Goal: Information Seeking & Learning: Learn about a topic

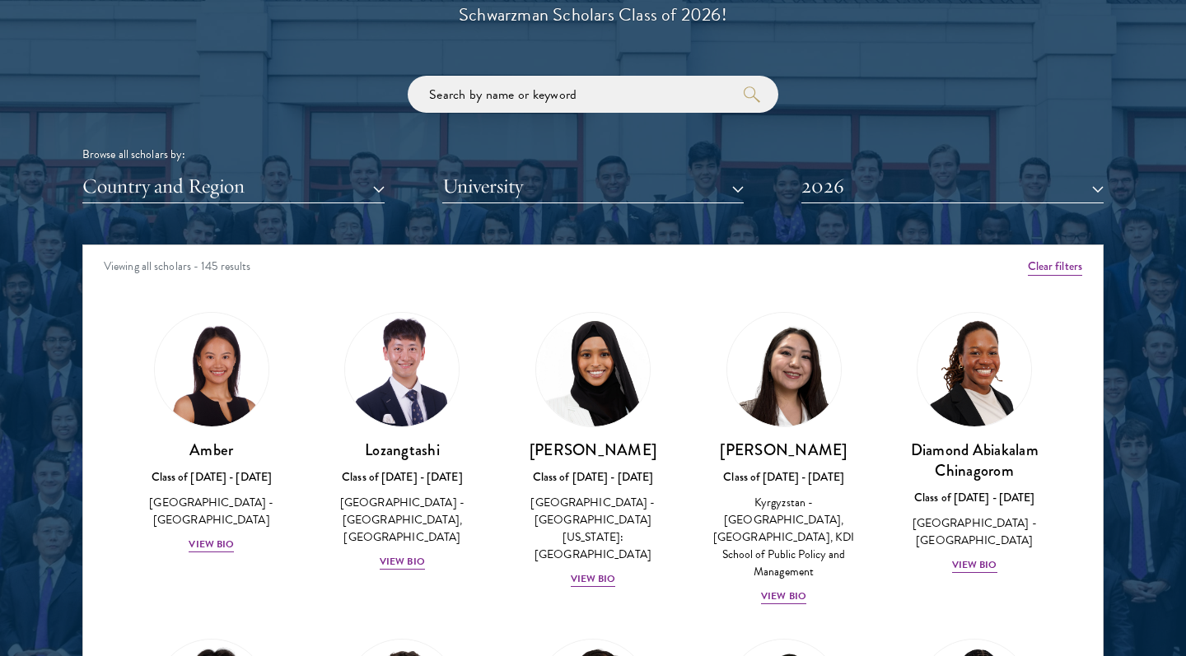
click at [290, 185] on button "Country and Region" at bounding box center [233, 187] width 302 height 34
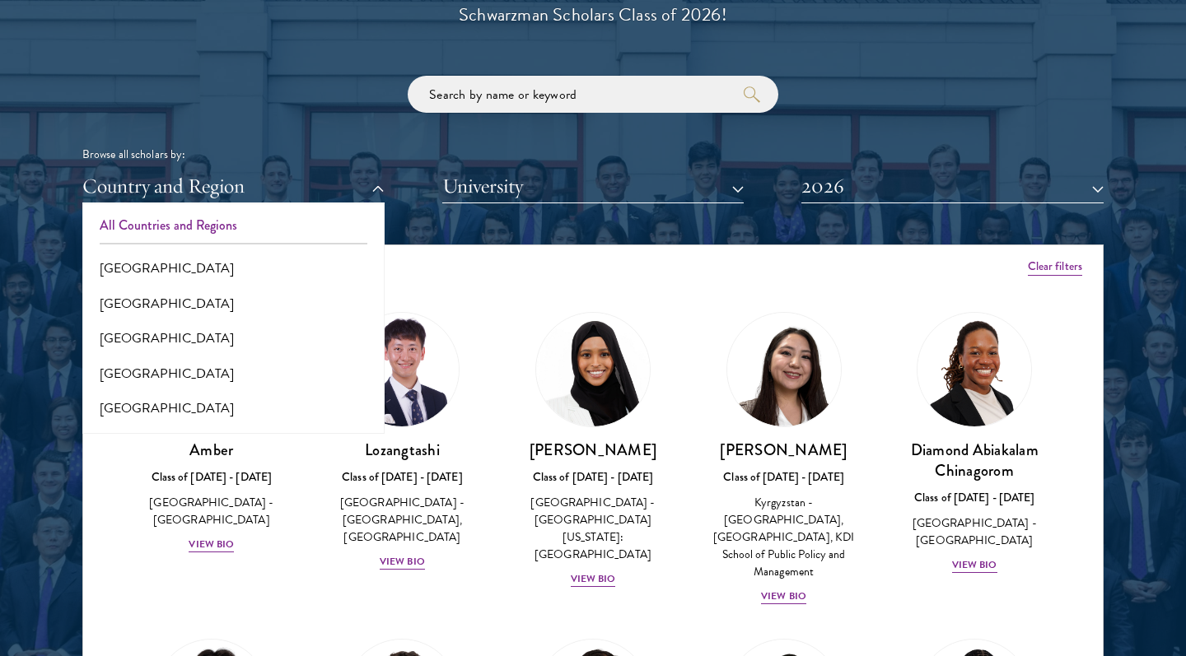
click at [268, 208] on button "All Countries and Regions" at bounding box center [233, 225] width 292 height 35
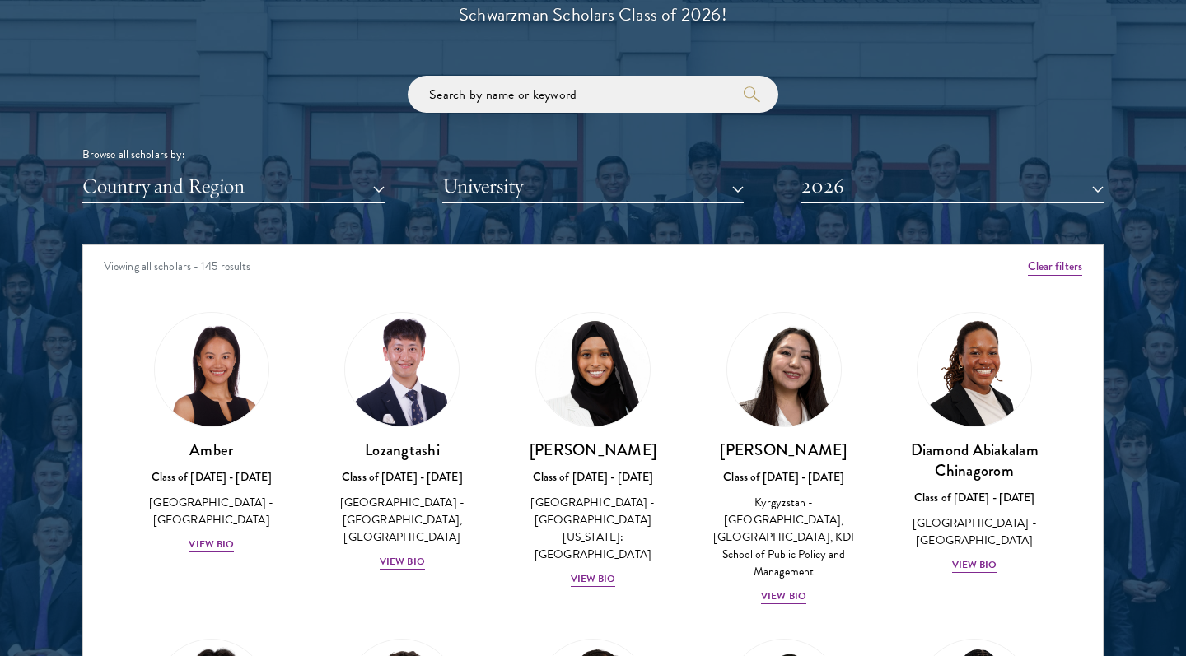
click at [244, 183] on button "Country and Region" at bounding box center [233, 187] width 302 height 34
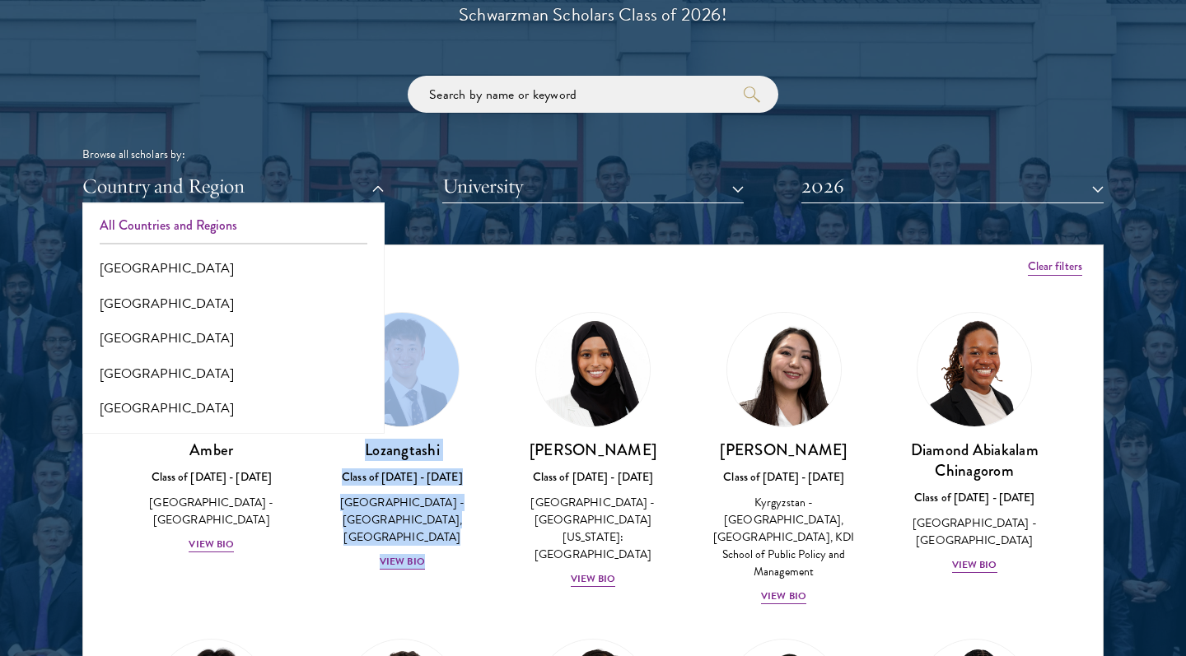
drag, startPoint x: 457, startPoint y: 574, endPoint x: 273, endPoint y: 576, distance: 183.6
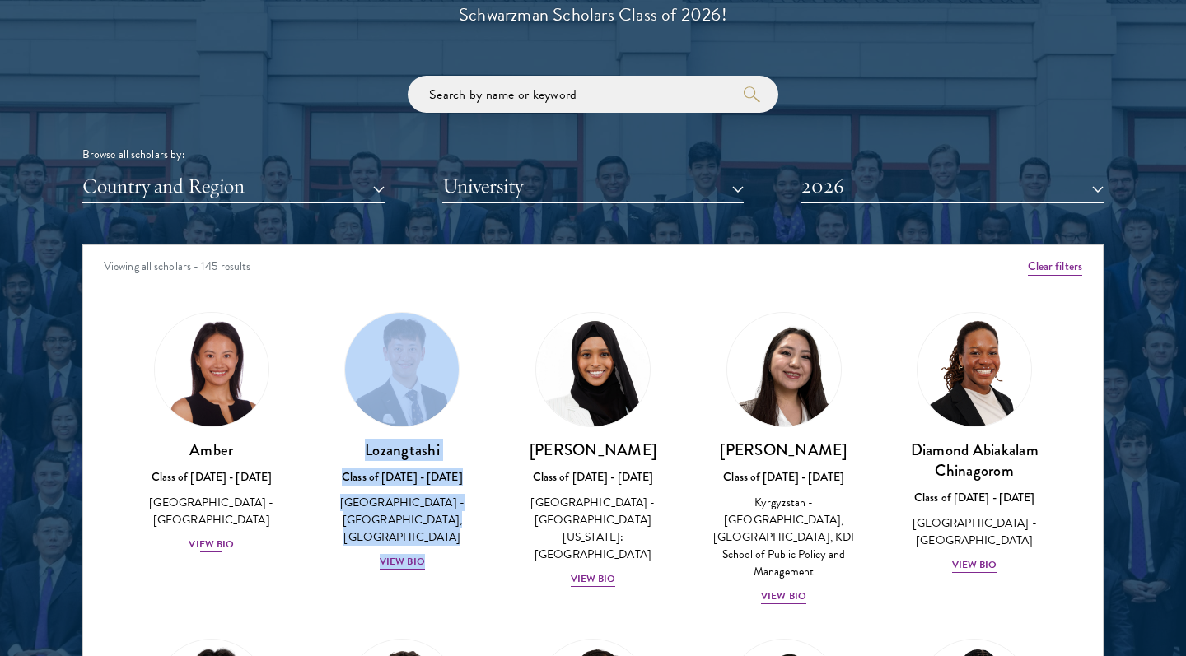
click at [218, 537] on div "View Bio" at bounding box center [211, 545] width 45 height 16
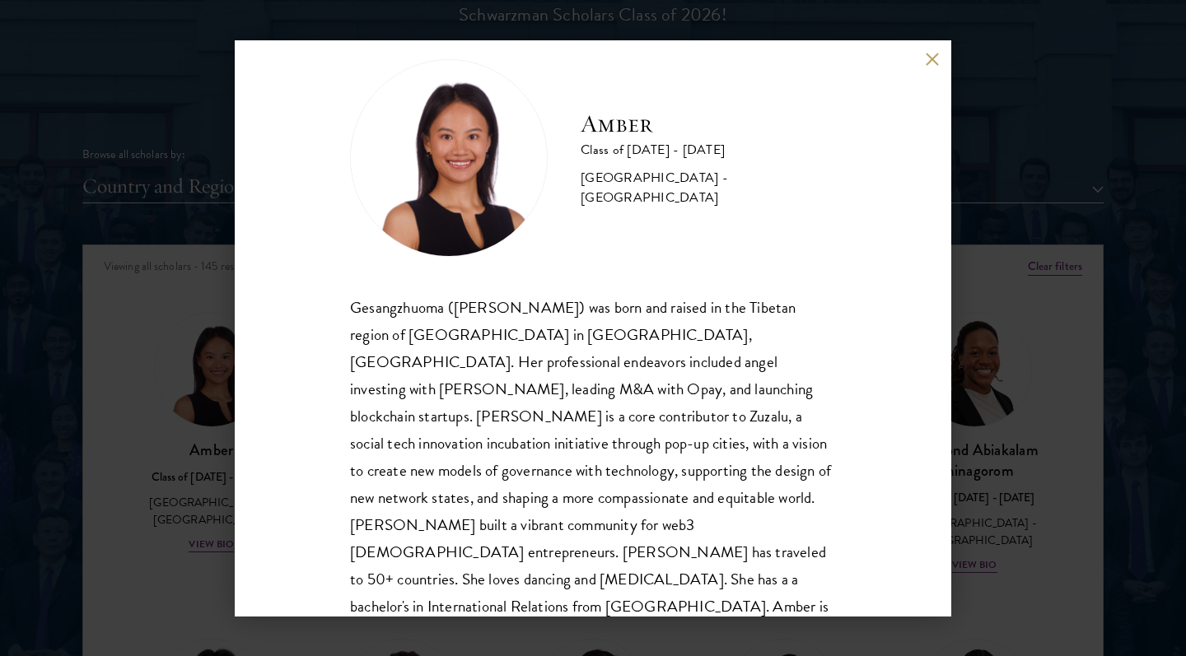
scroll to position [29, 0]
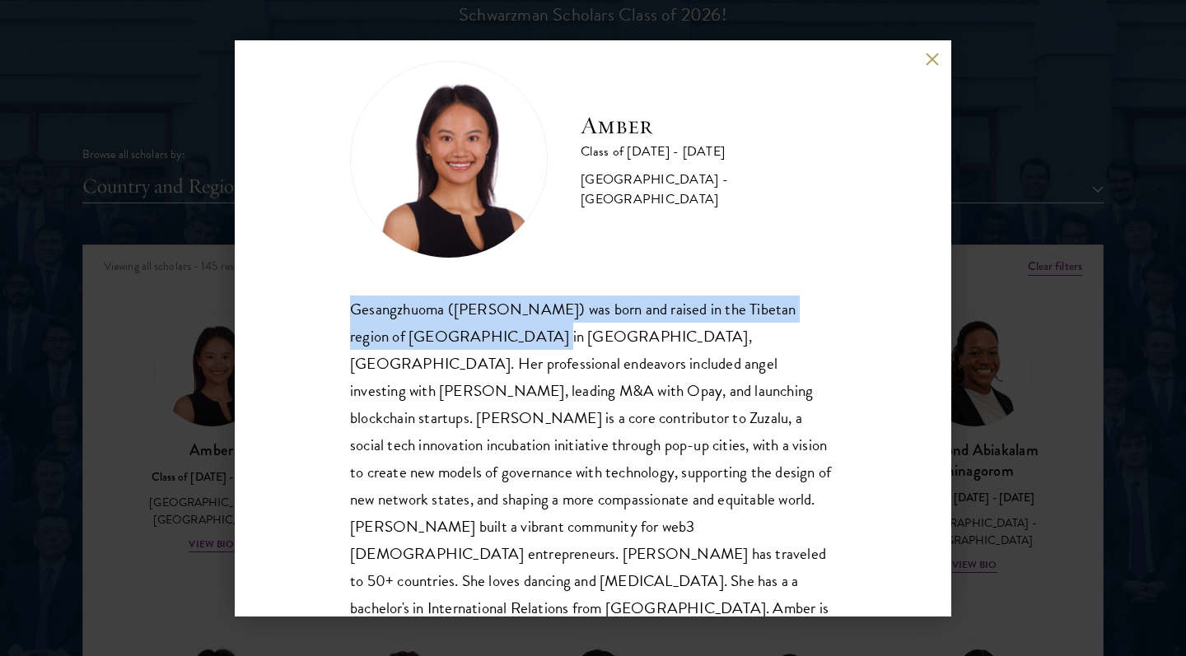
drag, startPoint x: 470, startPoint y: 336, endPoint x: 350, endPoint y: 304, distance: 124.4
click at [350, 304] on div "Gesangzhuoma (Amber) was born and raised in the Tibetan region of Shangri-La in…" at bounding box center [593, 473] width 486 height 354
click at [501, 334] on div "Gesangzhuoma (Amber) was born and raised in the Tibetan region of Shangri-La in…" at bounding box center [593, 473] width 486 height 354
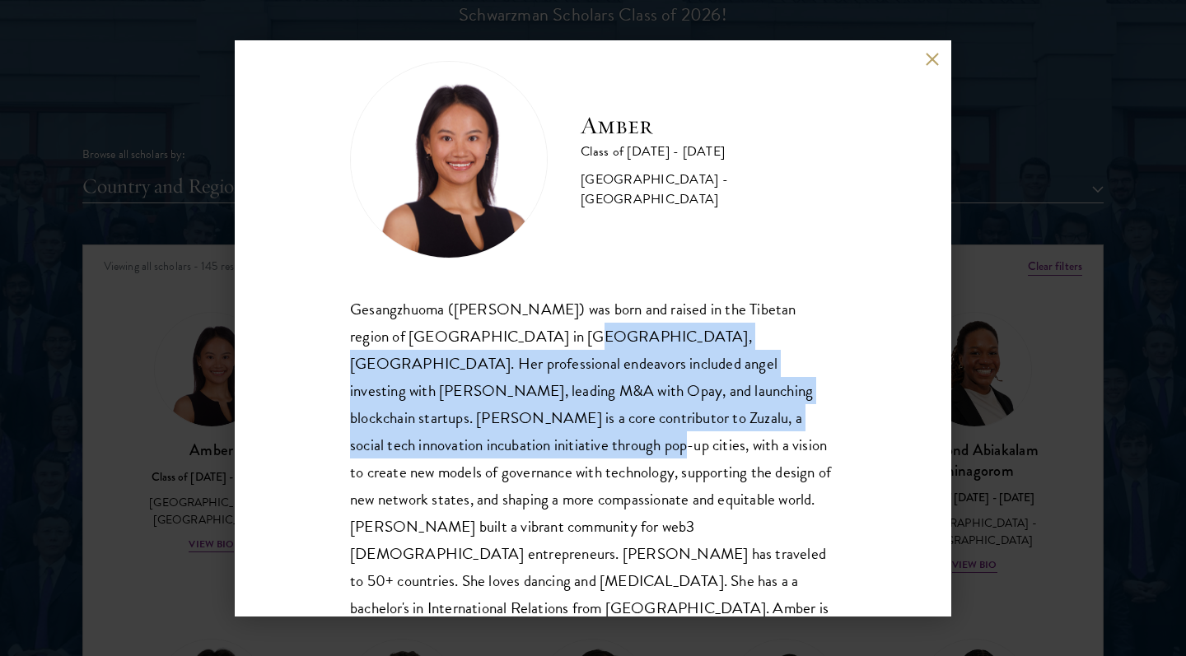
drag, startPoint x: 498, startPoint y: 335, endPoint x: 729, endPoint y: 415, distance: 244.0
click at [729, 416] on div "Gesangzhuoma (Amber) was born and raised in the Tibetan region of Shangri-La in…" at bounding box center [593, 473] width 486 height 354
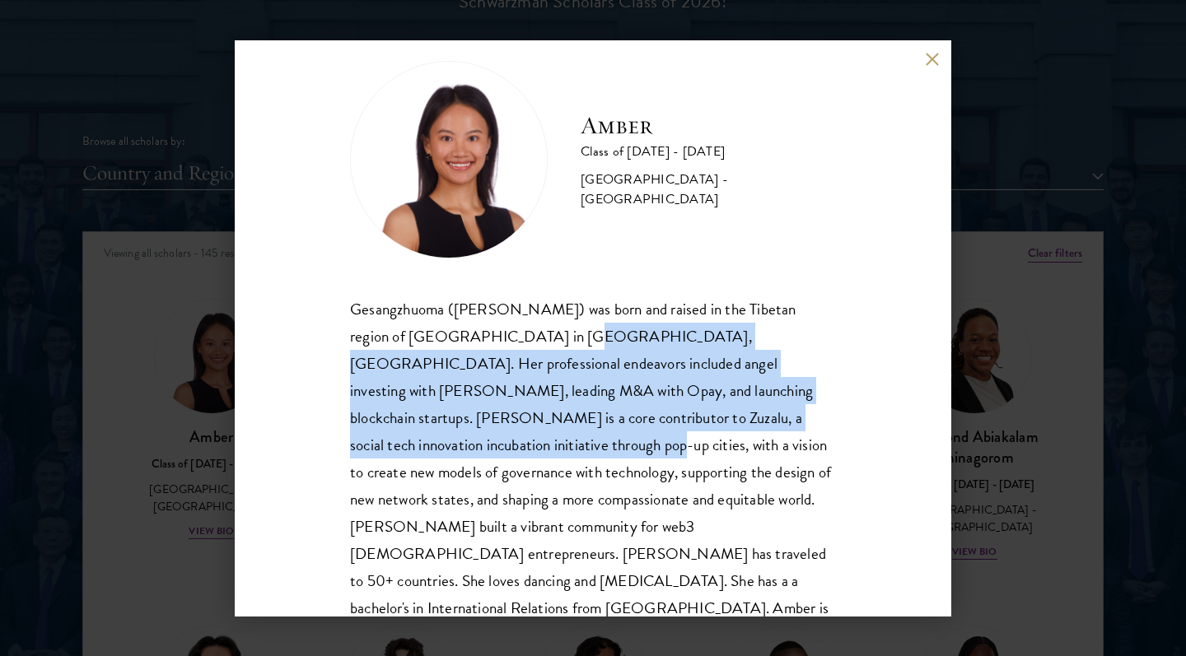
scroll to position [1956, 0]
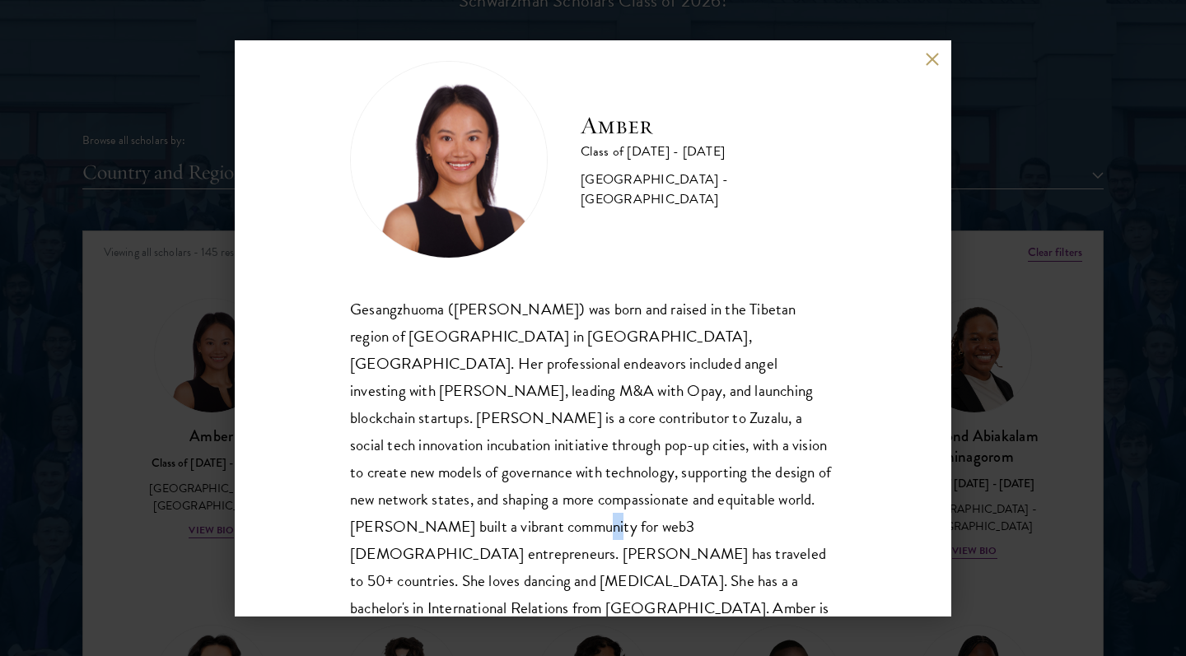
drag, startPoint x: 696, startPoint y: 501, endPoint x: 679, endPoint y: 501, distance: 16.5
click at [679, 501] on div "Gesangzhuoma (Amber) was born and raised in the Tibetan region of Shangri-La in…" at bounding box center [593, 473] width 486 height 354
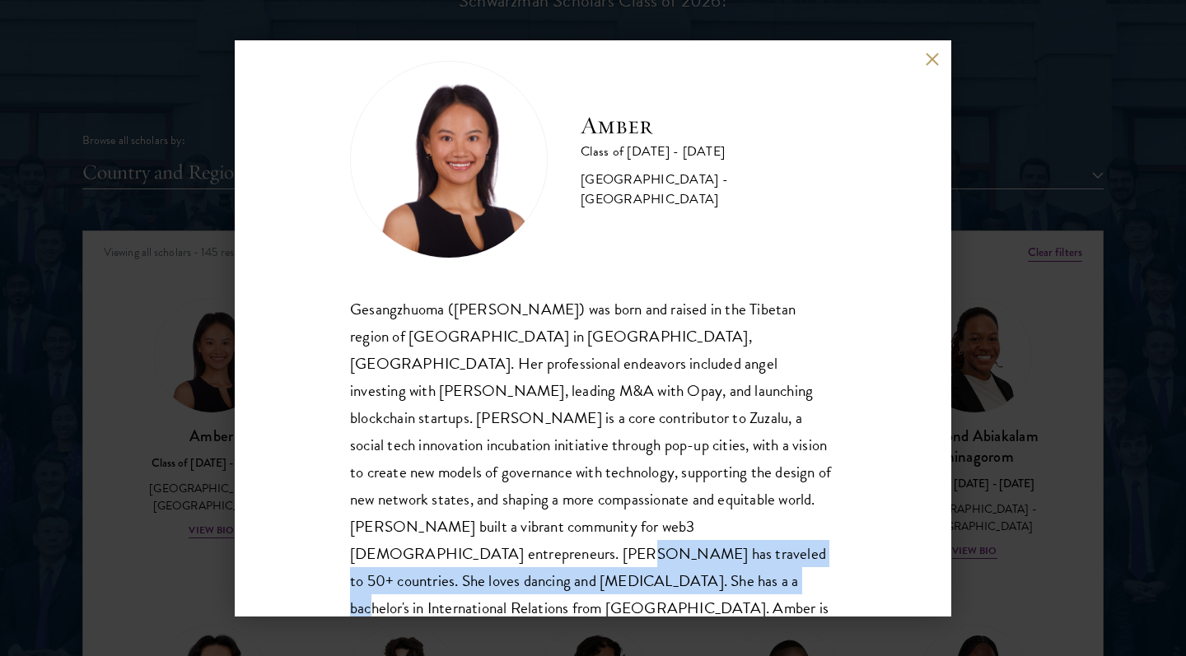
drag, startPoint x: 534, startPoint y: 523, endPoint x: 636, endPoint y: 552, distance: 106.1
click at [636, 553] on div "Gesangzhuoma (Amber) was born and raised in the Tibetan region of Shangri-La in…" at bounding box center [593, 473] width 486 height 354
click at [636, 552] on div "Gesangzhuoma (Amber) was born and raised in the Tibetan region of Shangri-La in…" at bounding box center [593, 473] width 486 height 354
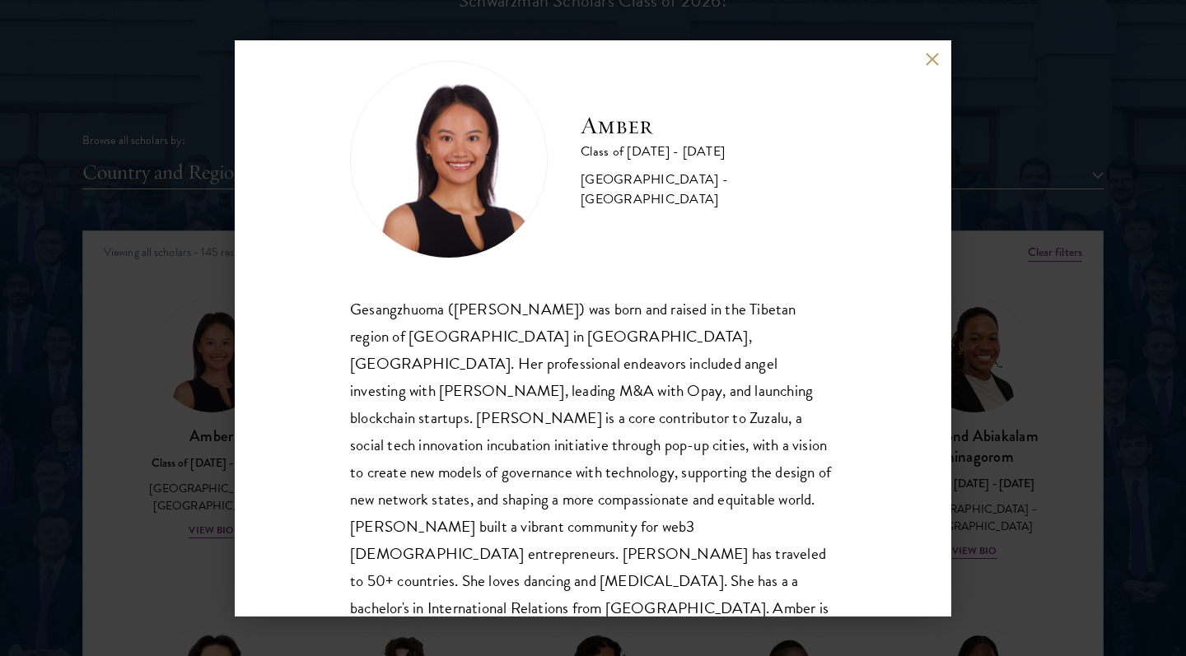
click at [931, 59] on button at bounding box center [932, 60] width 14 height 14
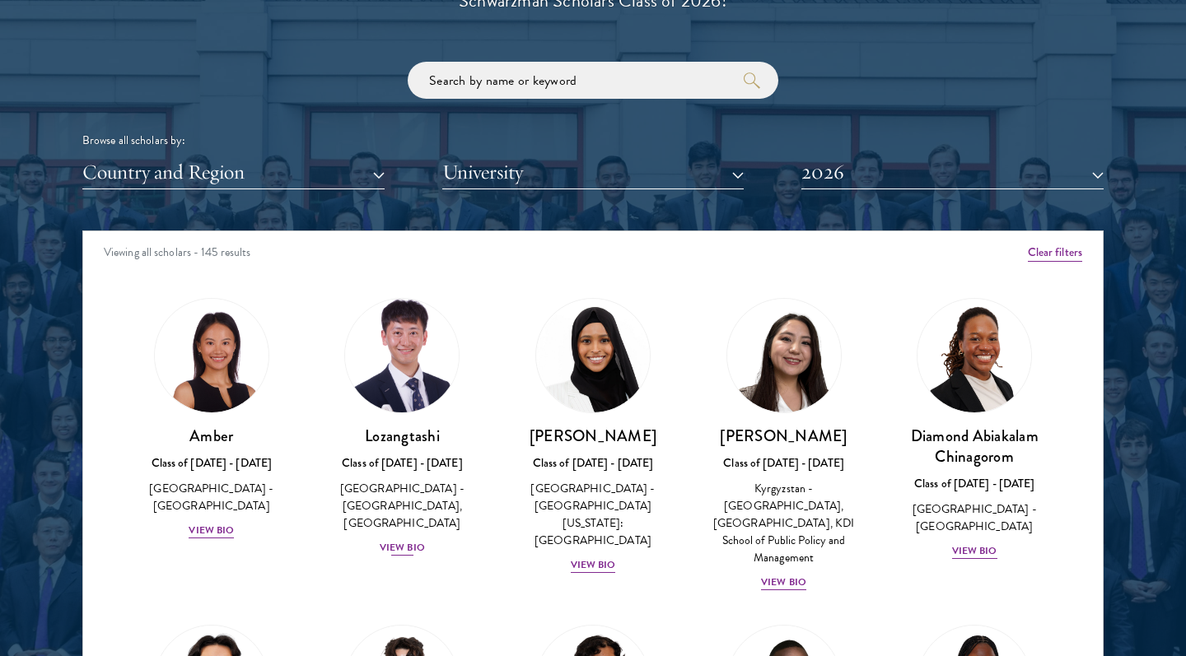
click at [402, 540] on div "View Bio" at bounding box center [402, 548] width 45 height 16
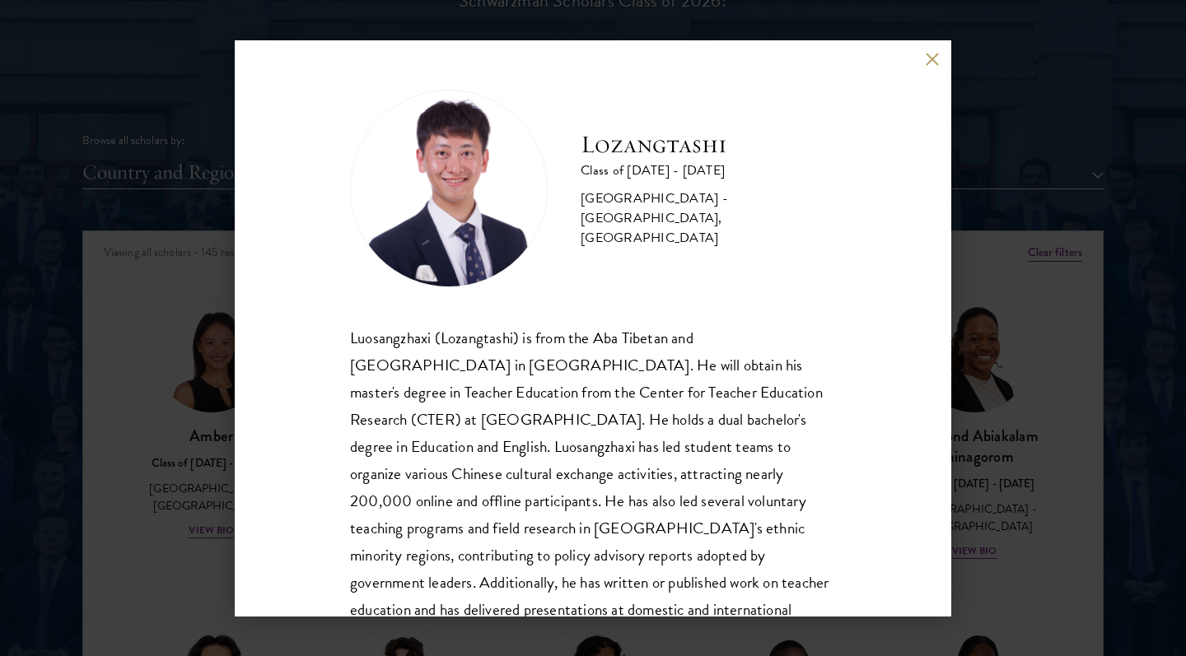
click at [930, 61] on button at bounding box center [932, 60] width 14 height 14
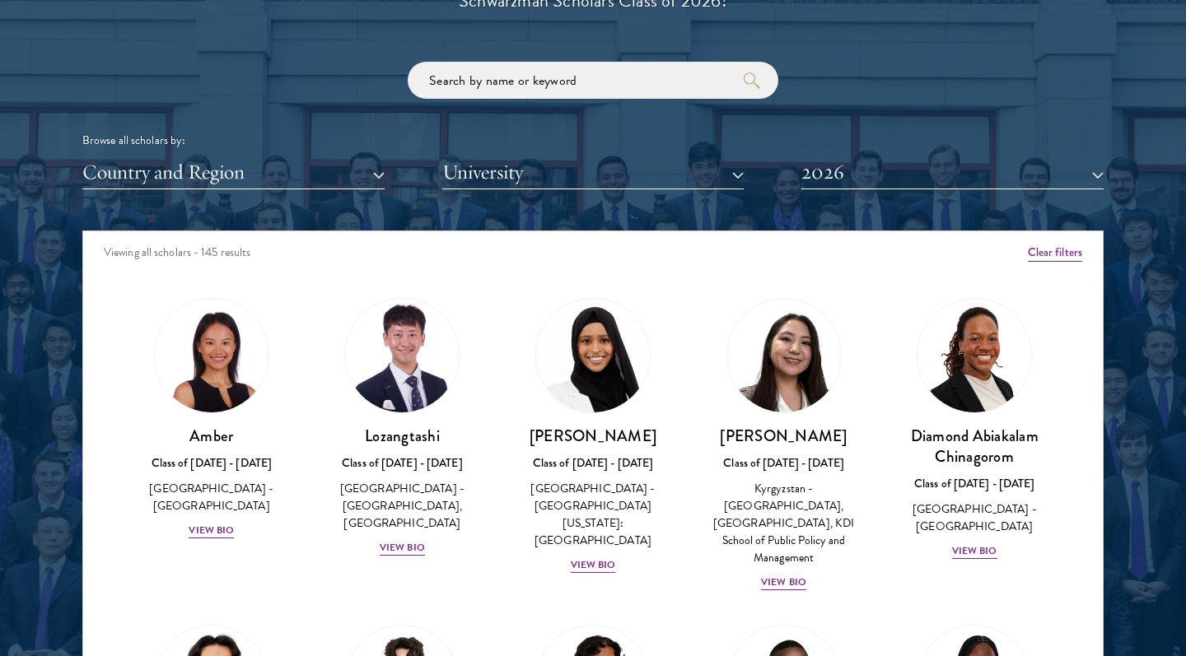
click at [232, 178] on button "Country and Region" at bounding box center [233, 173] width 302 height 34
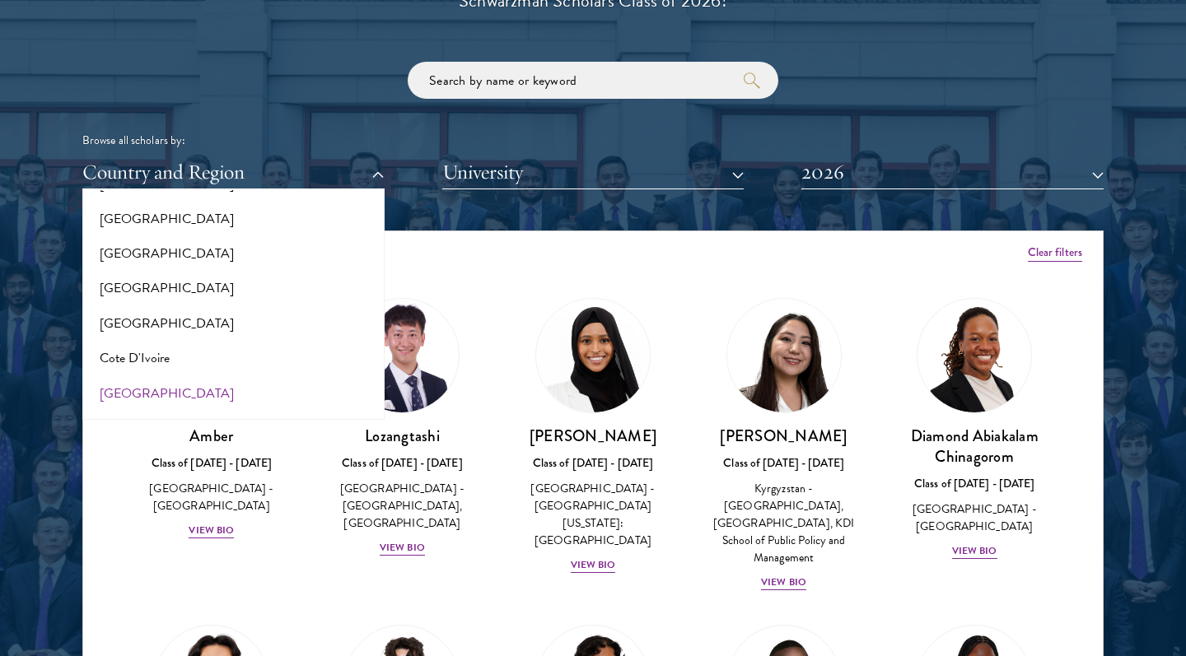
scroll to position [596, 0]
click at [226, 375] on button "[GEOGRAPHIC_DATA]" at bounding box center [233, 392] width 292 height 35
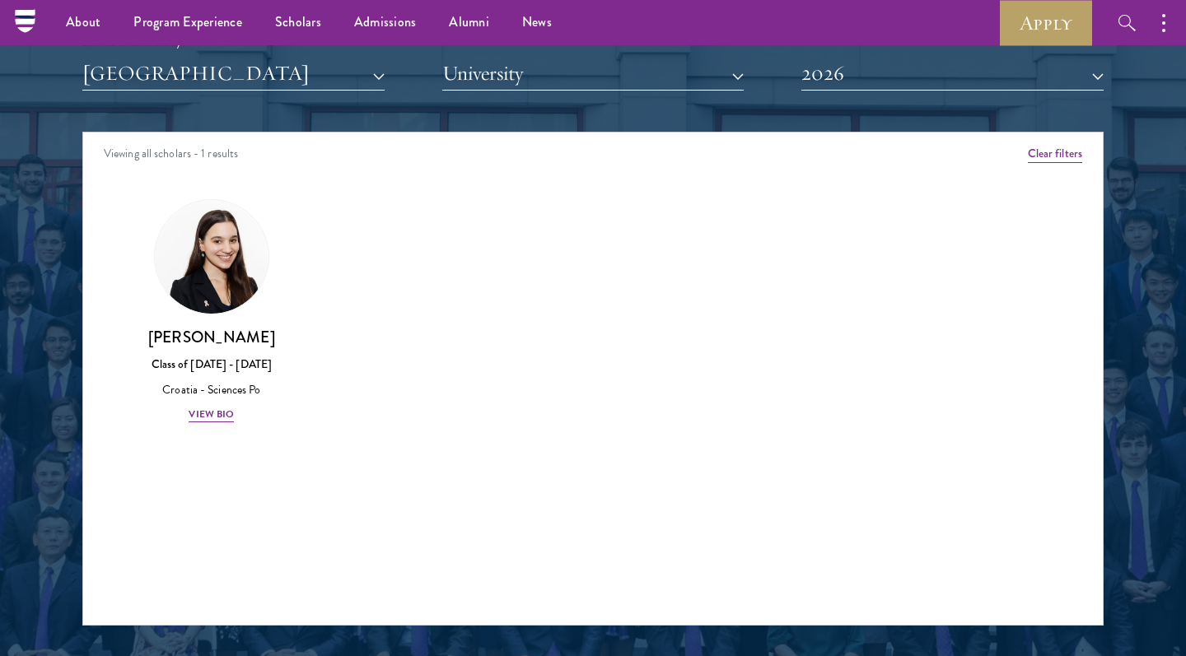
scroll to position [2052, 0]
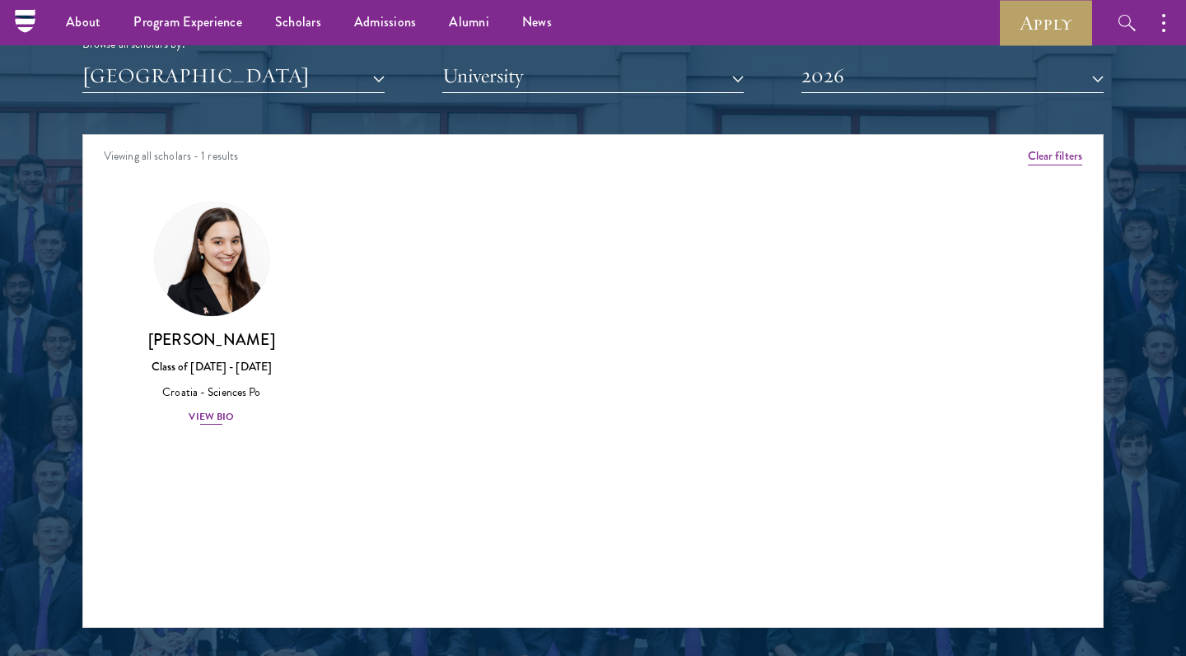
click at [212, 415] on div "View Bio" at bounding box center [211, 417] width 45 height 16
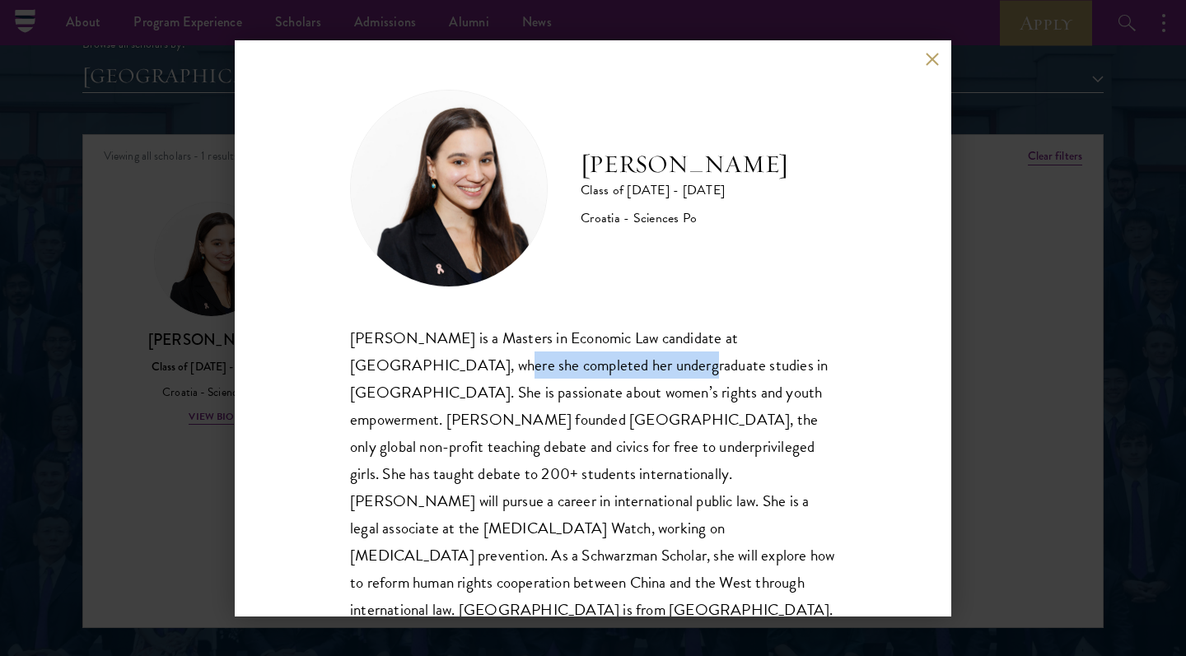
drag, startPoint x: 344, startPoint y: 368, endPoint x: 536, endPoint y: 370, distance: 191.9
click at [536, 370] on div "Gabrijela Papec Class of 2025 - 2026 Croatia - Sciences Po Gabrijela Papec is a…" at bounding box center [593, 328] width 716 height 576
click at [657, 383] on div "Gabrijela Papec is a Masters in Economic Law candidate at Sciences Po, where sh…" at bounding box center [593, 474] width 486 height 300
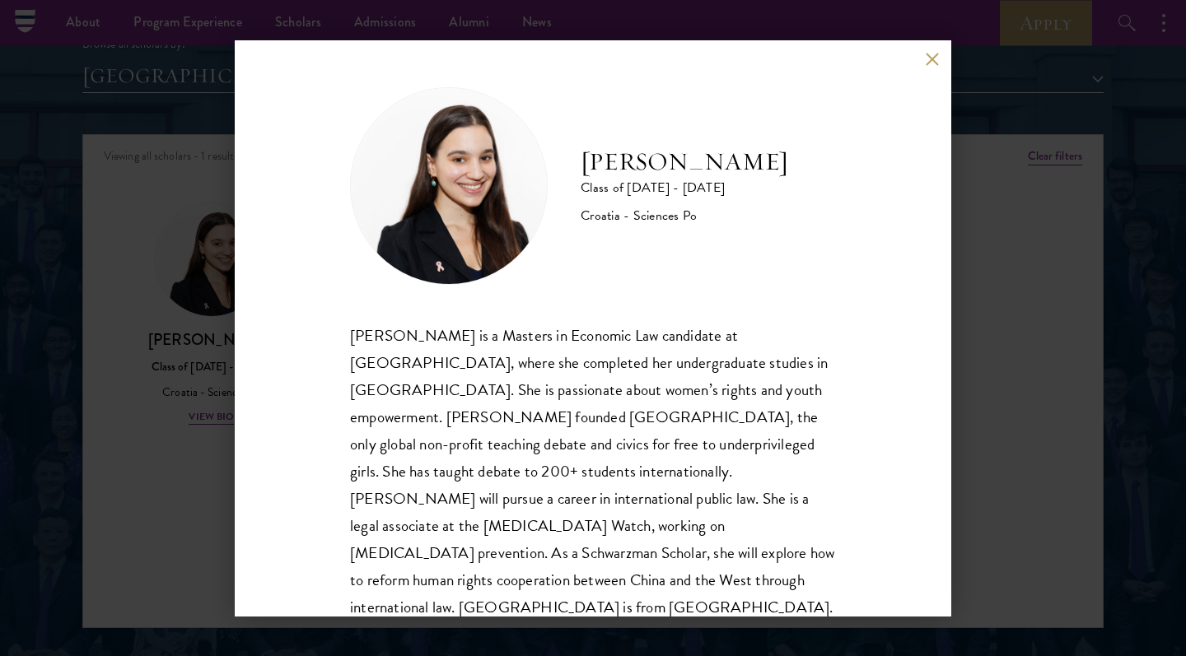
scroll to position [2, 0]
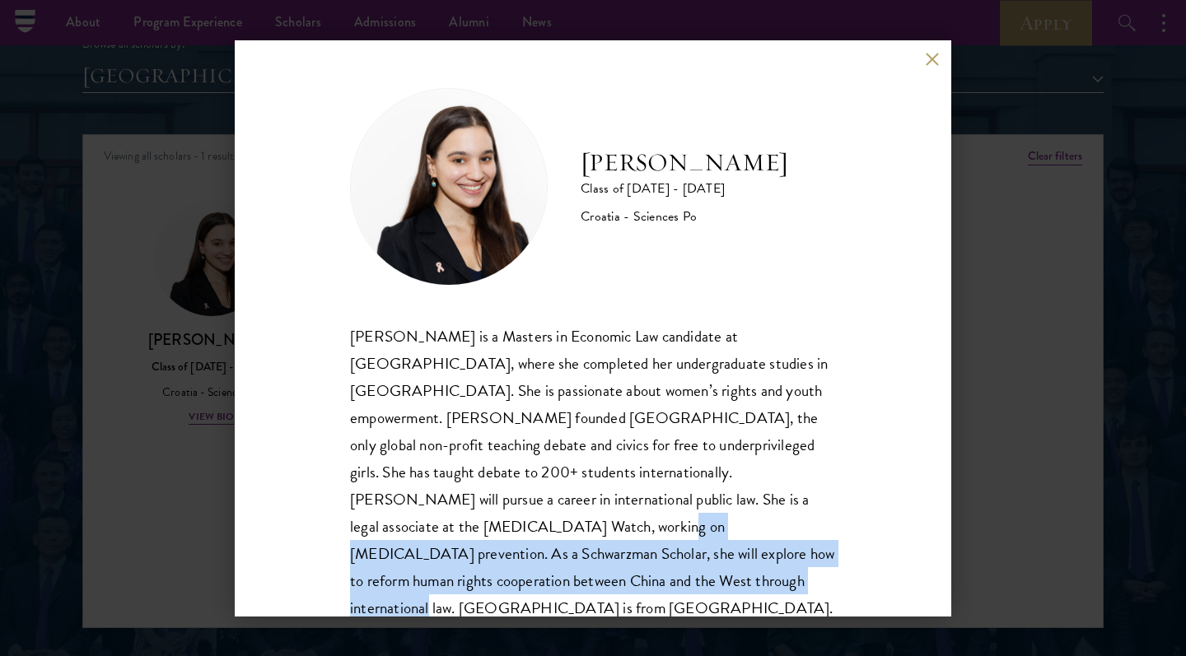
drag, startPoint x: 707, startPoint y: 492, endPoint x: 808, endPoint y: 539, distance: 110.5
click at [808, 539] on div "Gabrijela Papec is a Masters in Economic Law candidate at Sciences Po, where sh…" at bounding box center [593, 473] width 486 height 300
click at [738, 546] on div "Gabrijela Papec is a Masters in Economic Law candidate at Sciences Po, where sh…" at bounding box center [593, 473] width 486 height 300
drag, startPoint x: 710, startPoint y: 495, endPoint x: 631, endPoint y: 543, distance: 92.8
click at [631, 543] on div "Gabrijela Papec is a Masters in Economic Law candidate at Sciences Po, where sh…" at bounding box center [593, 473] width 486 height 300
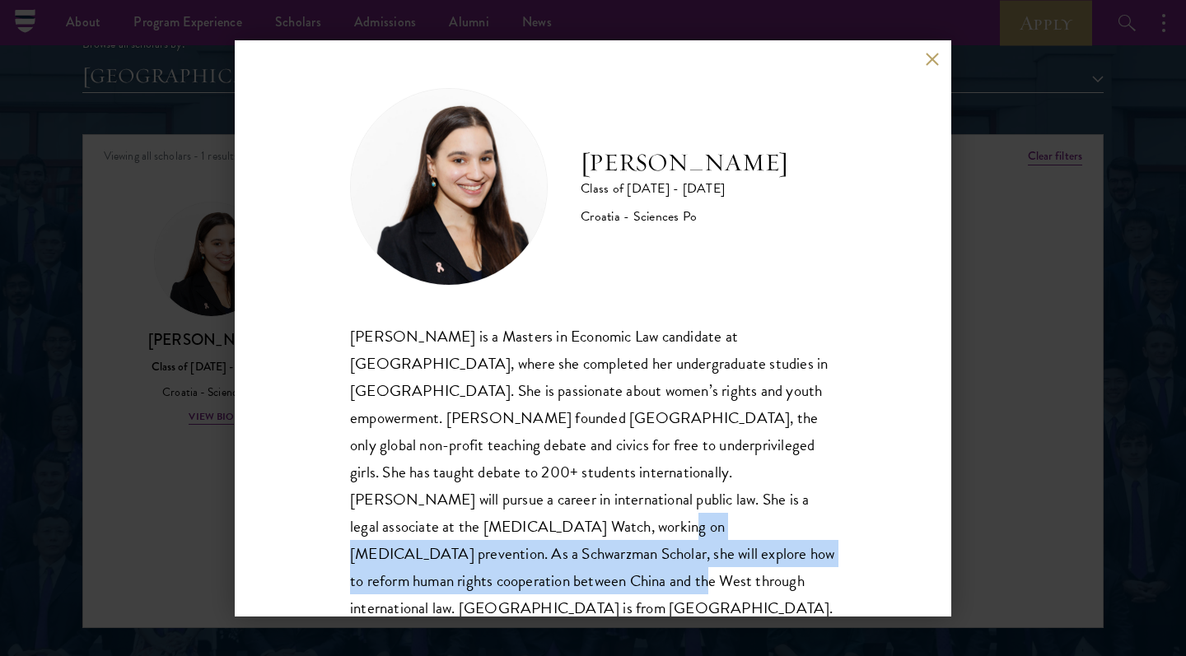
copy div "As a Schwarzman Scholar, she will explore how to reform human rights cooperatio…"
click at [926, 60] on button at bounding box center [932, 60] width 14 height 14
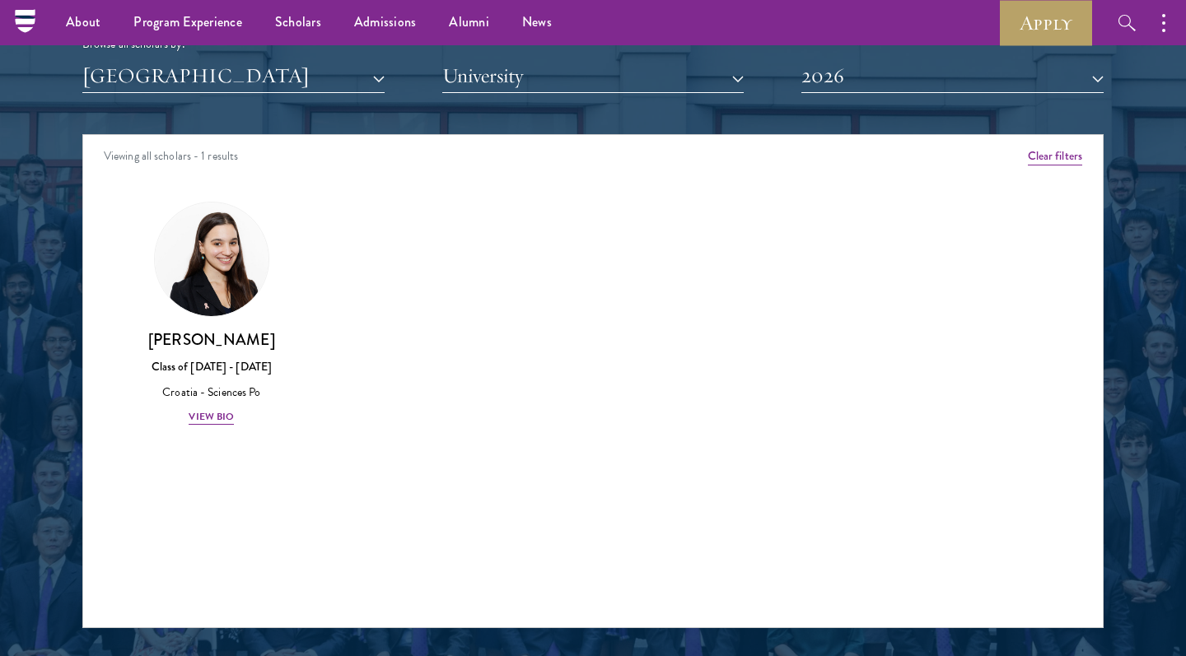
click at [128, 80] on button "[GEOGRAPHIC_DATA]" at bounding box center [233, 76] width 302 height 34
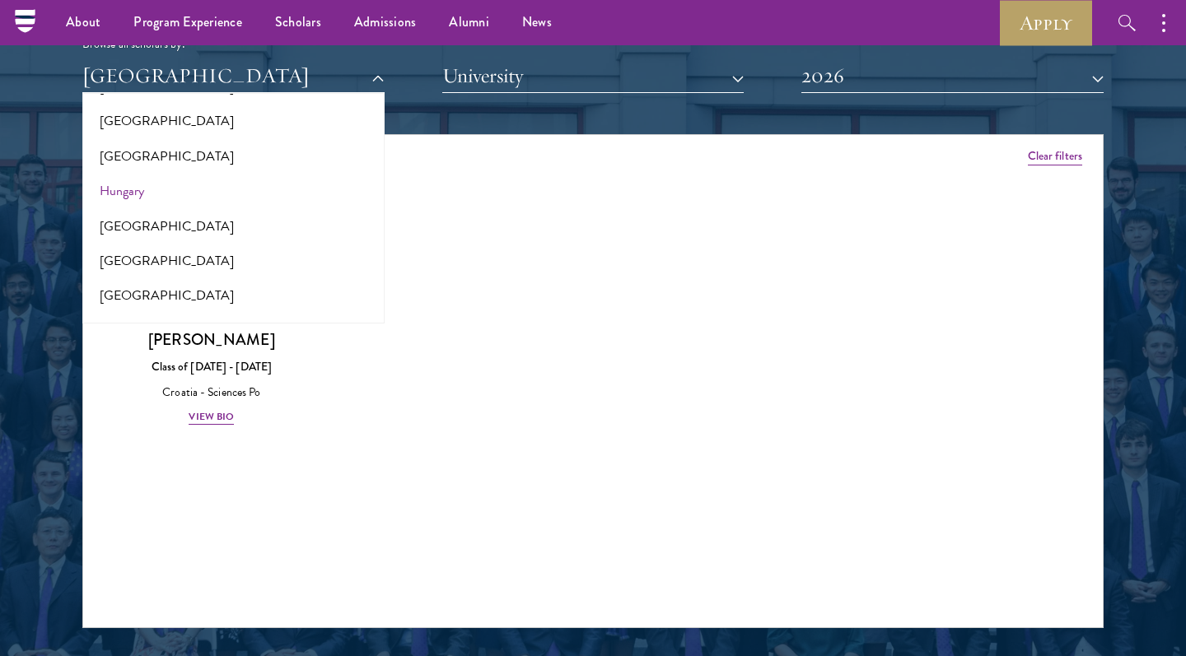
scroll to position [1210, 0]
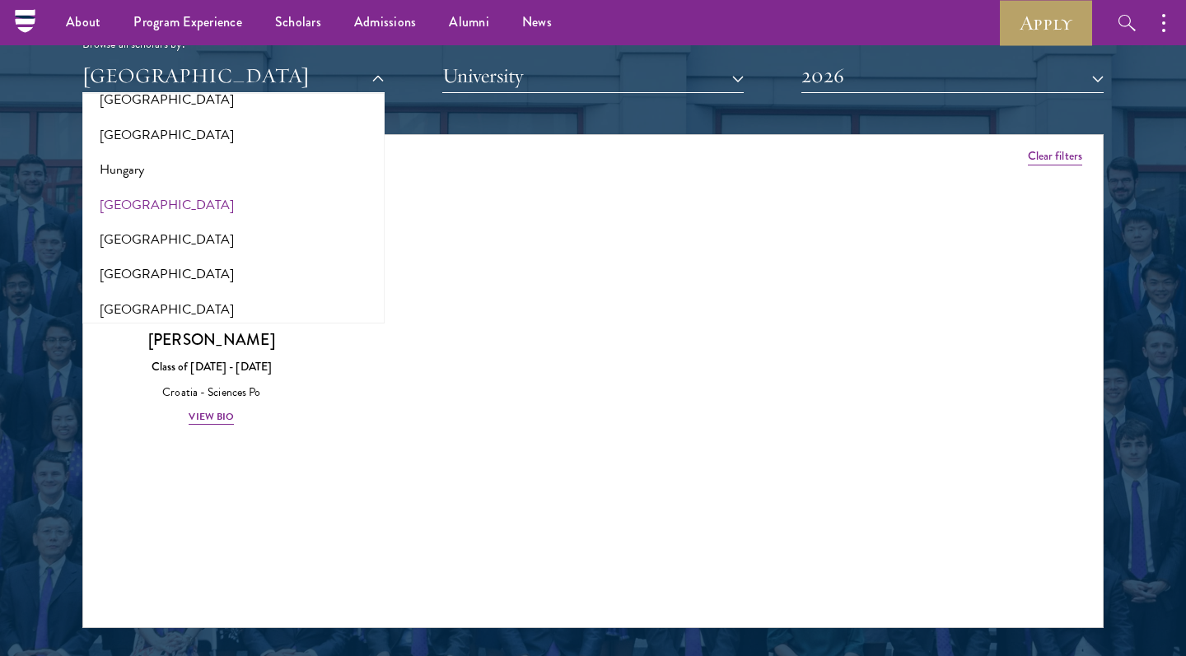
click at [108, 188] on button "[GEOGRAPHIC_DATA]" at bounding box center [233, 205] width 292 height 35
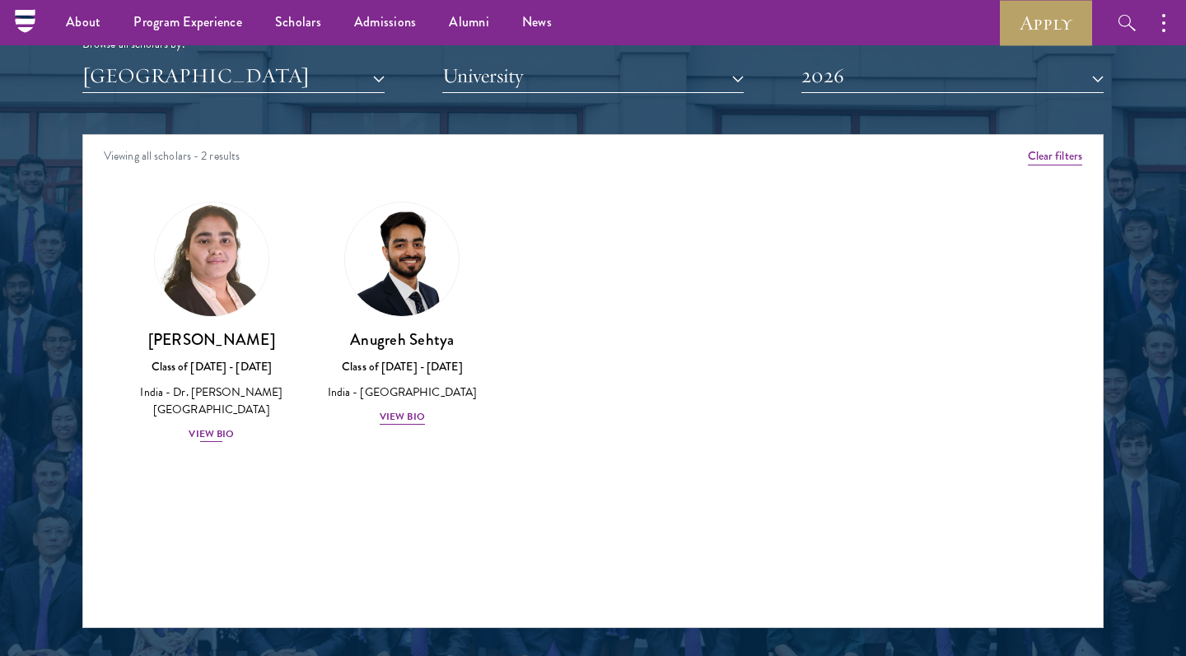
click at [206, 431] on div "View Bio" at bounding box center [211, 435] width 45 height 16
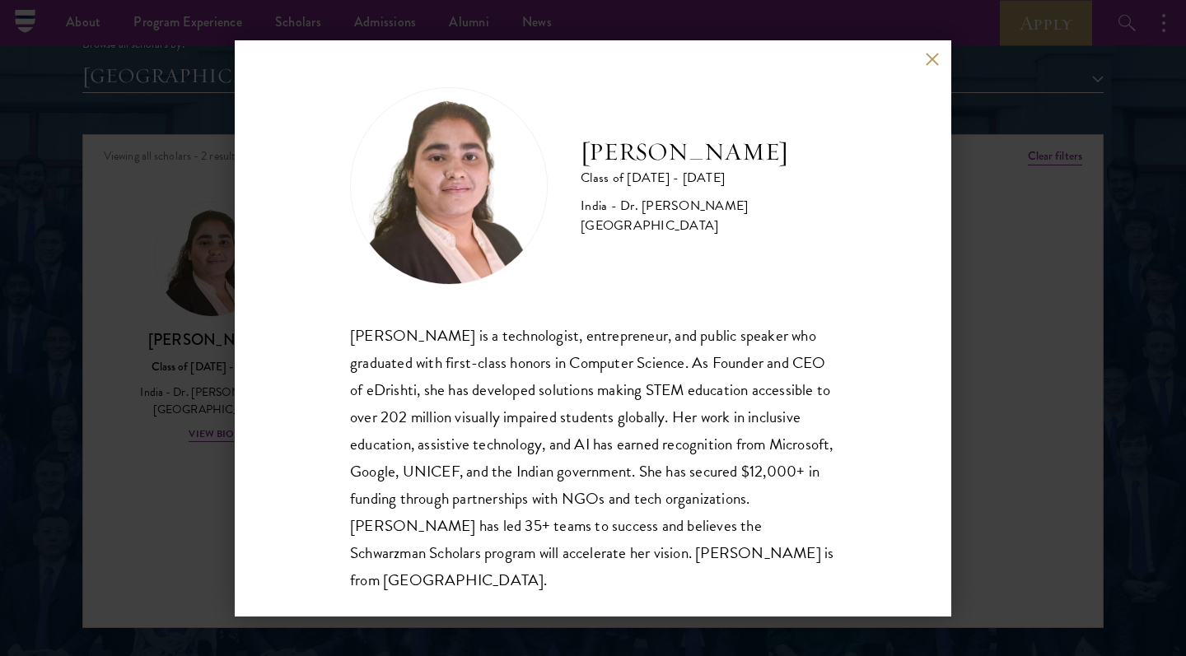
scroll to position [2, 0]
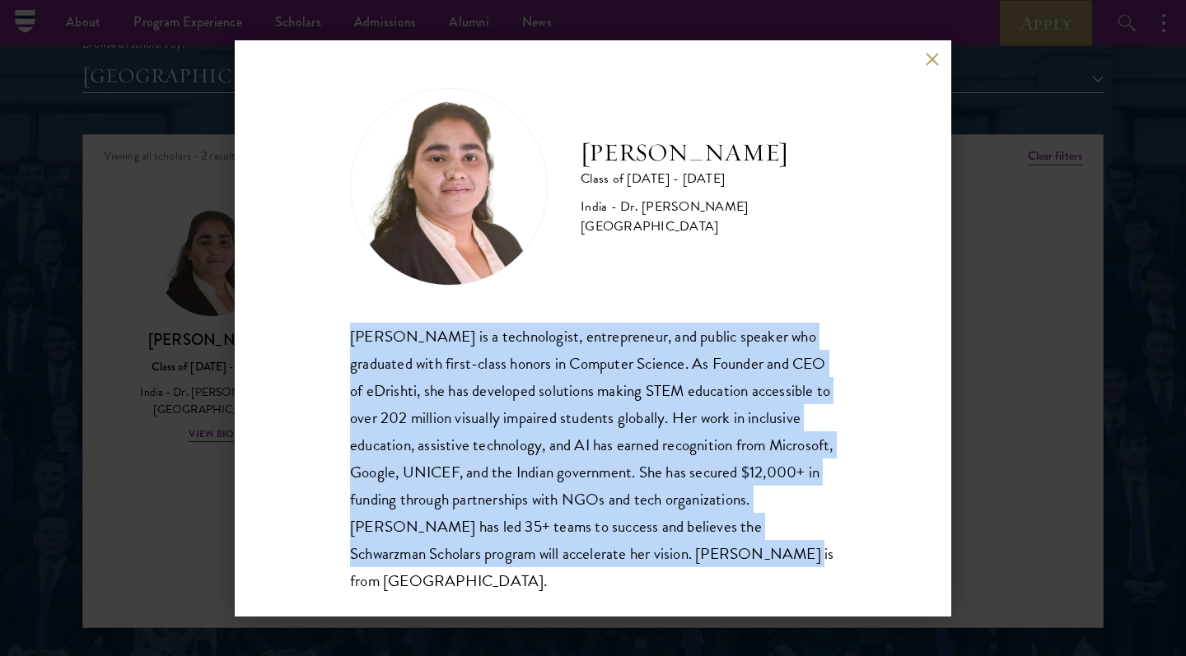
drag, startPoint x: 352, startPoint y: 336, endPoint x: 692, endPoint y: 551, distance: 402.3
click at [692, 551] on div "Ishita Kapoor is a technologist, entrepreneur, and public speaker who graduated…" at bounding box center [593, 459] width 486 height 272
copy div "Ishita Kapoor is a technologist, entrepreneur, and public speaker who graduated…"
click at [218, 240] on div "Ishita Kapoor Class of 2025 - 2026 India - Dr. A P J Abdul Kalam Technical Univ…" at bounding box center [593, 328] width 1186 height 656
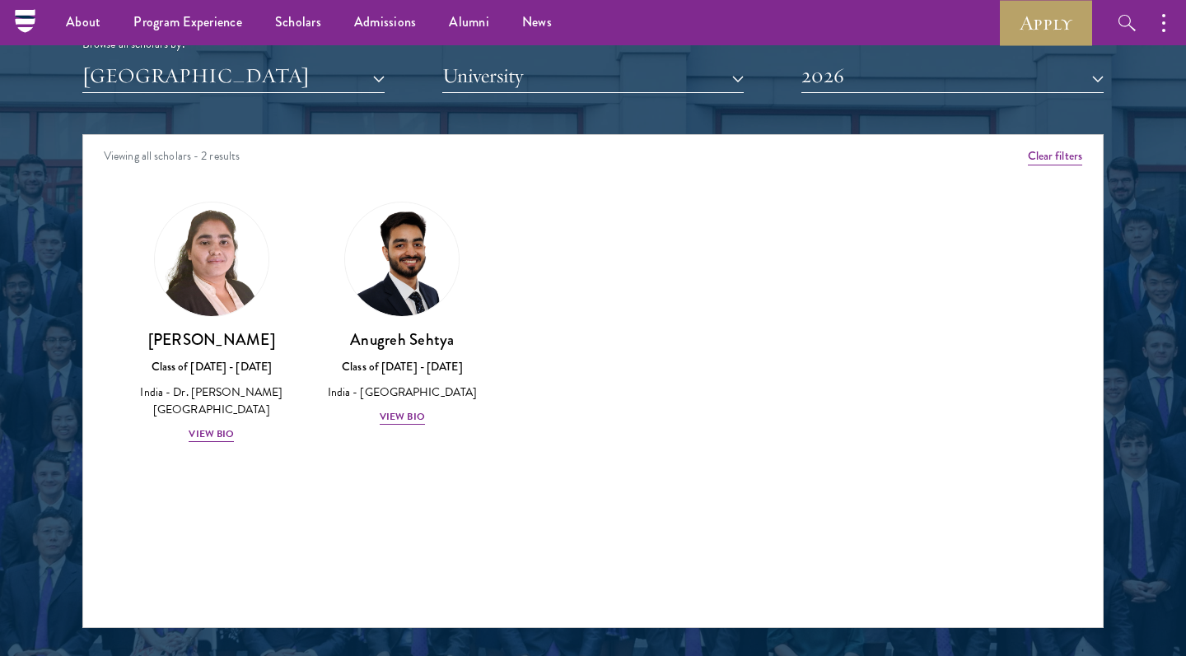
click at [181, 77] on button "[GEOGRAPHIC_DATA]" at bounding box center [233, 76] width 302 height 34
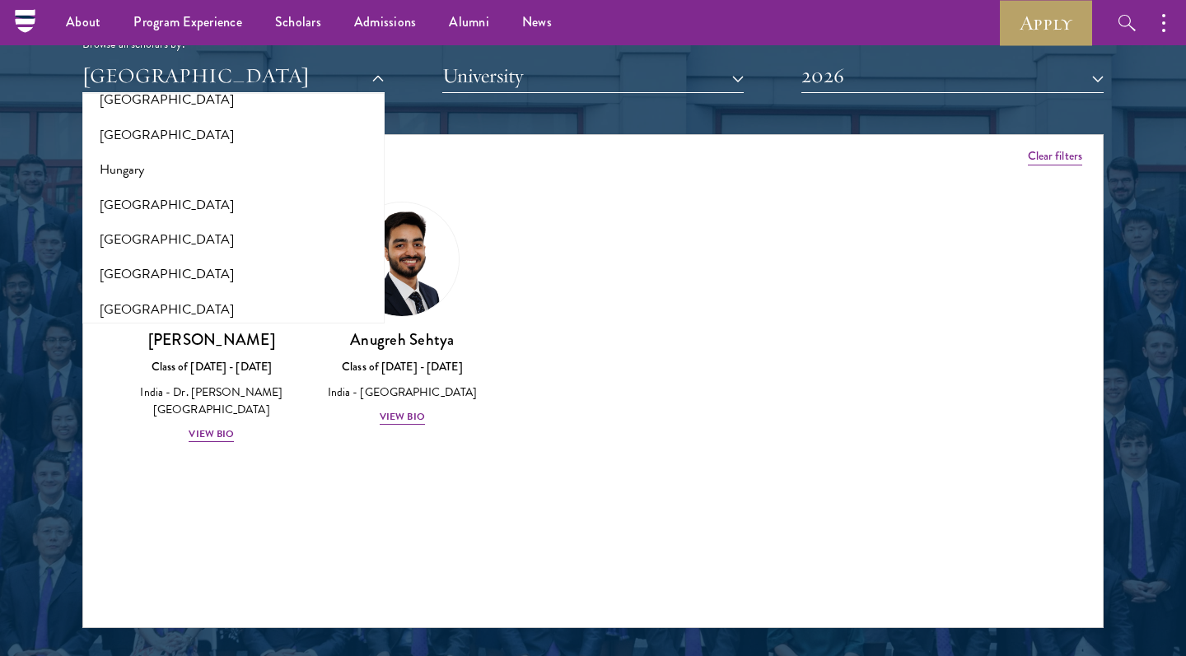
click at [883, 59] on button "2026" at bounding box center [952, 76] width 302 height 34
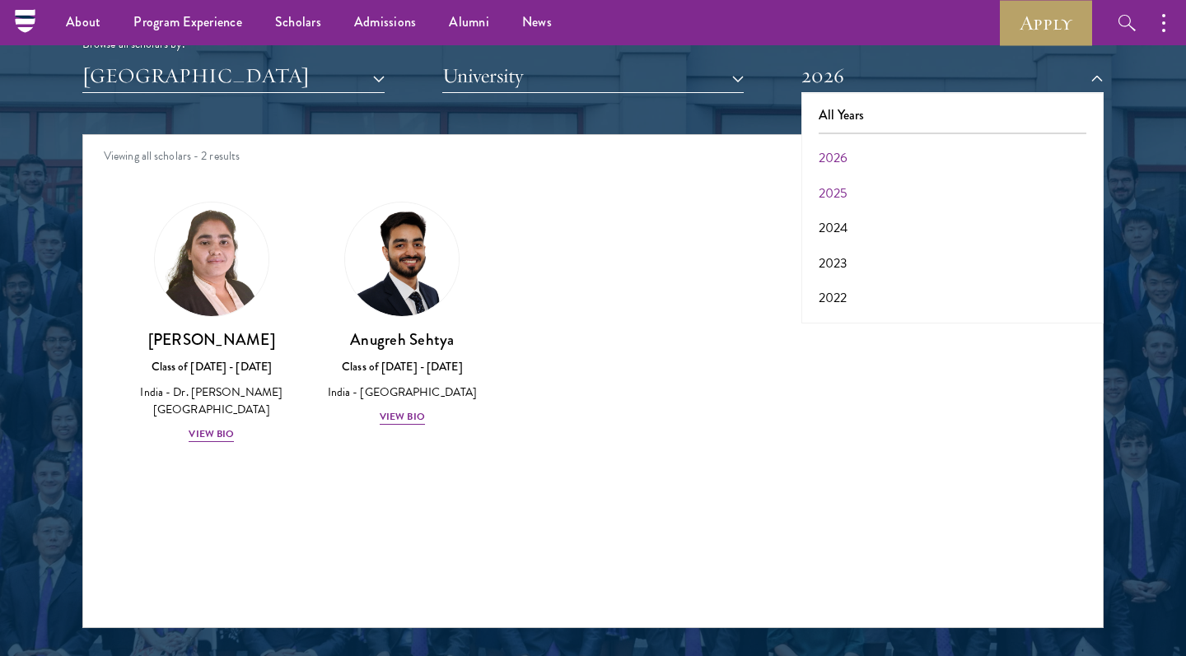
click at [842, 186] on button "2025" at bounding box center [952, 193] width 292 height 35
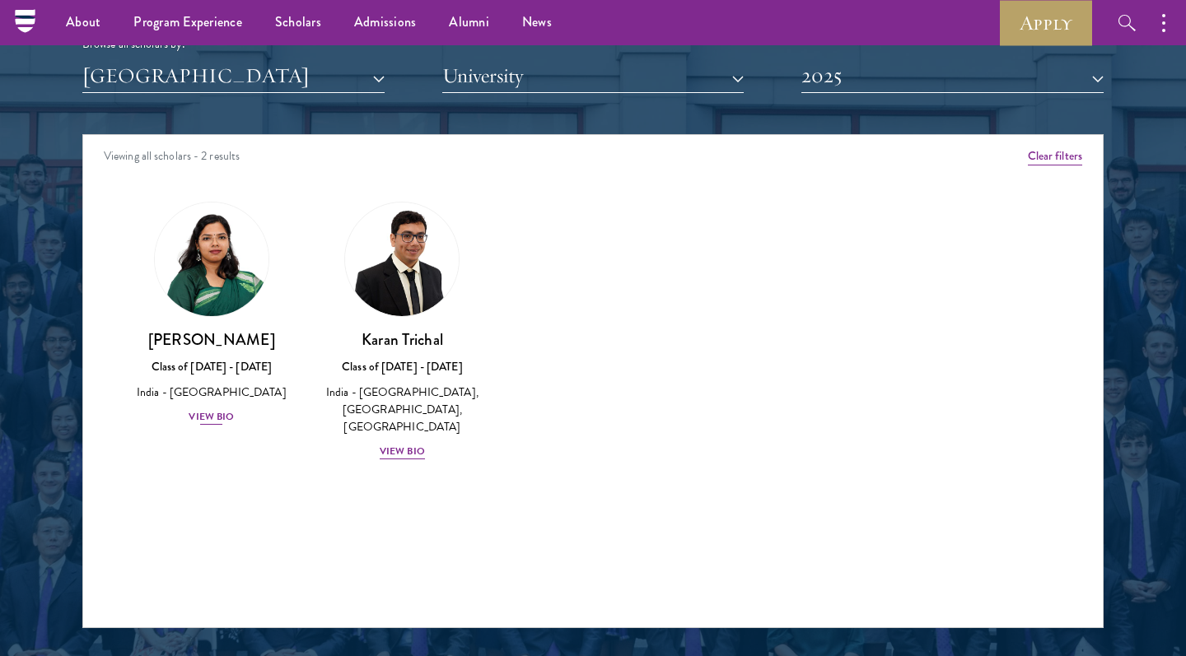
click at [205, 411] on div "View Bio" at bounding box center [211, 417] width 45 height 16
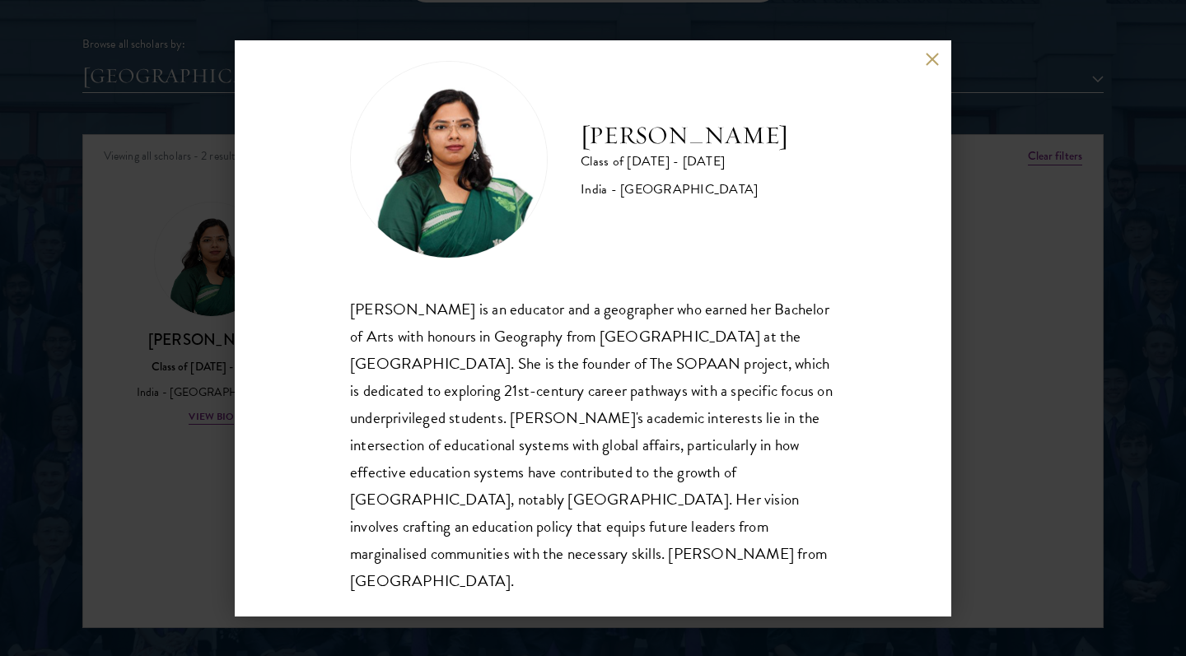
scroll to position [2082, 0]
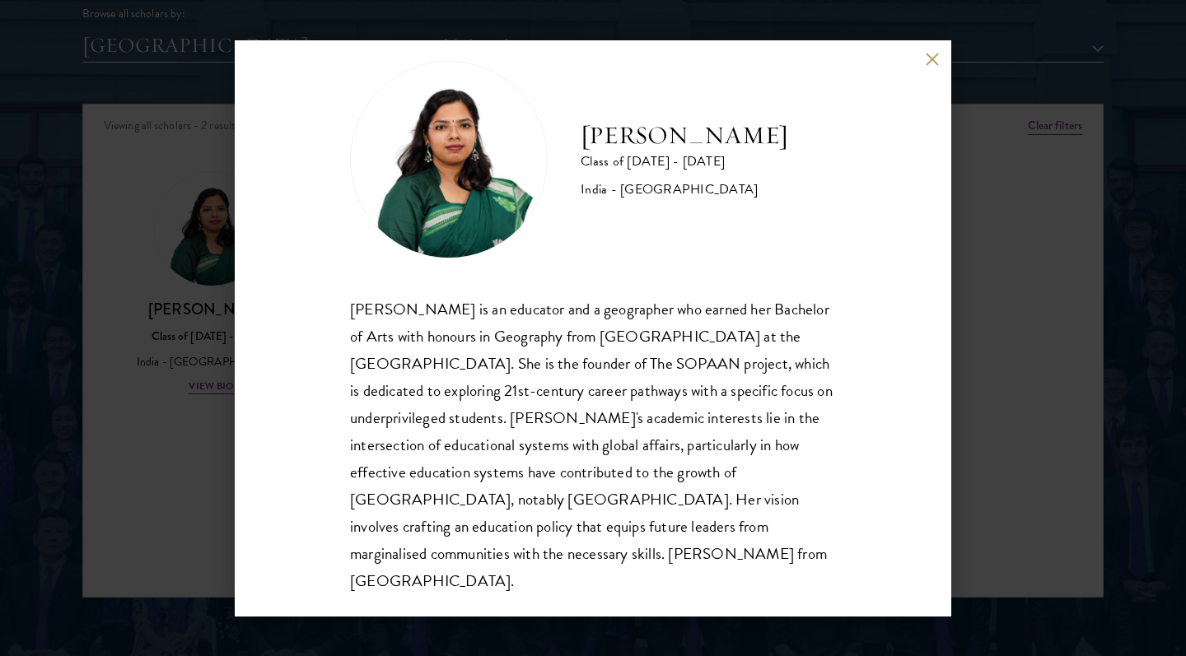
click at [193, 455] on div "Prastuti Sharma Class of 2024 - 2025 India - University of Delhi Prastuti Sharm…" at bounding box center [593, 328] width 1186 height 656
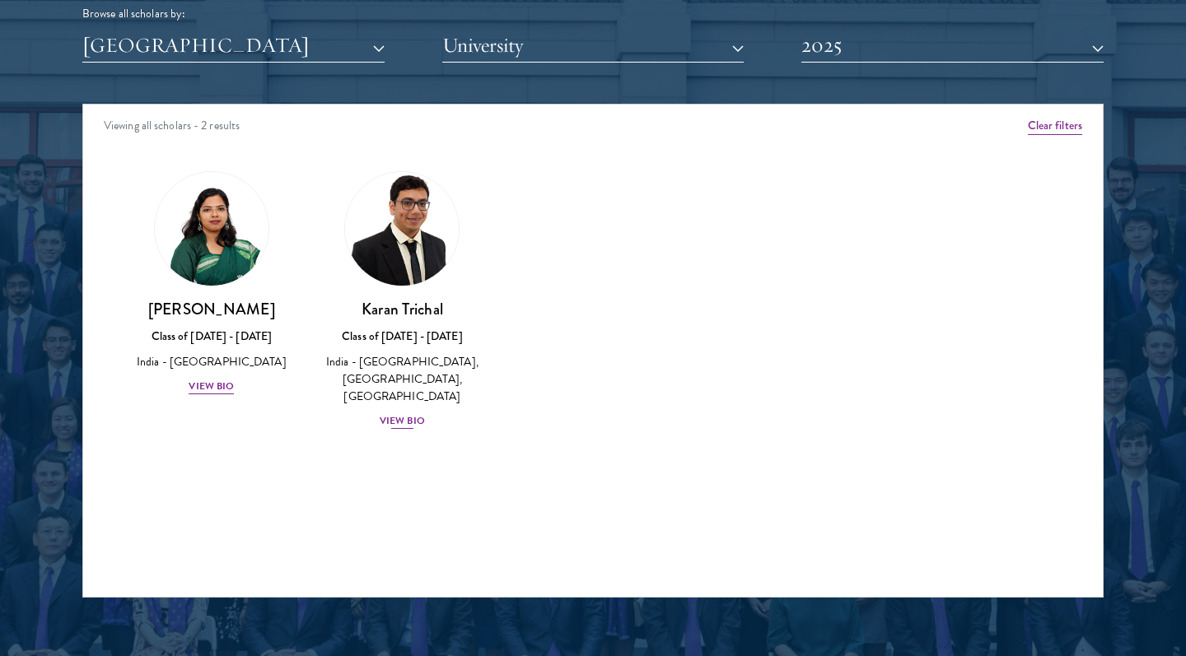
click at [396, 413] on div "View Bio" at bounding box center [402, 421] width 45 height 16
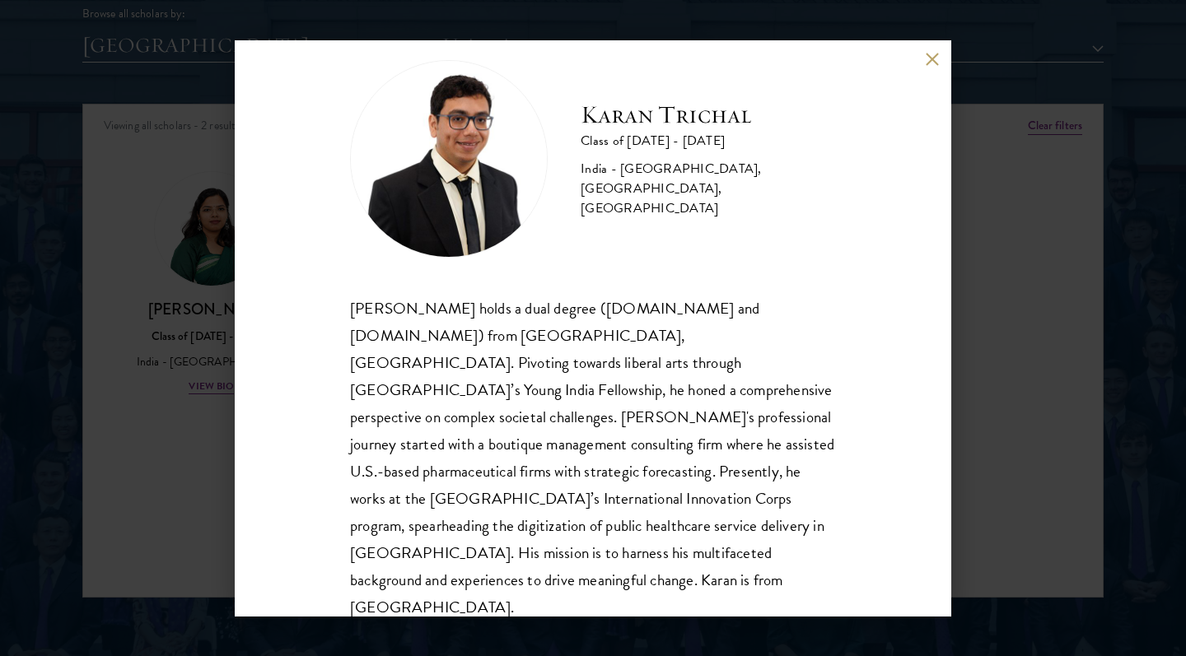
scroll to position [29, 0]
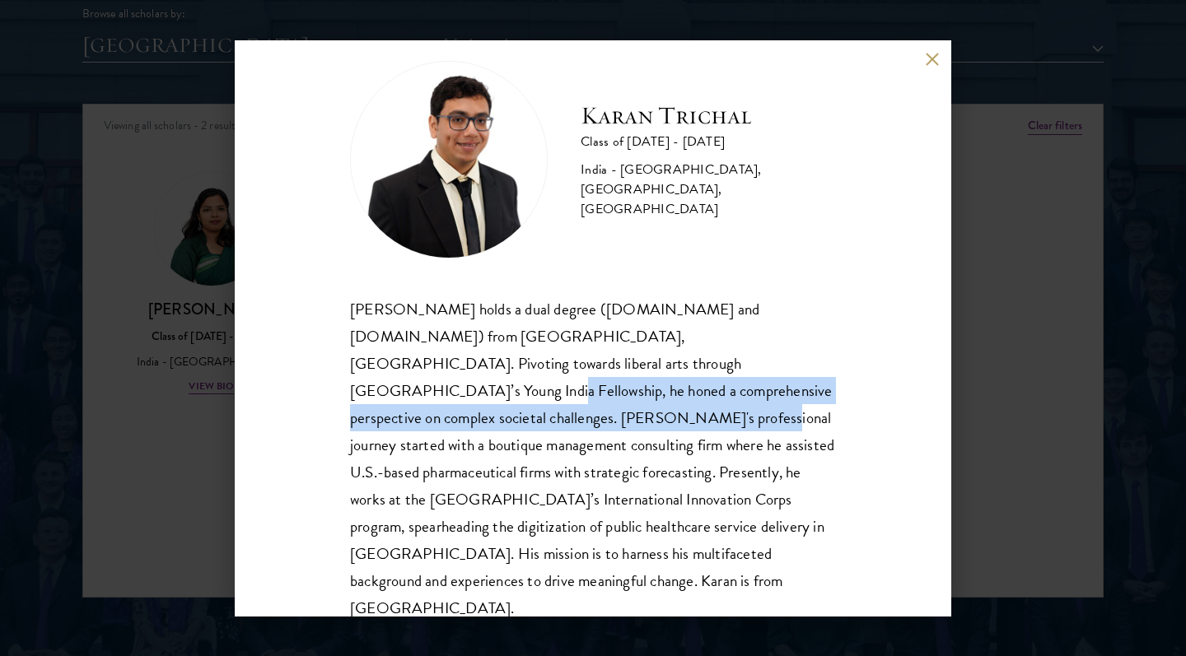
drag, startPoint x: 567, startPoint y: 360, endPoint x: 739, endPoint y: 376, distance: 172.9
click at [739, 376] on div "Karan Trichal holds a dual degree (B.Tech and M.Tech) from Indian Institute of …" at bounding box center [593, 459] width 486 height 327
click at [580, 362] on div "Karan Trichal holds a dual degree (B.Tech and M.Tech) from Indian Institute of …" at bounding box center [593, 459] width 486 height 327
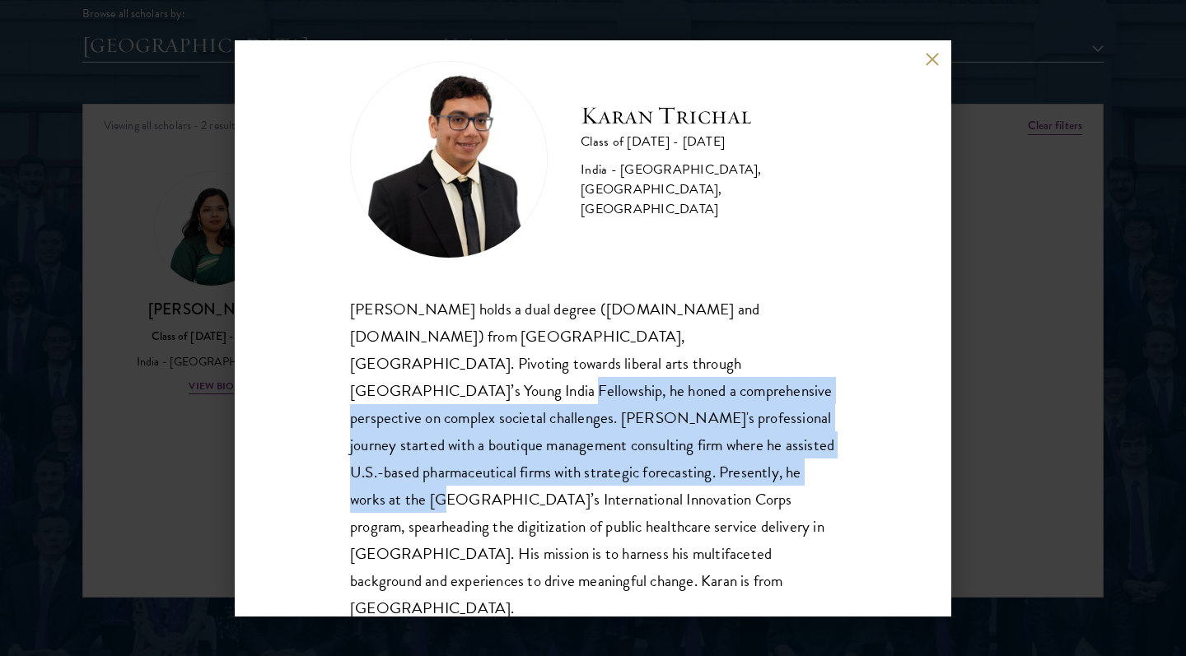
drag, startPoint x: 575, startPoint y: 364, endPoint x: 533, endPoint y: 441, distance: 87.3
click at [497, 458] on div "Karan Trichal holds a dual degree (B.Tech and M.Tech) from Indian Institute of …" at bounding box center [593, 459] width 486 height 327
click at [655, 345] on div "Karan Trichal holds a dual degree (B.Tech and M.Tech) from Indian Institute of …" at bounding box center [593, 459] width 486 height 327
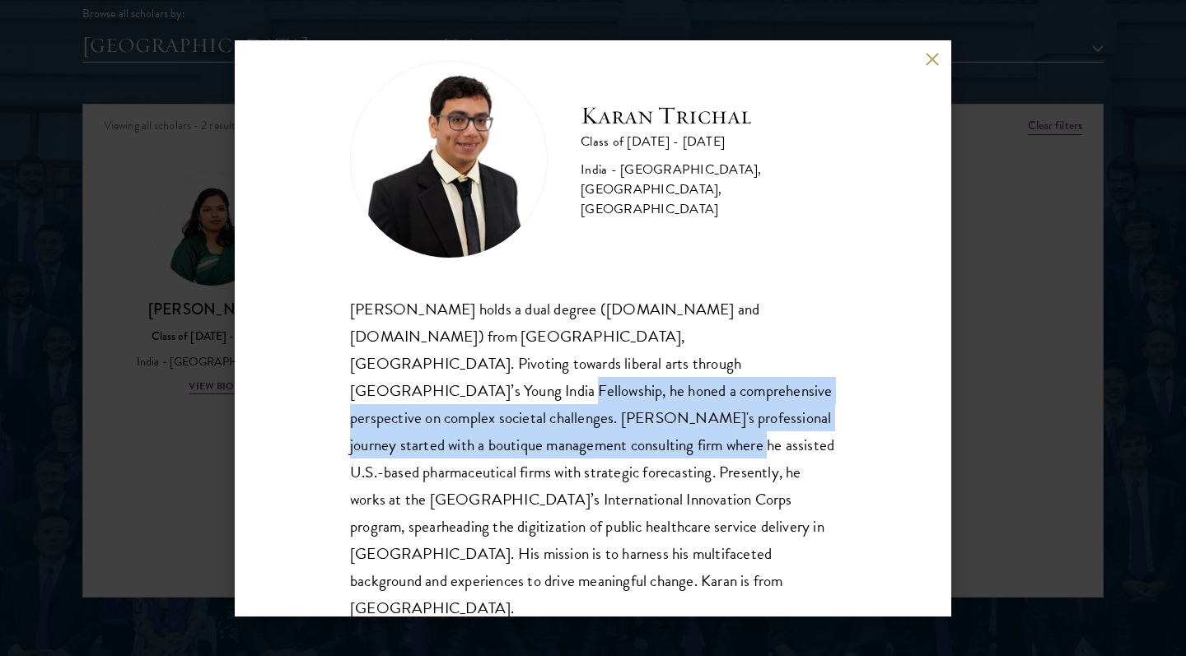
drag, startPoint x: 576, startPoint y: 357, endPoint x: 758, endPoint y: 404, distance: 188.1
click at [758, 404] on div "Karan Trichal holds a dual degree (B.Tech and M.Tech) from Indian Institute of …" at bounding box center [593, 459] width 486 height 327
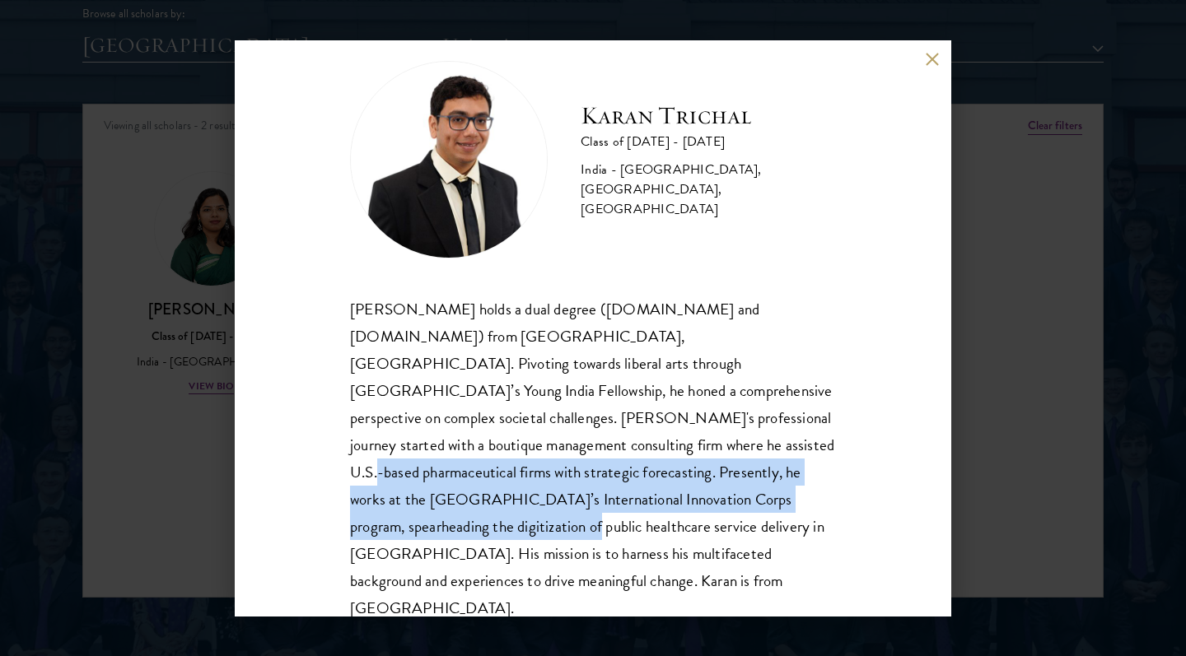
drag, startPoint x: 442, startPoint y: 437, endPoint x: 614, endPoint y: 475, distance: 176.2
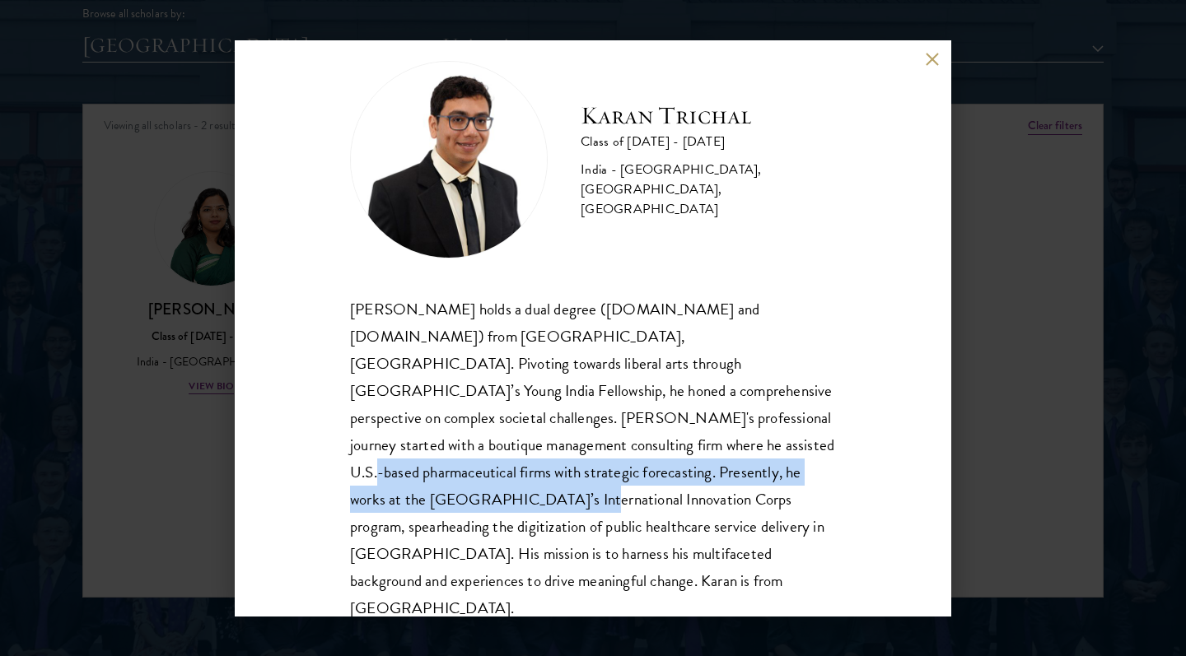
click at [614, 475] on div "Karan Trichal holds a dual degree (B.Tech and M.Tech) from Indian Institute of …" at bounding box center [593, 459] width 486 height 327
click at [733, 518] on div "Karan Trichal holds a dual degree (B.Tech and M.Tech) from Indian Institute of …" at bounding box center [593, 459] width 486 height 327
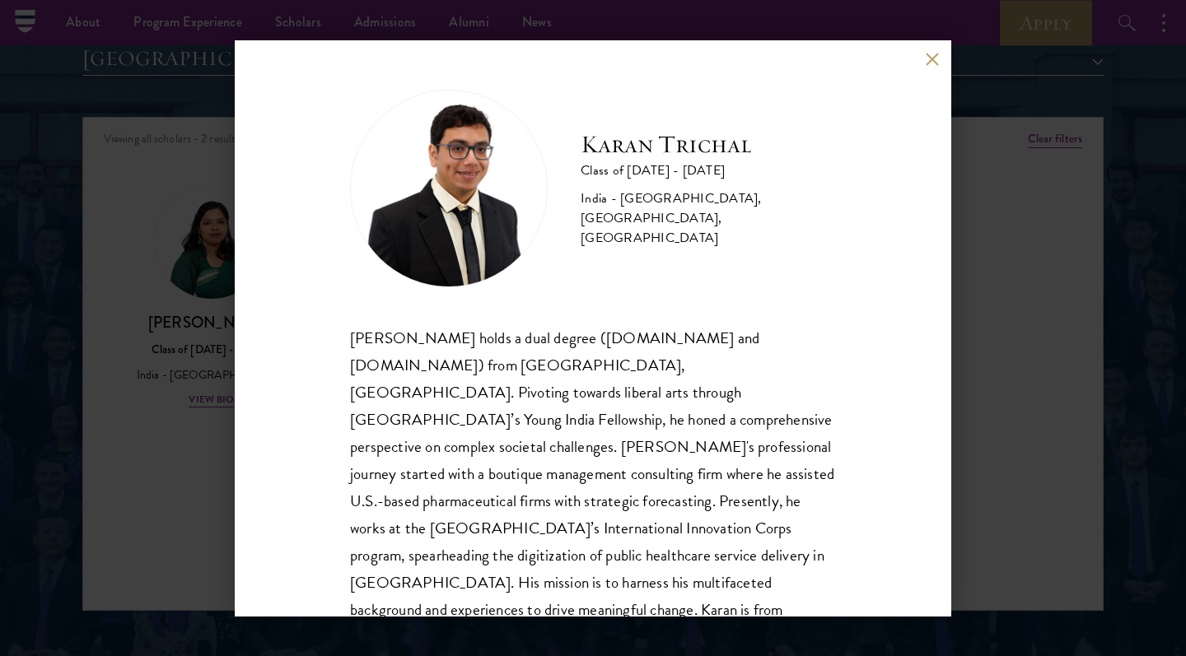
scroll to position [2010, 0]
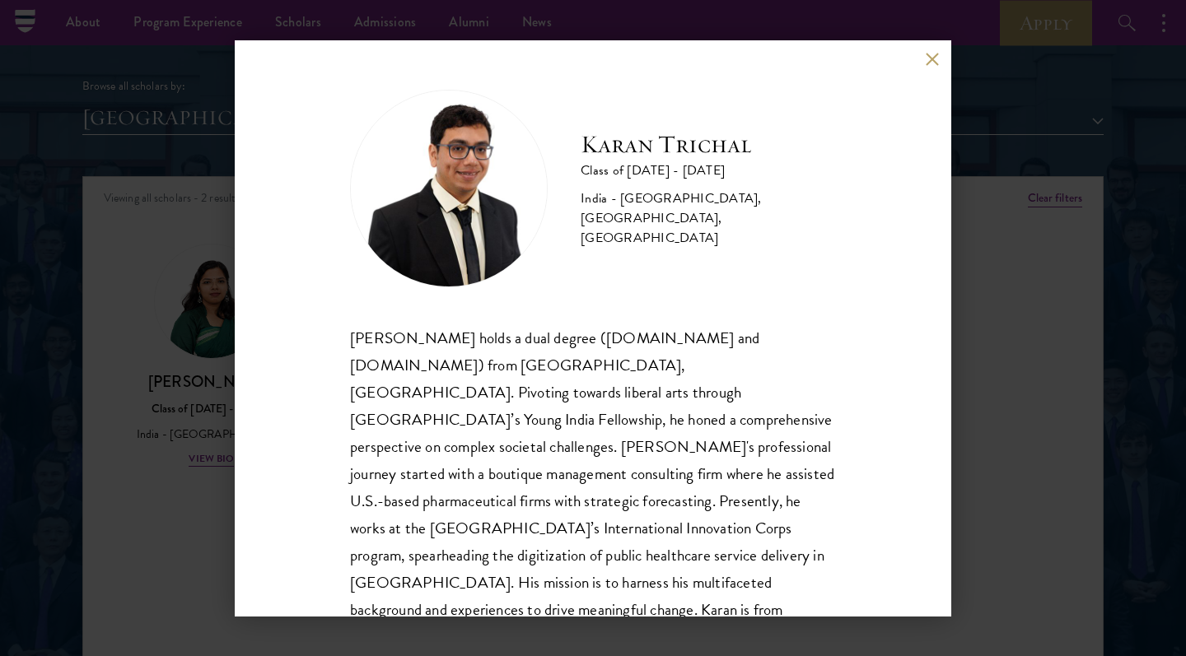
click at [929, 63] on button at bounding box center [932, 60] width 14 height 14
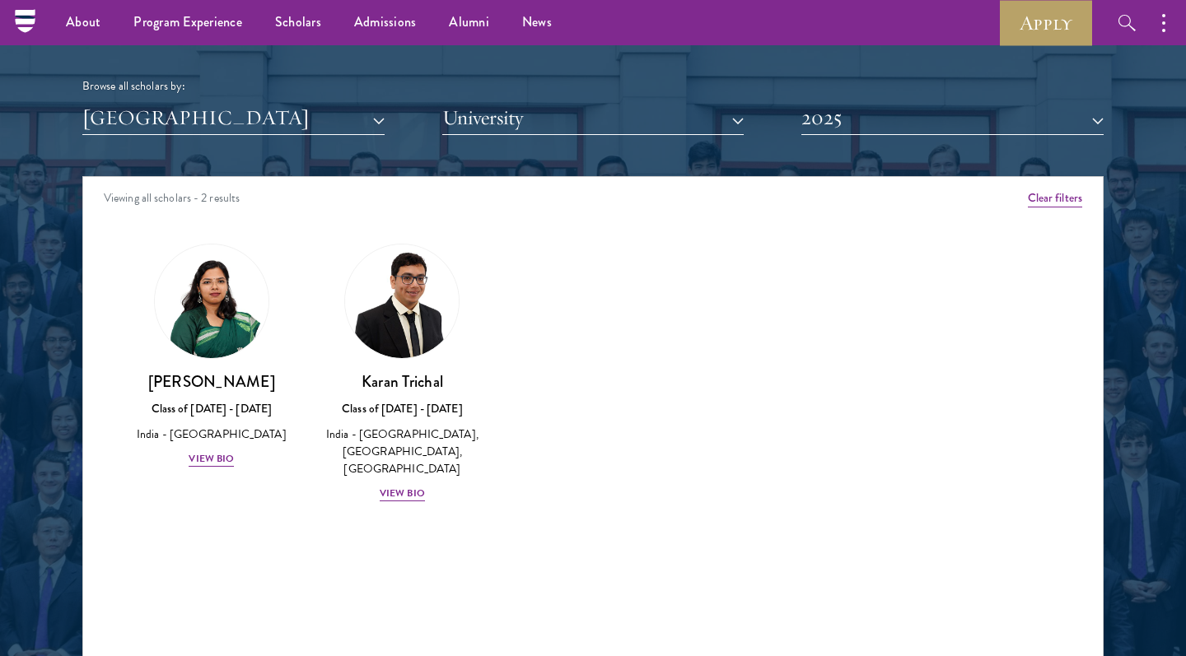
click at [823, 101] on button "2025" at bounding box center [952, 118] width 302 height 34
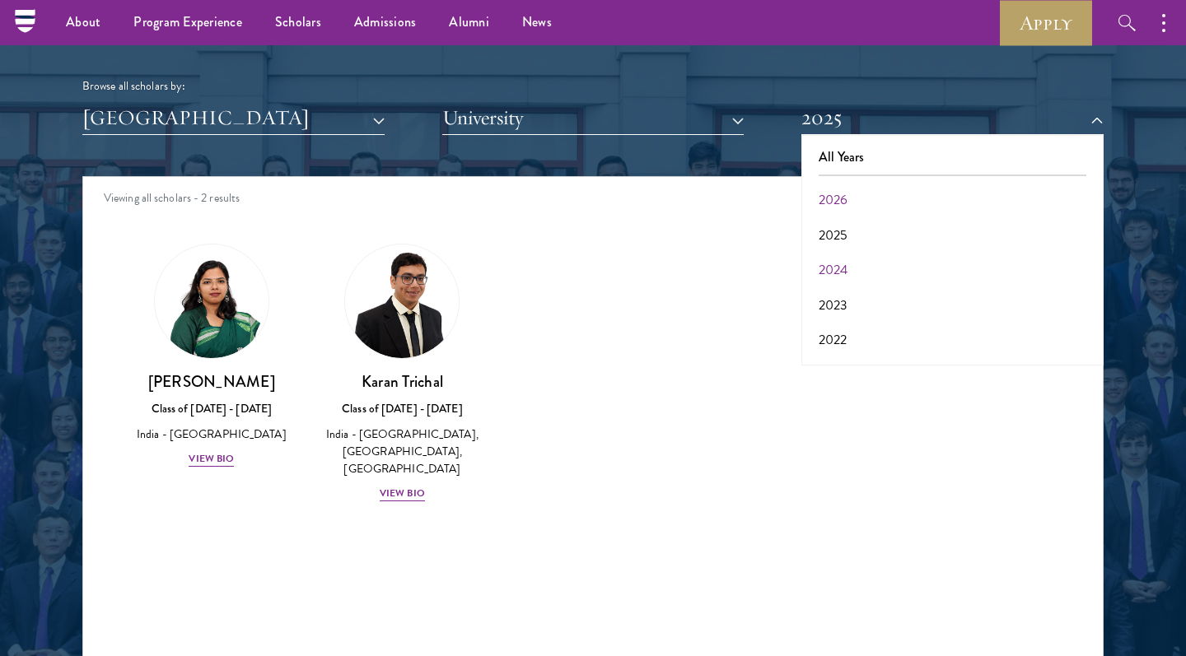
click at [828, 254] on button "2024" at bounding box center [952, 270] width 292 height 35
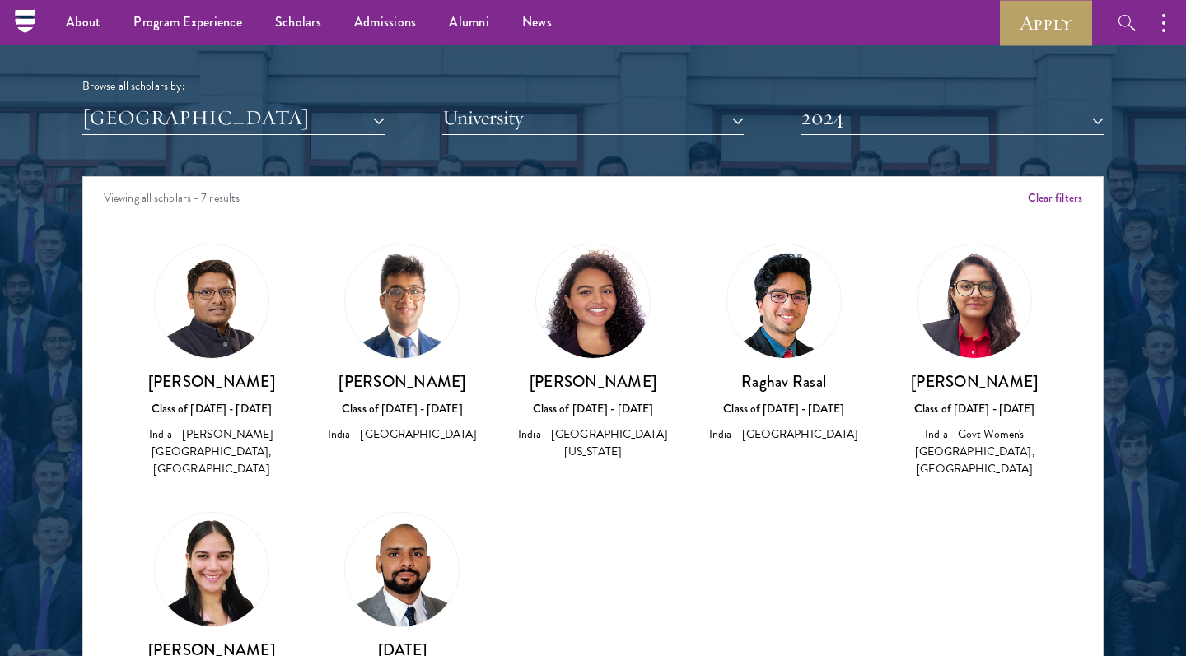
click at [589, 316] on img at bounding box center [593, 302] width 114 height 114
click at [581, 373] on h3 "[PERSON_NAME]" at bounding box center [593, 381] width 158 height 21
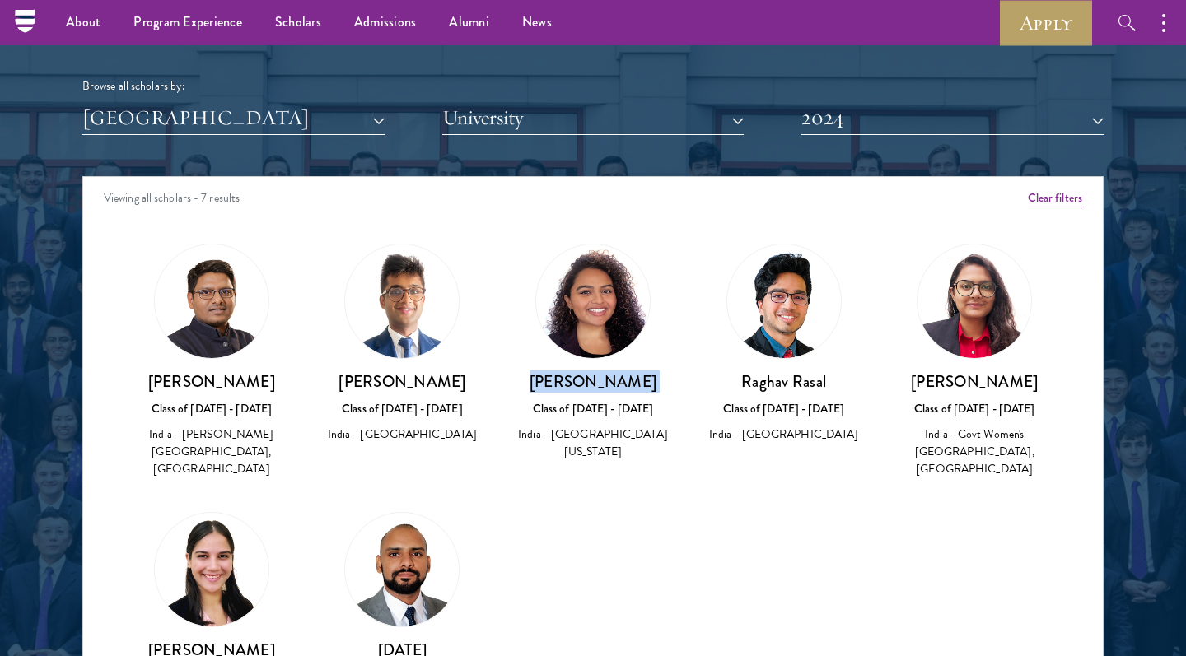
click at [581, 320] on img at bounding box center [593, 302] width 114 height 114
click at [581, 371] on h3 "[PERSON_NAME]" at bounding box center [593, 381] width 158 height 21
click at [427, 227] on div "Kanishkh Kanodia Class of 2023 - 2024 India - Princeton University" at bounding box center [402, 344] width 191 height 234
click at [661, 333] on div "Nidhi Nair Class of 2023 - 2024 India - University of Connecticut" at bounding box center [593, 353] width 158 height 218
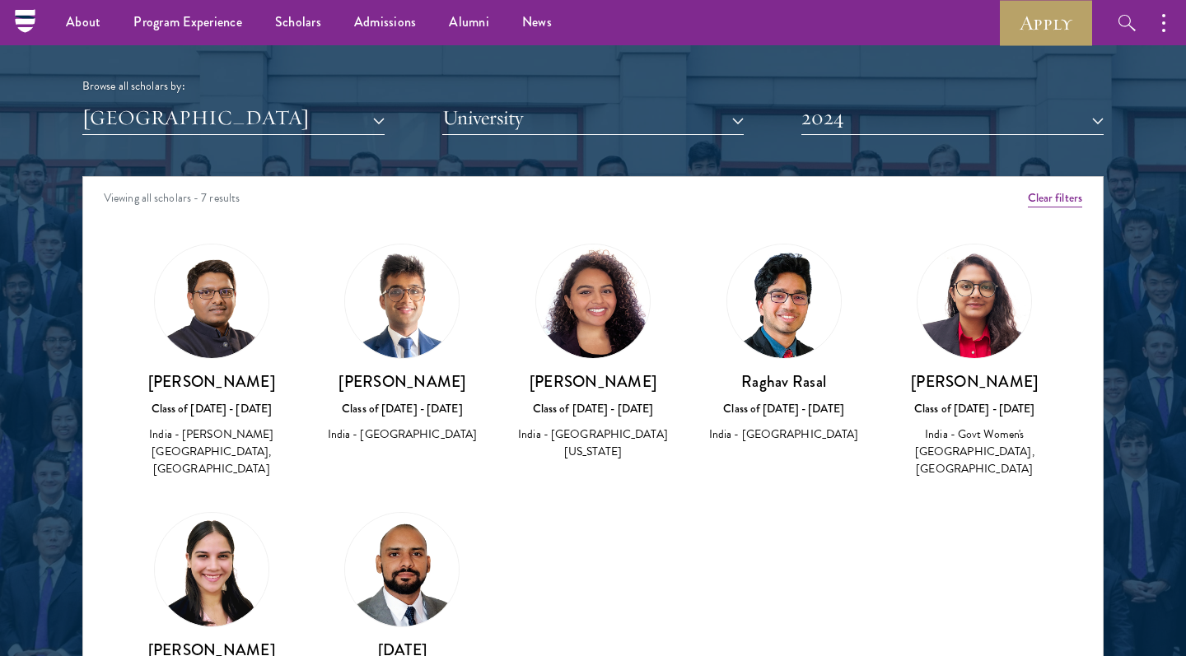
click at [661, 333] on div "Nidhi Nair Class of 2023 - 2024 India - University of Connecticut" at bounding box center [593, 353] width 158 height 218
click at [837, 113] on button "2024" at bounding box center [952, 118] width 302 height 34
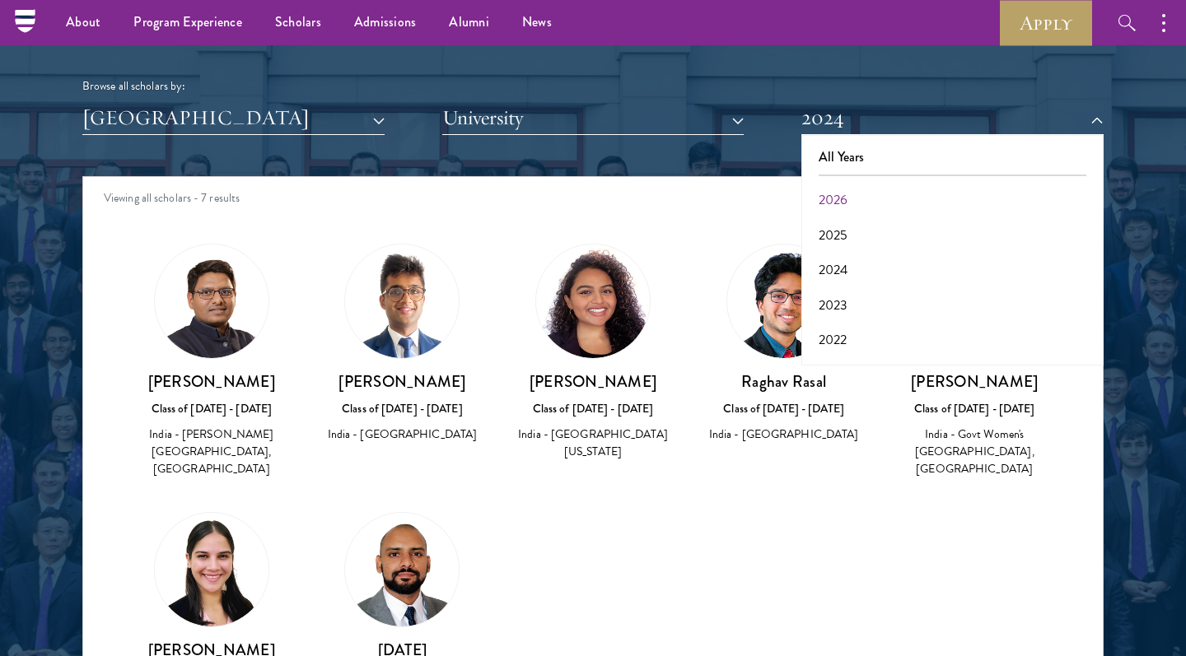
click at [829, 189] on button "2026" at bounding box center [952, 200] width 292 height 35
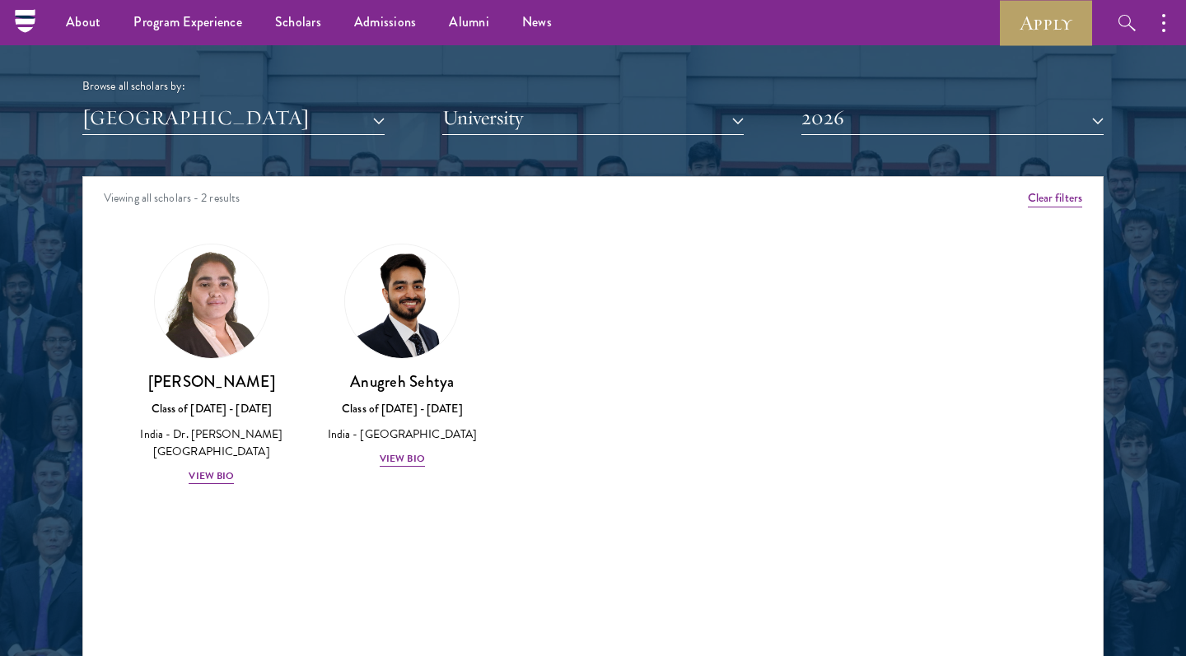
click at [289, 110] on button "[GEOGRAPHIC_DATA]" at bounding box center [233, 118] width 302 height 34
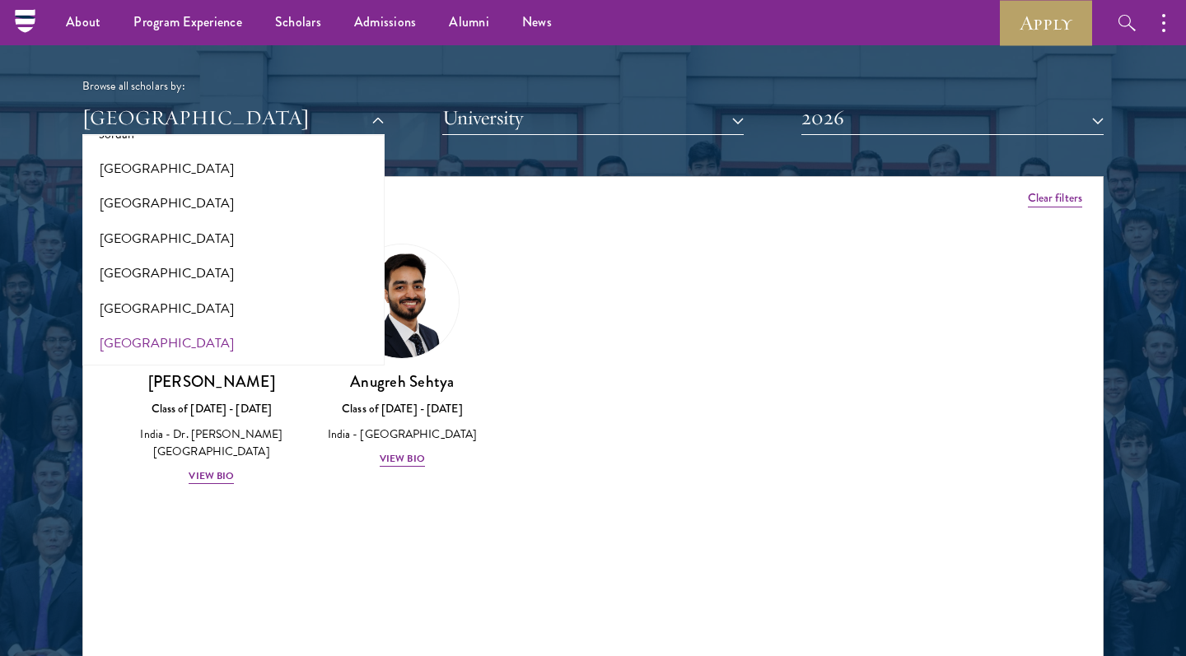
scroll to position [1859, 0]
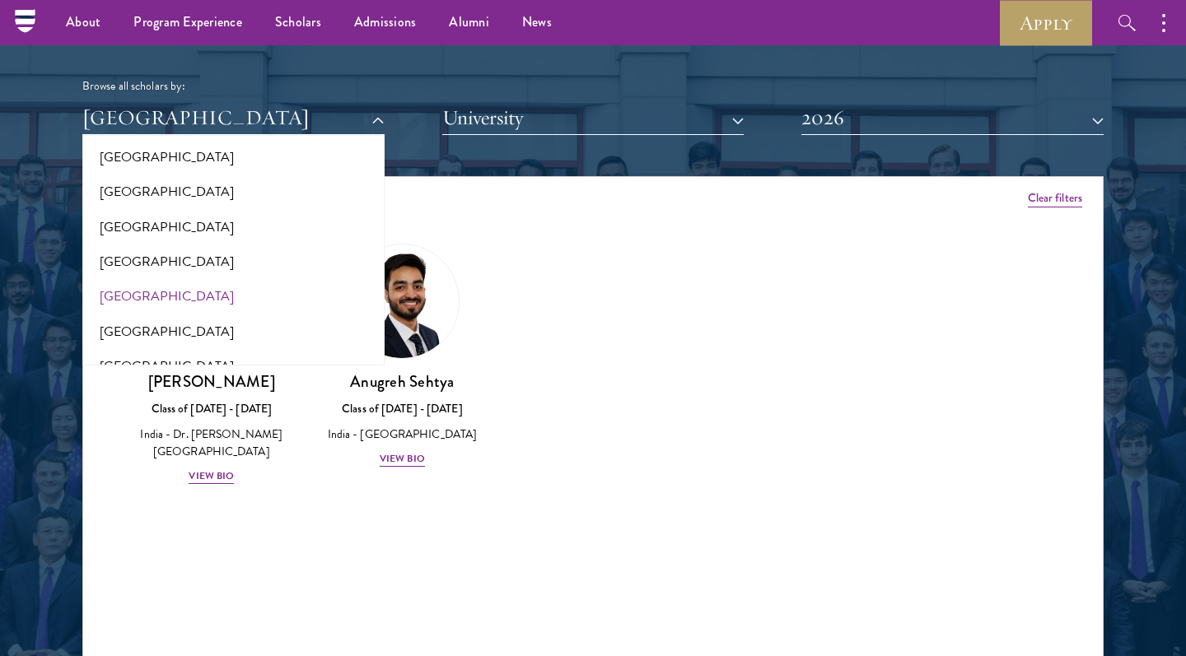
click at [123, 279] on button "[GEOGRAPHIC_DATA]" at bounding box center [233, 296] width 292 height 35
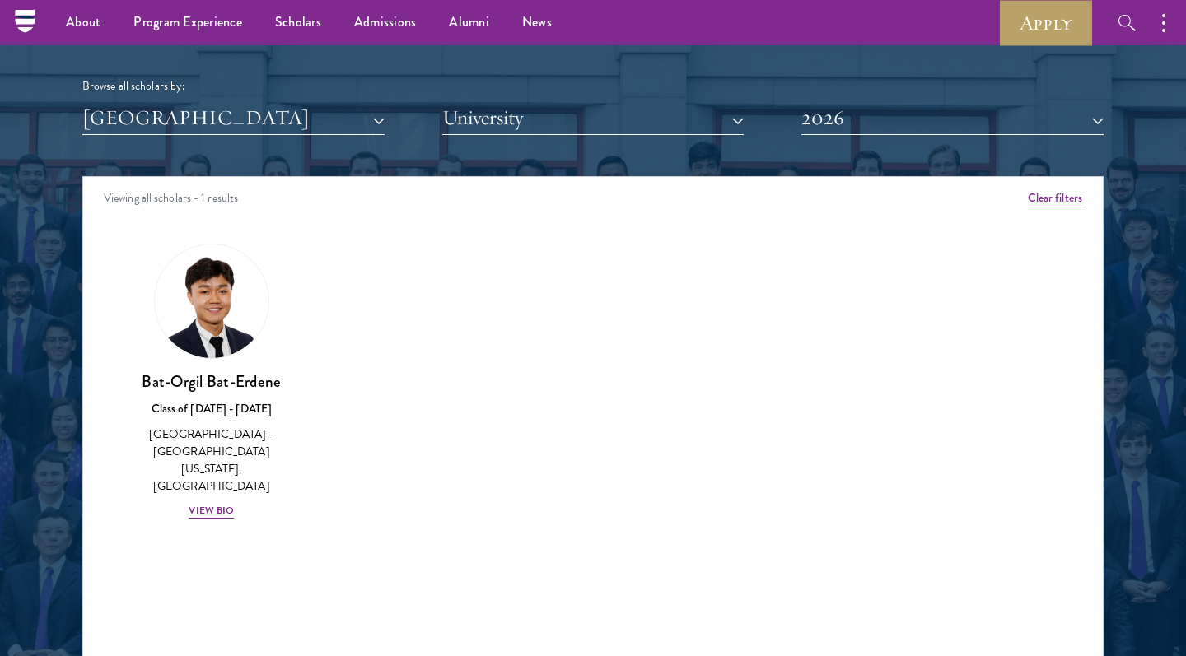
click at [117, 111] on button "[GEOGRAPHIC_DATA]" at bounding box center [233, 118] width 302 height 34
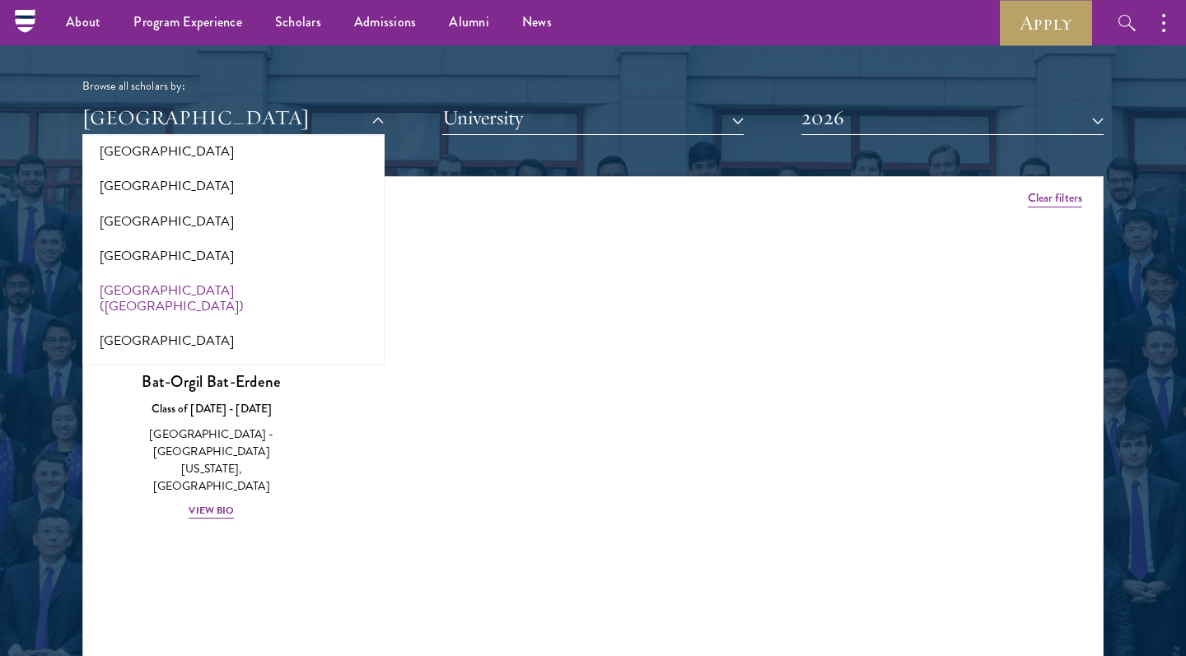
scroll to position [1988, 0]
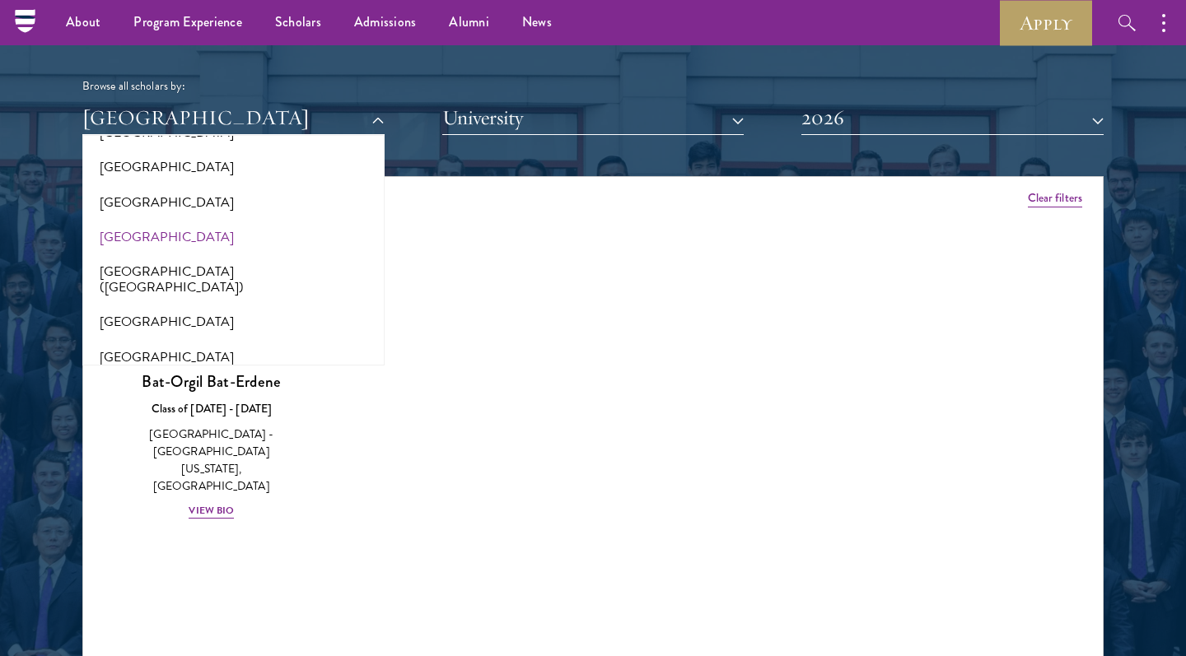
click at [140, 220] on button "[GEOGRAPHIC_DATA]" at bounding box center [233, 237] width 292 height 35
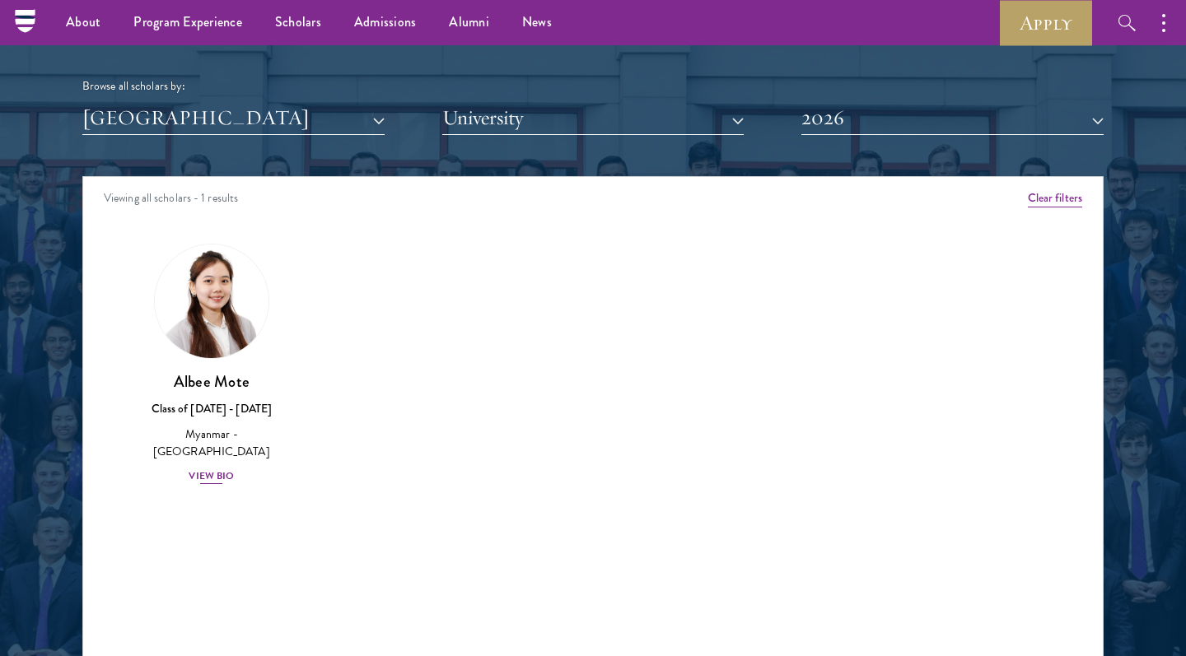
click at [204, 469] on div "View Bio" at bounding box center [211, 477] width 45 height 16
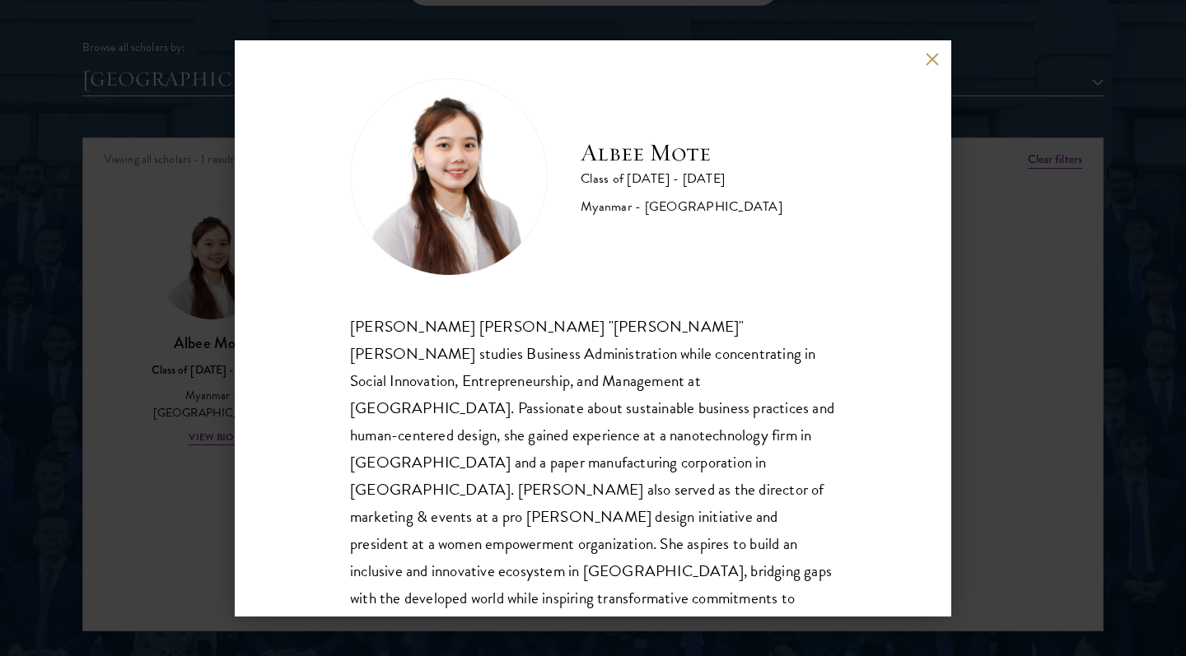
scroll to position [10, 0]
click at [930, 58] on button at bounding box center [932, 60] width 14 height 14
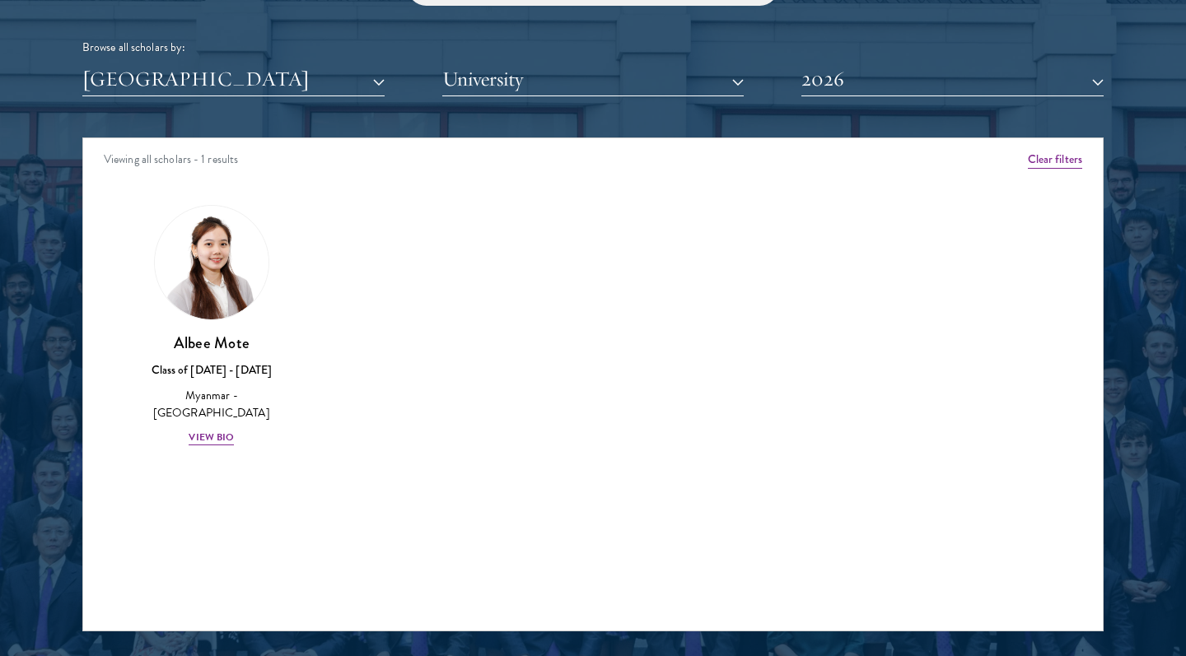
click at [147, 72] on button "[GEOGRAPHIC_DATA]" at bounding box center [233, 80] width 302 height 34
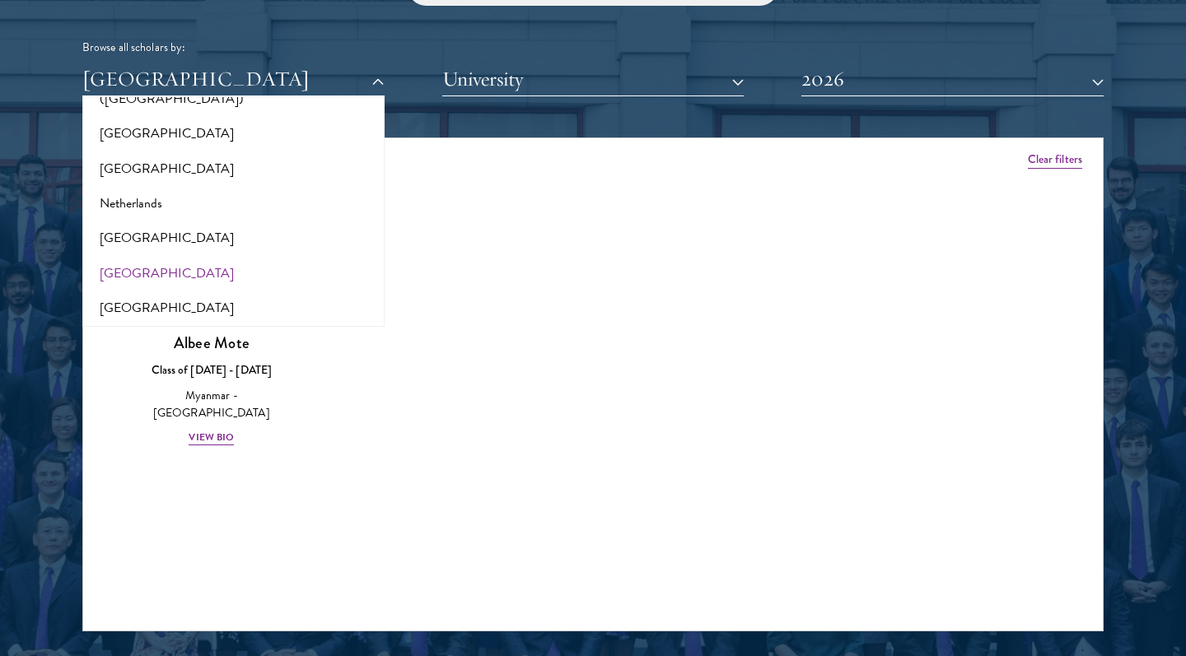
scroll to position [2141, 0]
click at [158, 217] on button "[GEOGRAPHIC_DATA]" at bounding box center [233, 234] width 292 height 35
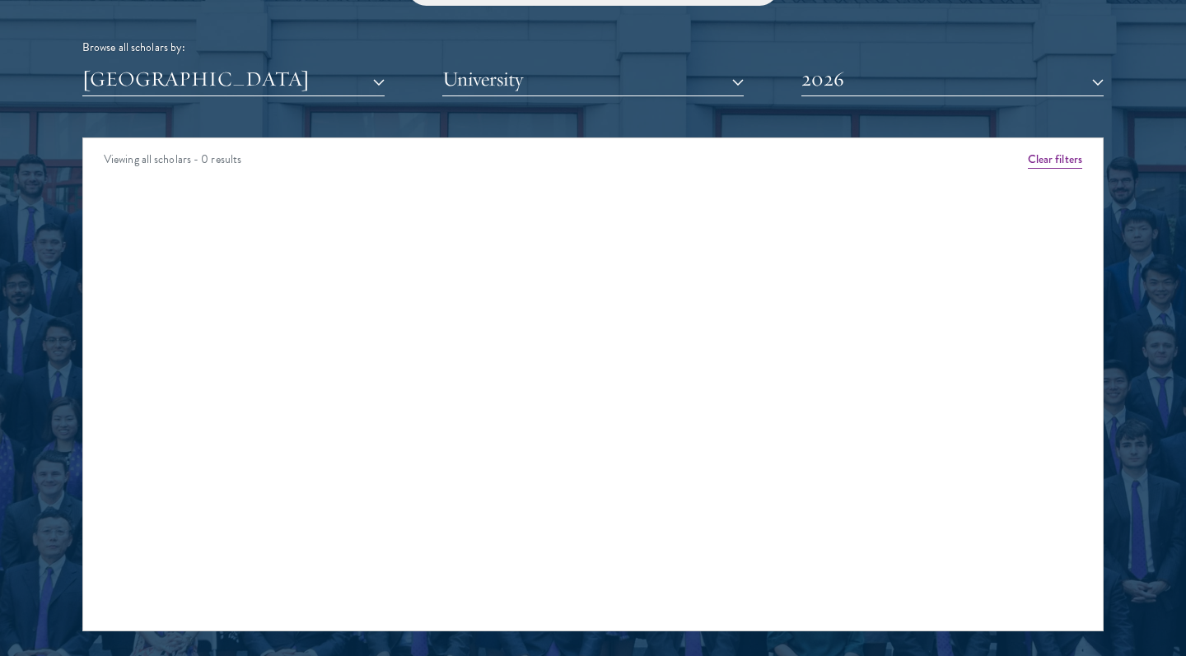
click at [173, 86] on button "[GEOGRAPHIC_DATA]" at bounding box center [233, 80] width 302 height 34
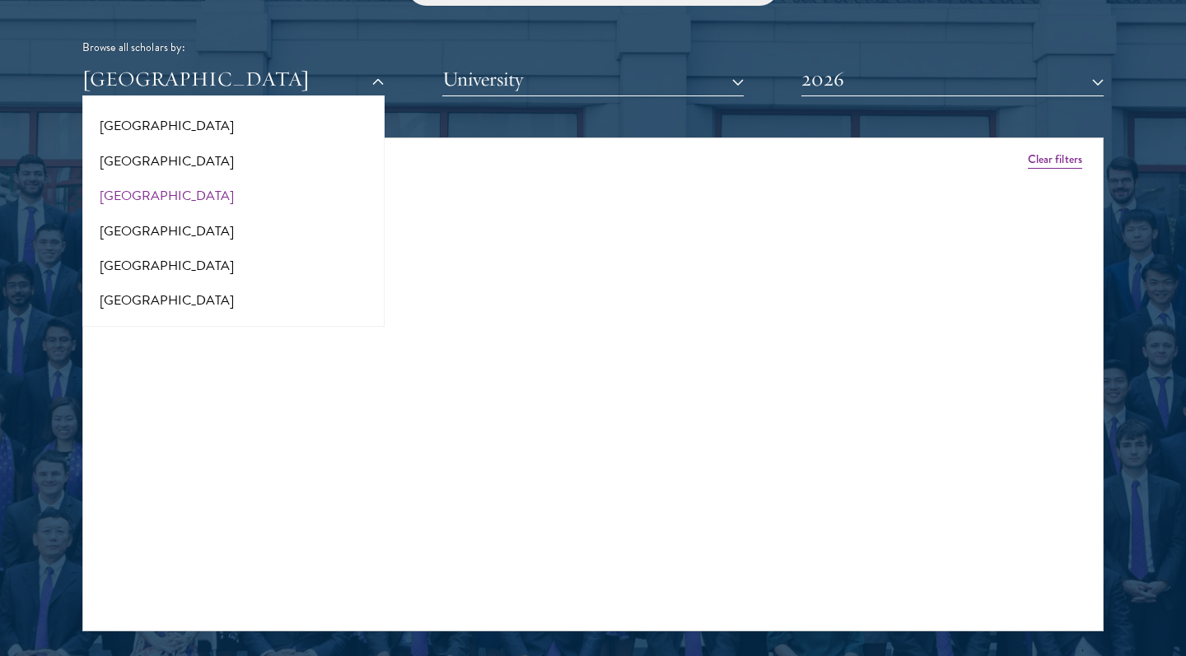
scroll to position [2269, 0]
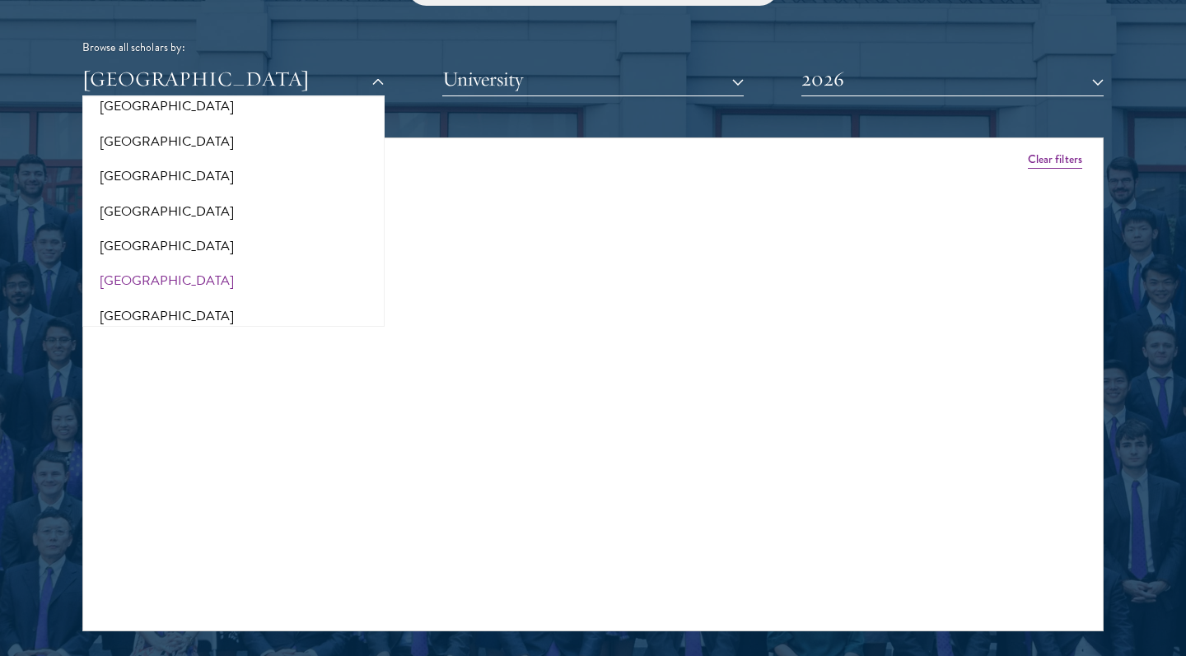
click at [142, 264] on button "[GEOGRAPHIC_DATA]" at bounding box center [233, 281] width 292 height 35
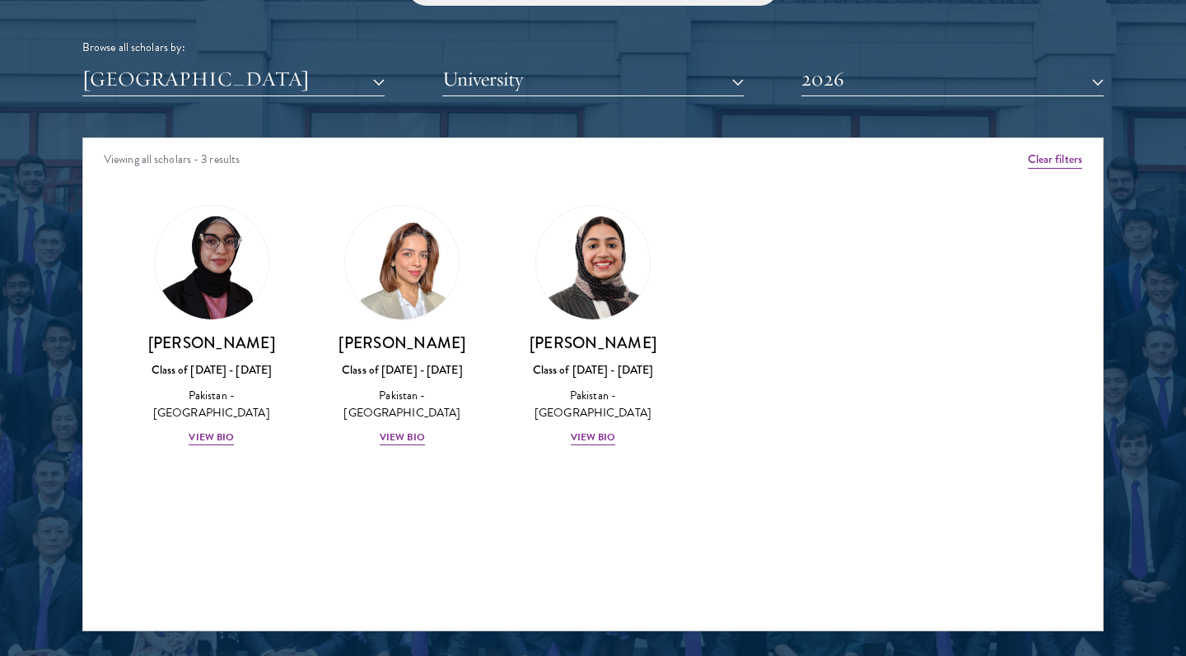
click at [170, 79] on button "[GEOGRAPHIC_DATA]" at bounding box center [233, 80] width 302 height 34
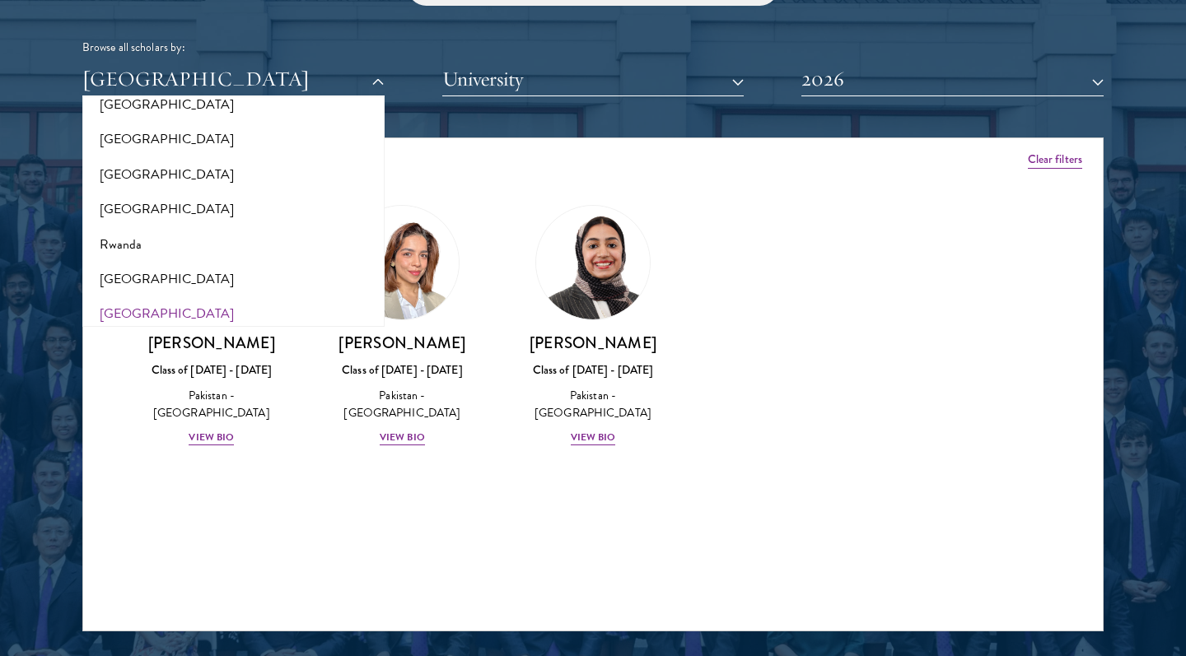
scroll to position [2586, 0]
click at [136, 296] on button "[GEOGRAPHIC_DATA]" at bounding box center [233, 313] width 292 height 35
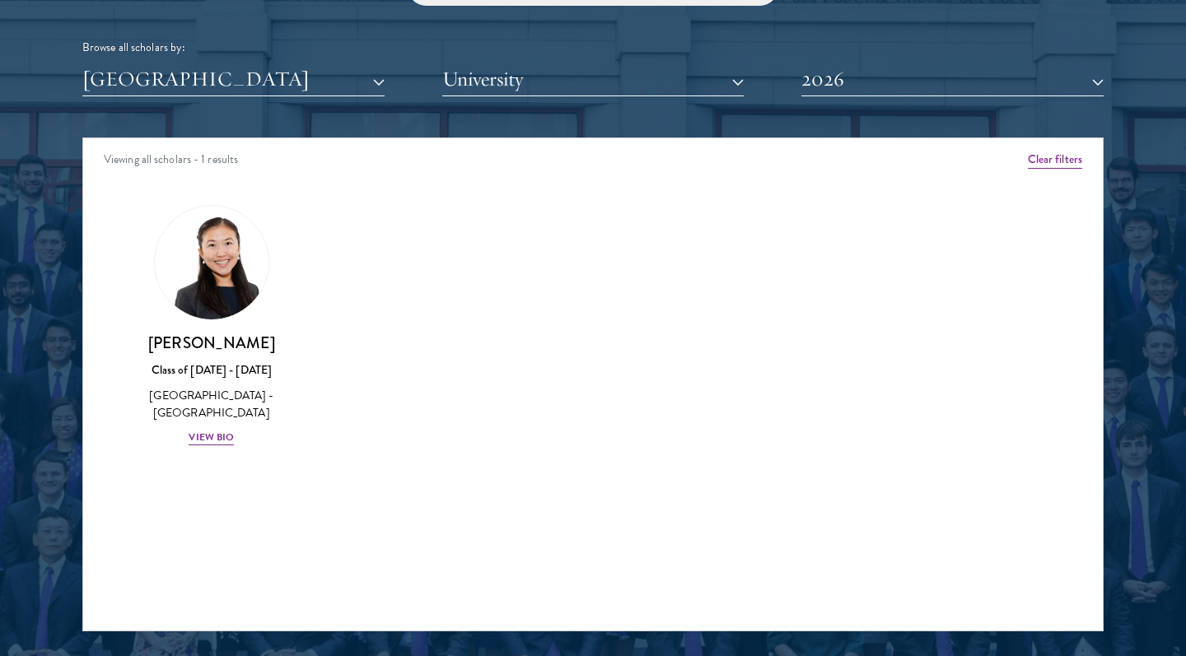
click at [149, 82] on button "[GEOGRAPHIC_DATA]" at bounding box center [233, 80] width 302 height 34
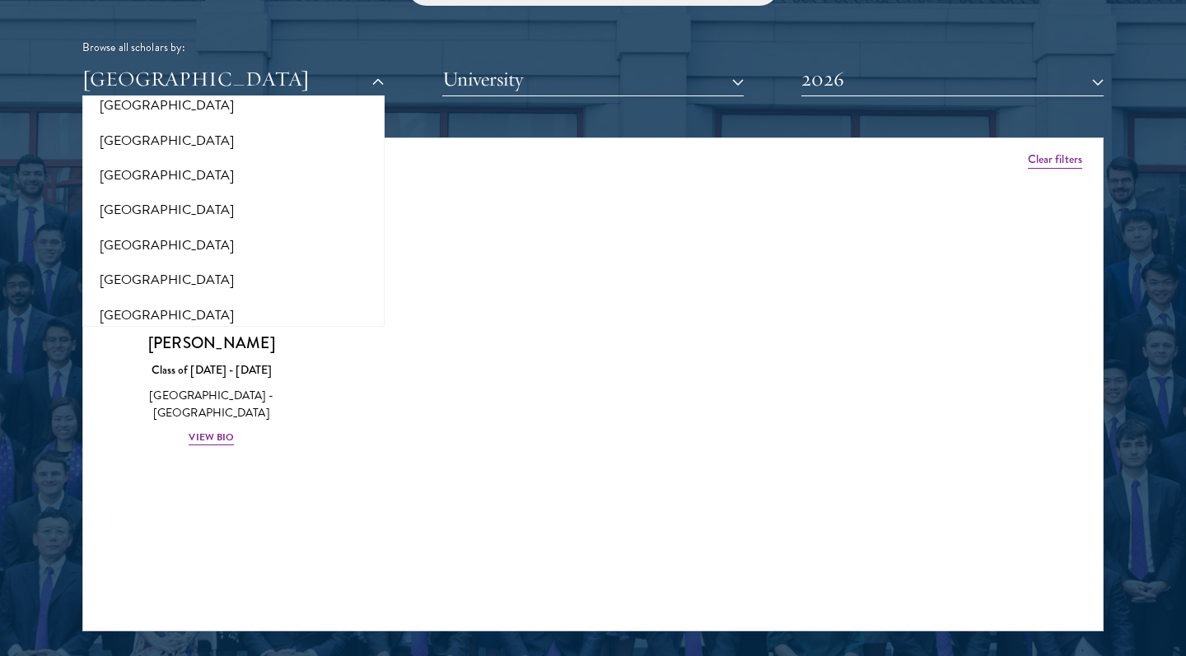
scroll to position [2919, 0]
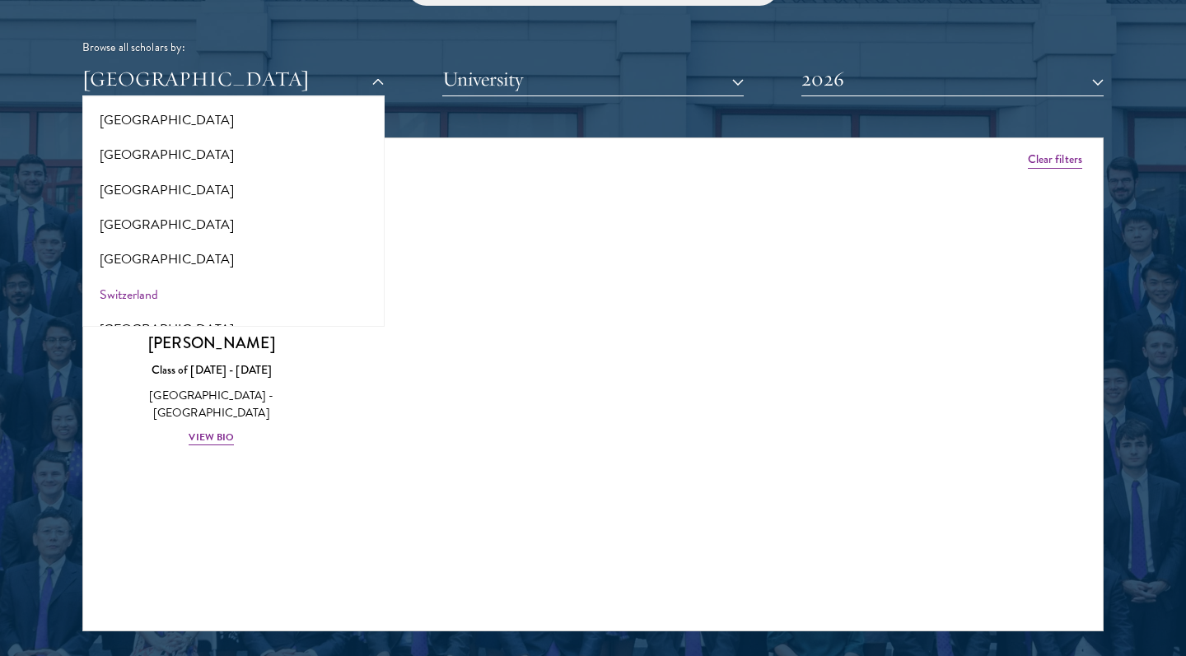
click at [138, 278] on button "Switzerland" at bounding box center [233, 295] width 292 height 35
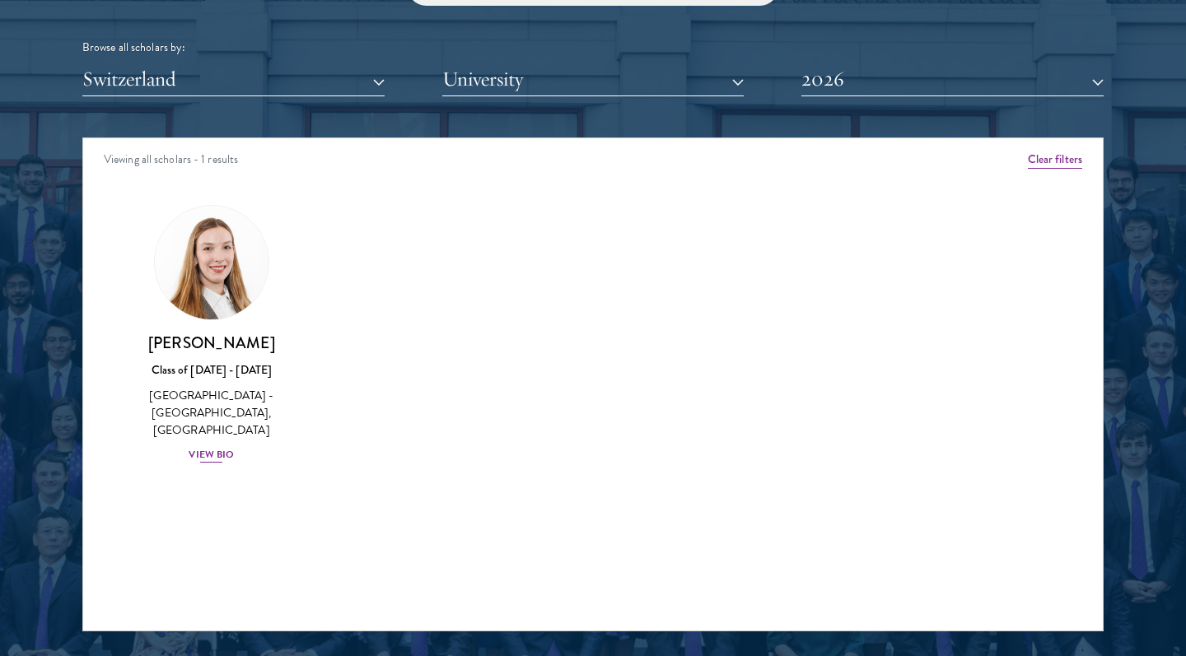
click at [217, 447] on div "View Bio" at bounding box center [211, 455] width 45 height 16
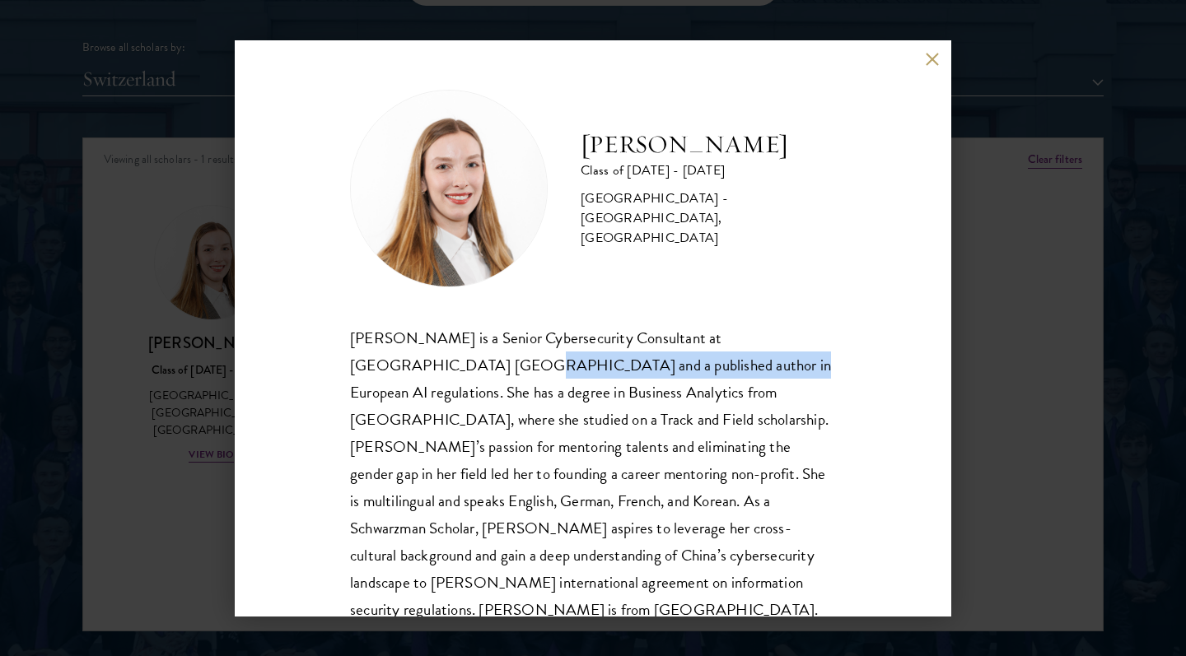
drag, startPoint x: 342, startPoint y: 373, endPoint x: 600, endPoint y: 359, distance: 258.9
click at [600, 359] on div "Fiona Koh Class of 2025 - 2026 Switzerland - Manhattan University, University o…" at bounding box center [593, 328] width 716 height 576
click at [927, 58] on button at bounding box center [932, 60] width 14 height 14
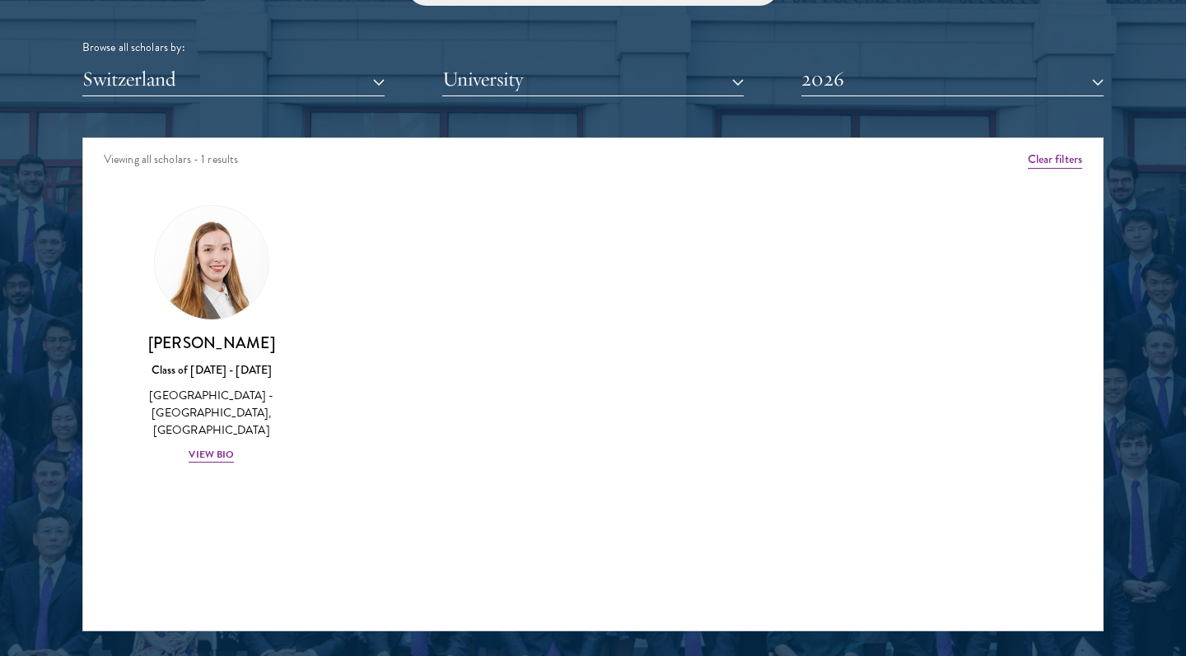
click at [289, 77] on button "Switzerland" at bounding box center [233, 80] width 302 height 34
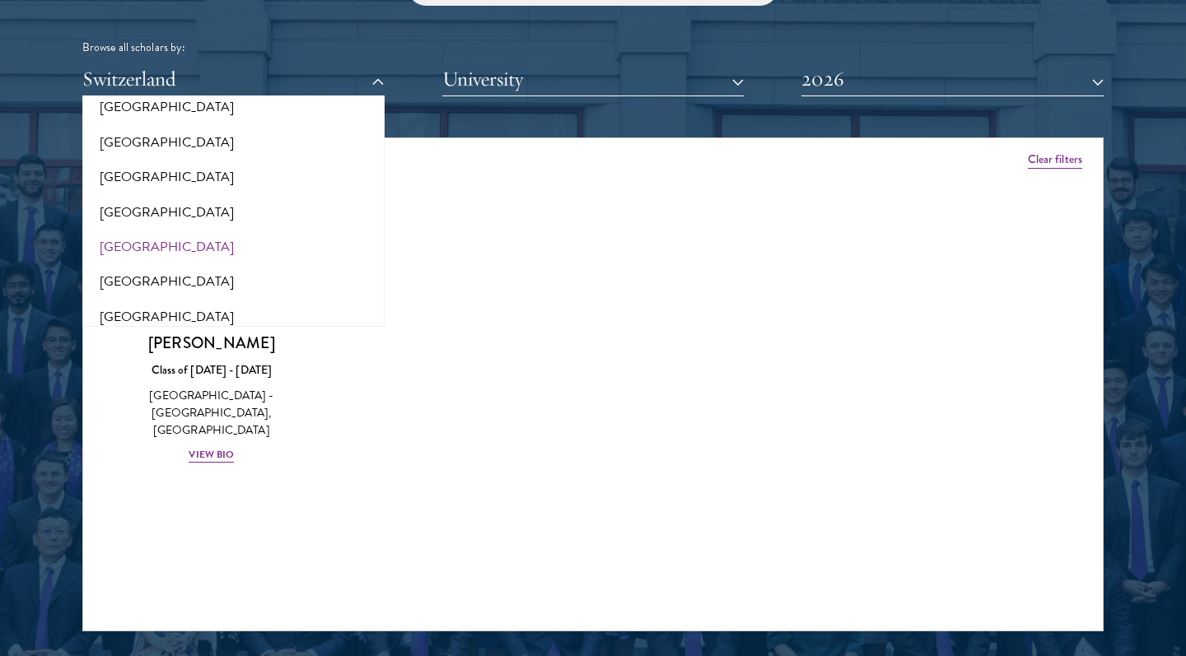
scroll to position [3419, 0]
click at [139, 266] on button "[GEOGRAPHIC_DATA]" at bounding box center [233, 283] width 292 height 35
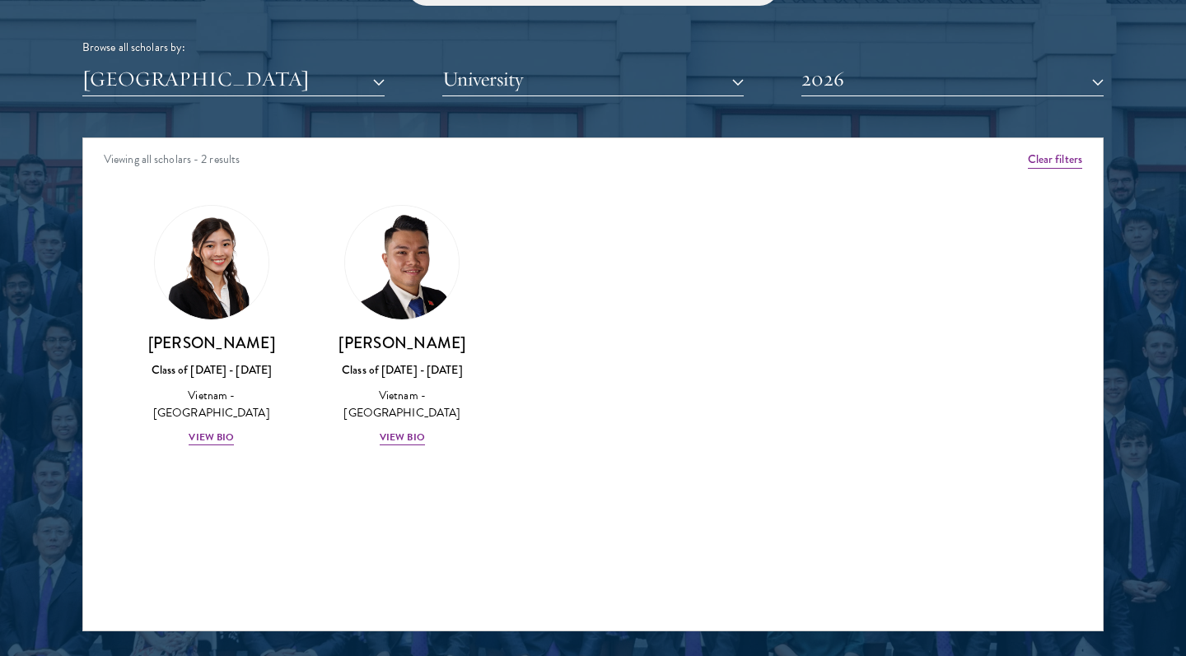
click at [170, 96] on div "Scholar Directory Congratulations and welcome to the Schwarzman Scholars Class …" at bounding box center [592, 212] width 1021 height 837
click at [165, 72] on button "[GEOGRAPHIC_DATA]" at bounding box center [233, 80] width 302 height 34
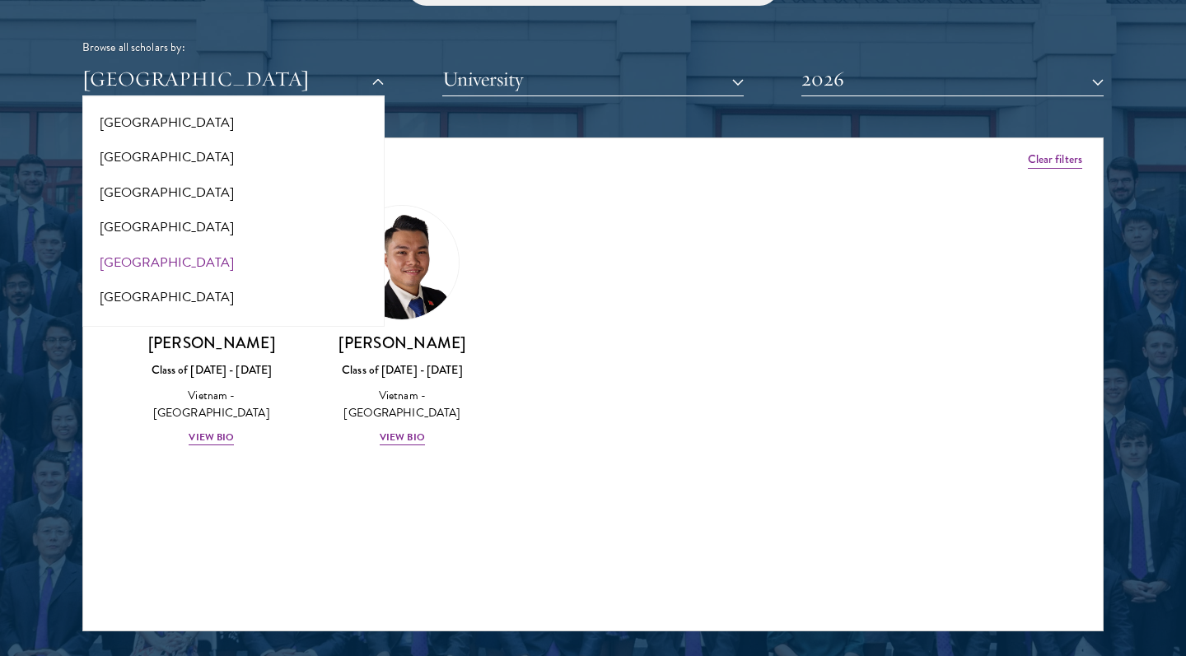
scroll to position [3363, 0]
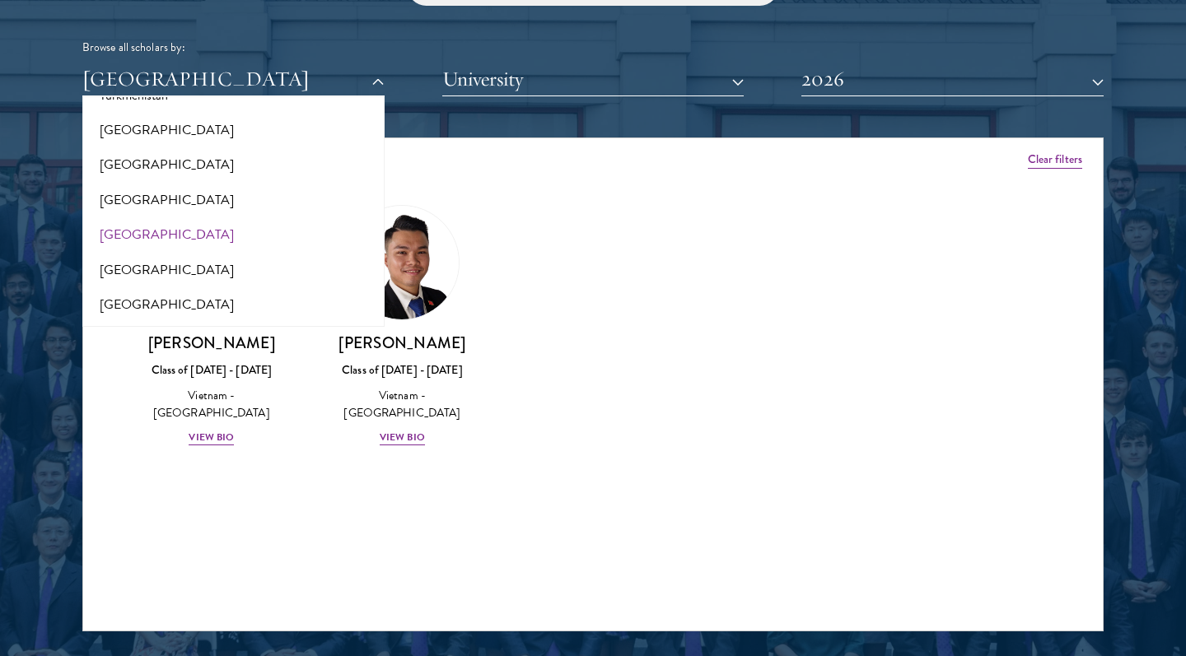
click at [175, 217] on button "[GEOGRAPHIC_DATA]" at bounding box center [233, 234] width 292 height 35
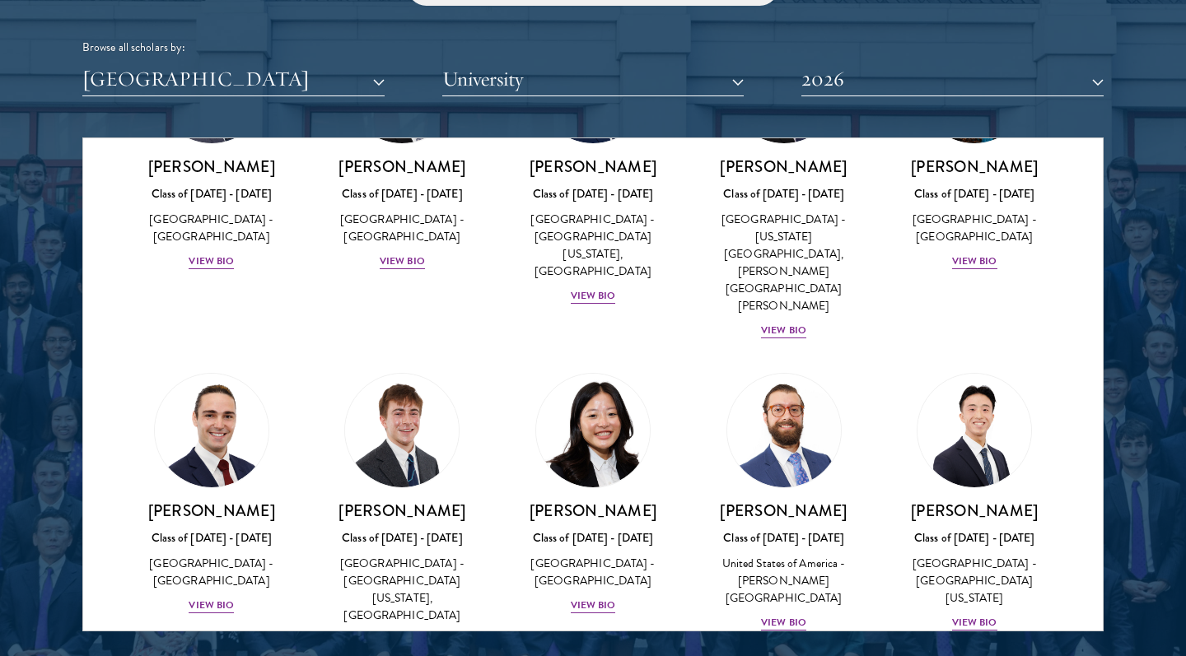
scroll to position [2432, 0]
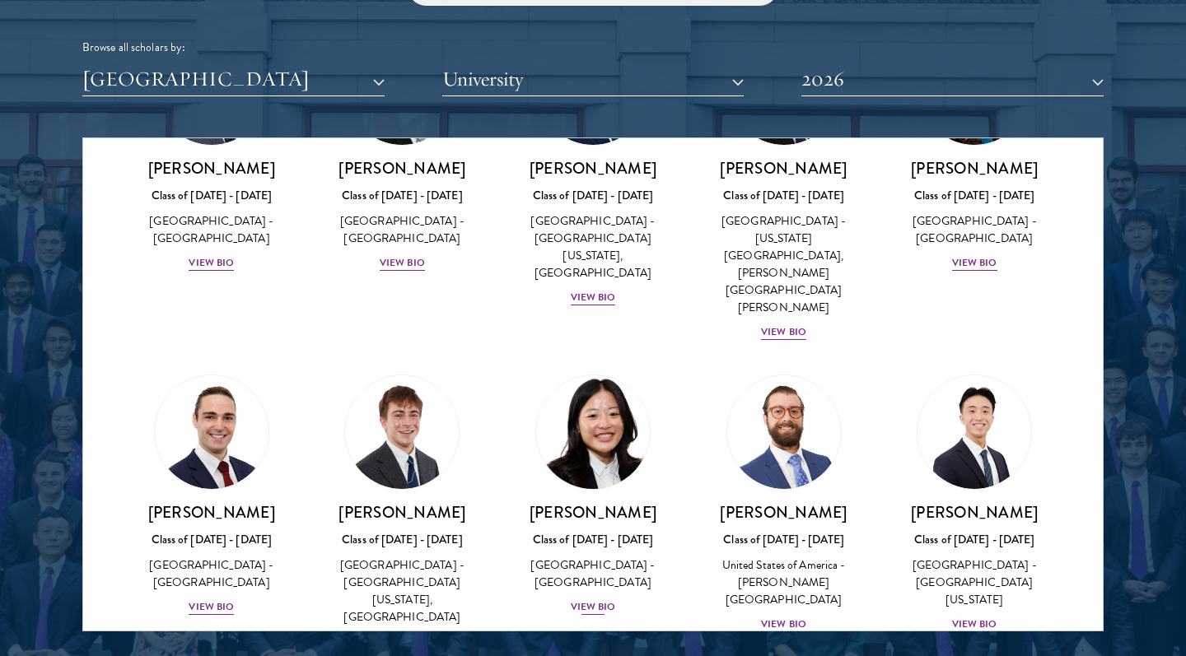
click at [582, 599] on div "View Bio" at bounding box center [593, 607] width 45 height 16
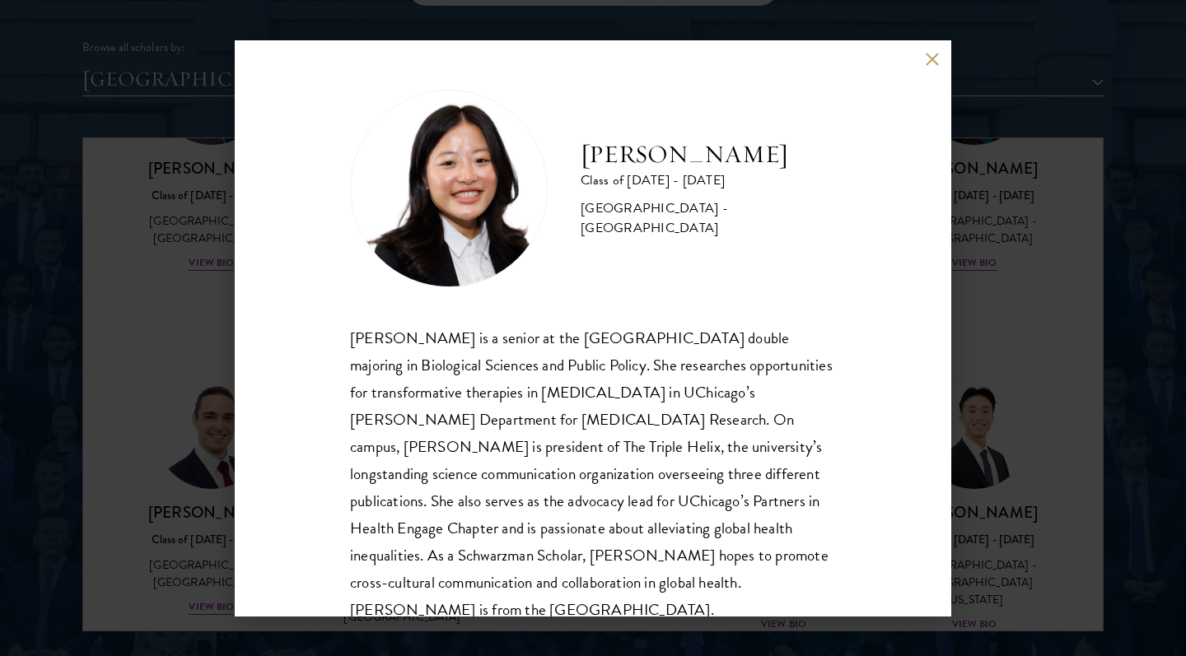
click at [944, 63] on div "Emily Shi Class of 2025 - 2026 United States of America - University of Chicago…" at bounding box center [593, 328] width 716 height 576
click at [930, 63] on button at bounding box center [932, 60] width 14 height 14
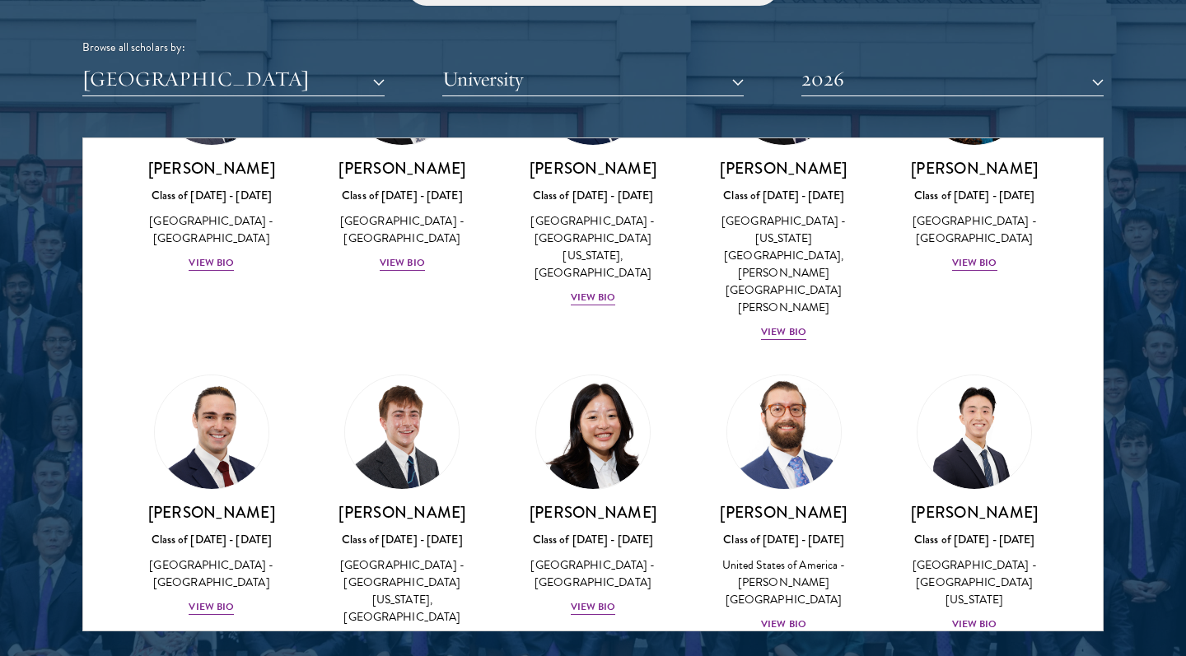
scroll to position [2541, 0]
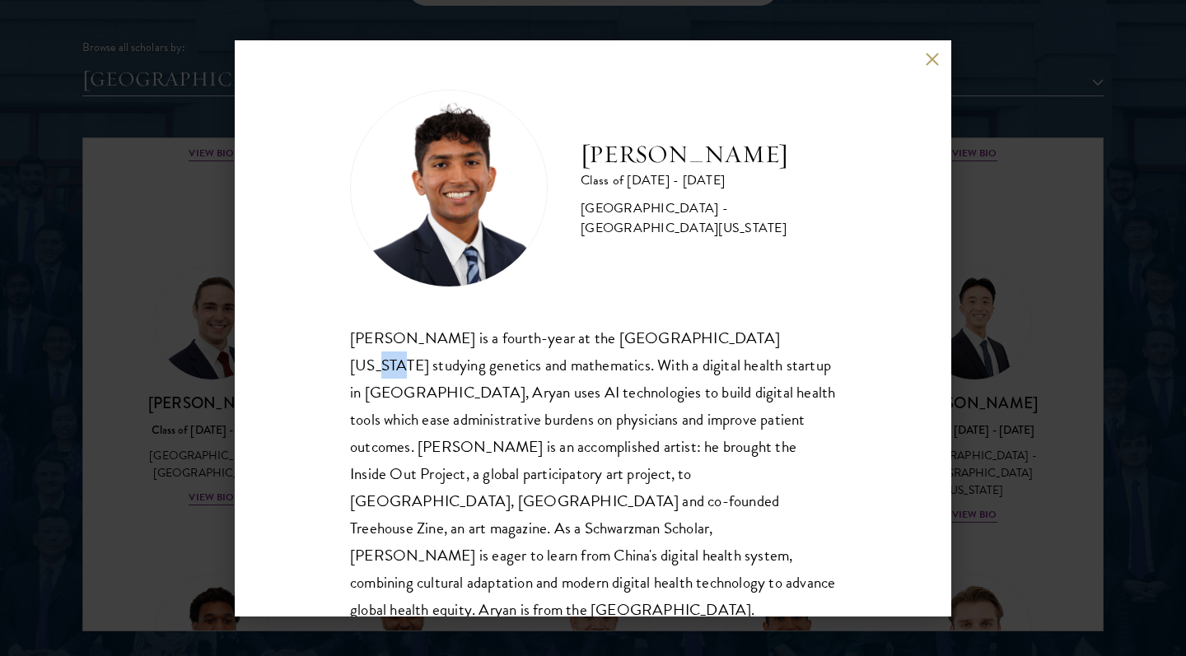
drag, startPoint x: 716, startPoint y: 343, endPoint x: 742, endPoint y: 343, distance: 25.5
click at [736, 343] on div "Aryan Thakur is a fourth-year at the University of Georgia studying genetics an…" at bounding box center [593, 474] width 486 height 300
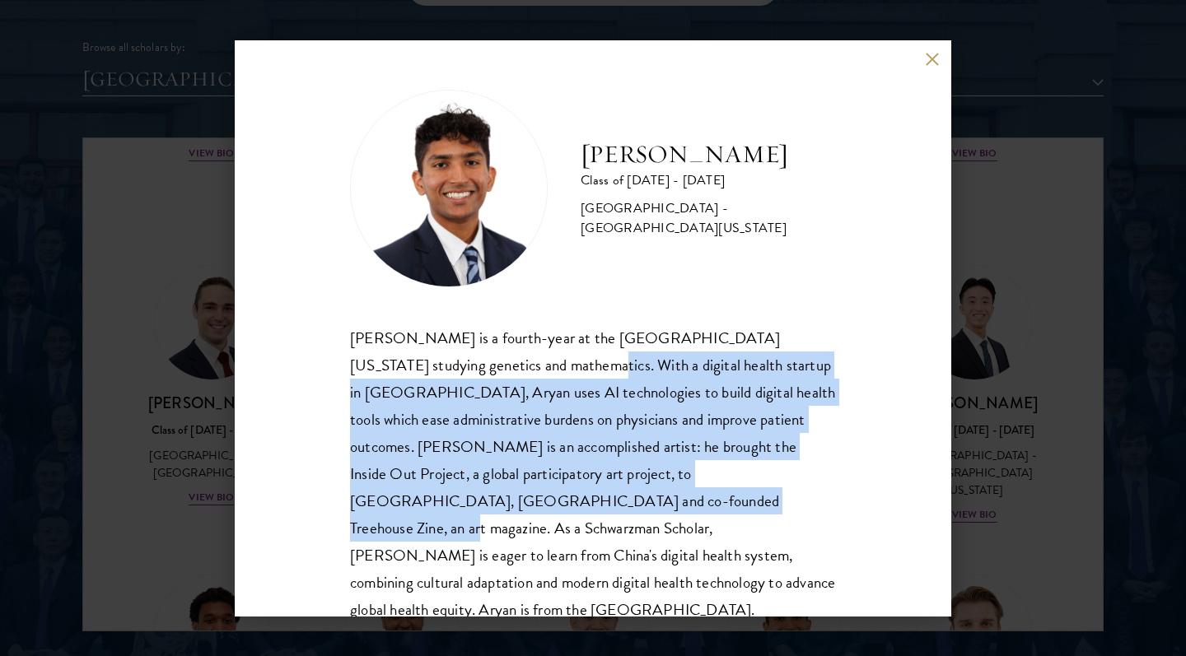
drag, startPoint x: 473, startPoint y: 365, endPoint x: 490, endPoint y: 506, distance: 142.7
click at [490, 506] on div "Aryan Thakur is a fourth-year at the University of Georgia studying genetics an…" at bounding box center [593, 474] width 486 height 300
click at [453, 403] on div "Aryan Thakur is a fourth-year at the University of Georgia studying genetics an…" at bounding box center [593, 474] width 486 height 300
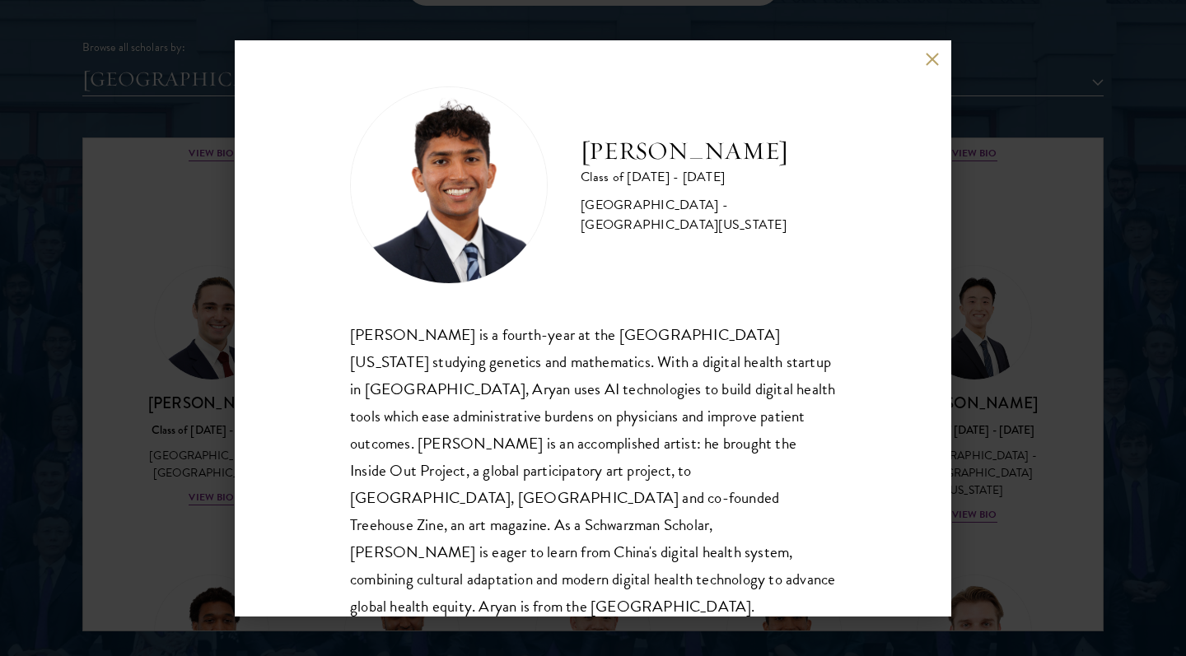
scroll to position [2, 0]
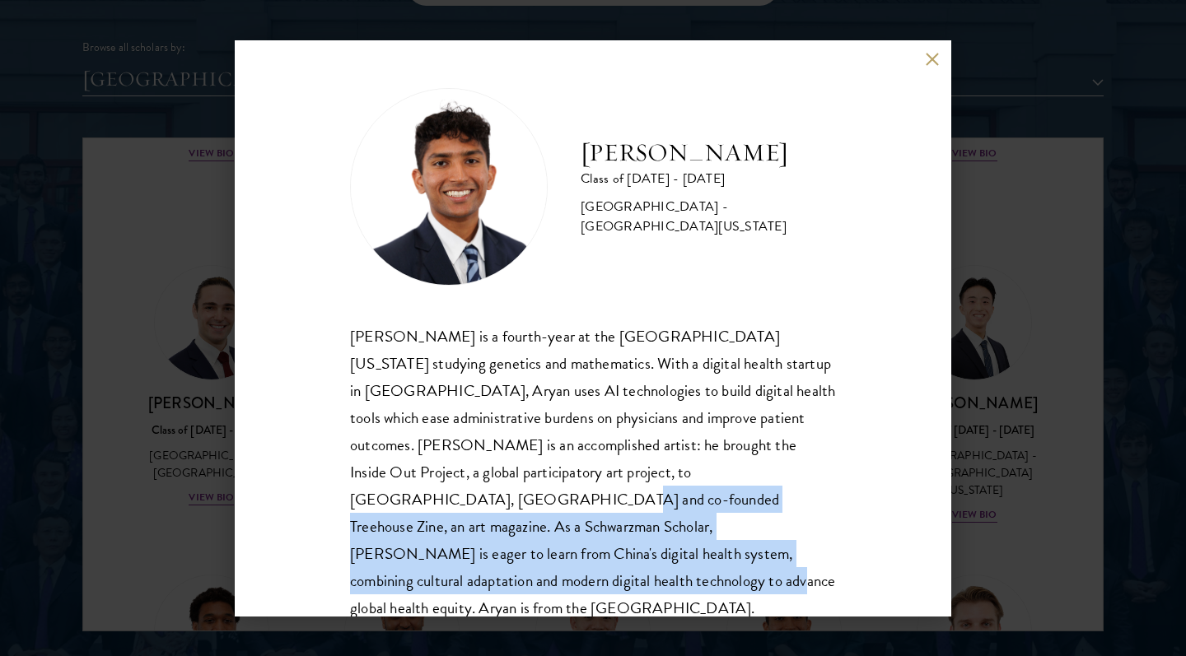
drag, startPoint x: 687, startPoint y: 473, endPoint x: 670, endPoint y: 541, distance: 69.5
click at [670, 541] on div "Aryan Thakur is a fourth-year at the University of Georgia studying genetics an…" at bounding box center [593, 473] width 486 height 300
copy div "As a Schwarzman Scholar, Aryan is eager to learn from China's digital health sy…"
click at [937, 54] on button at bounding box center [932, 60] width 14 height 14
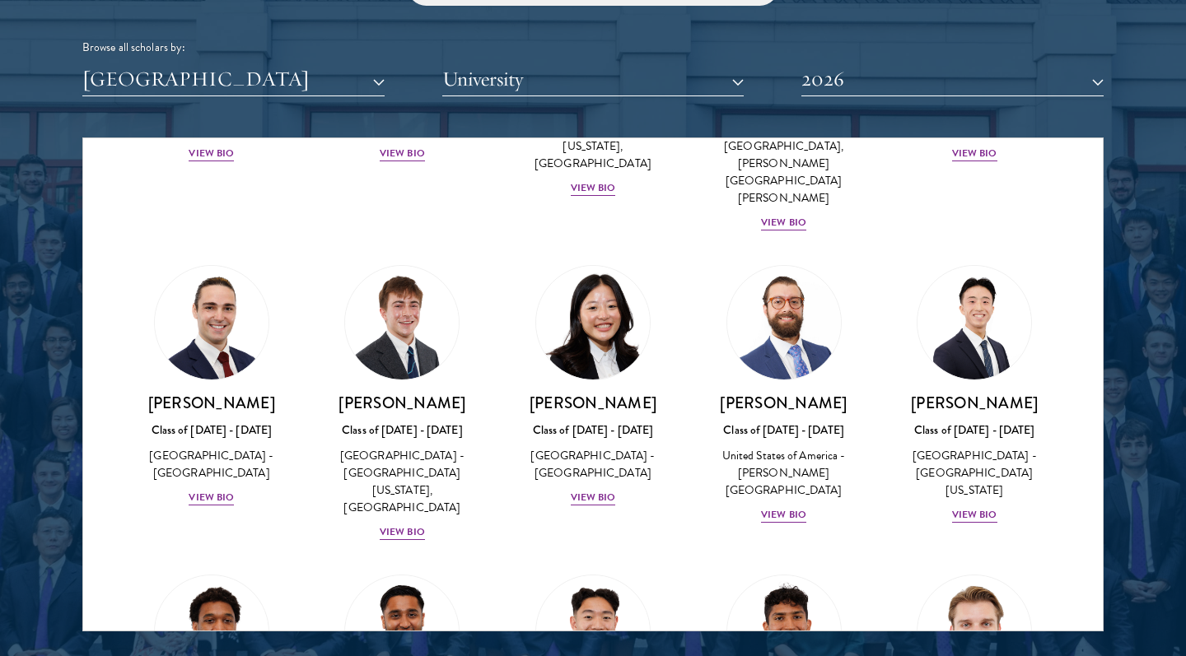
scroll to position [2413, 0]
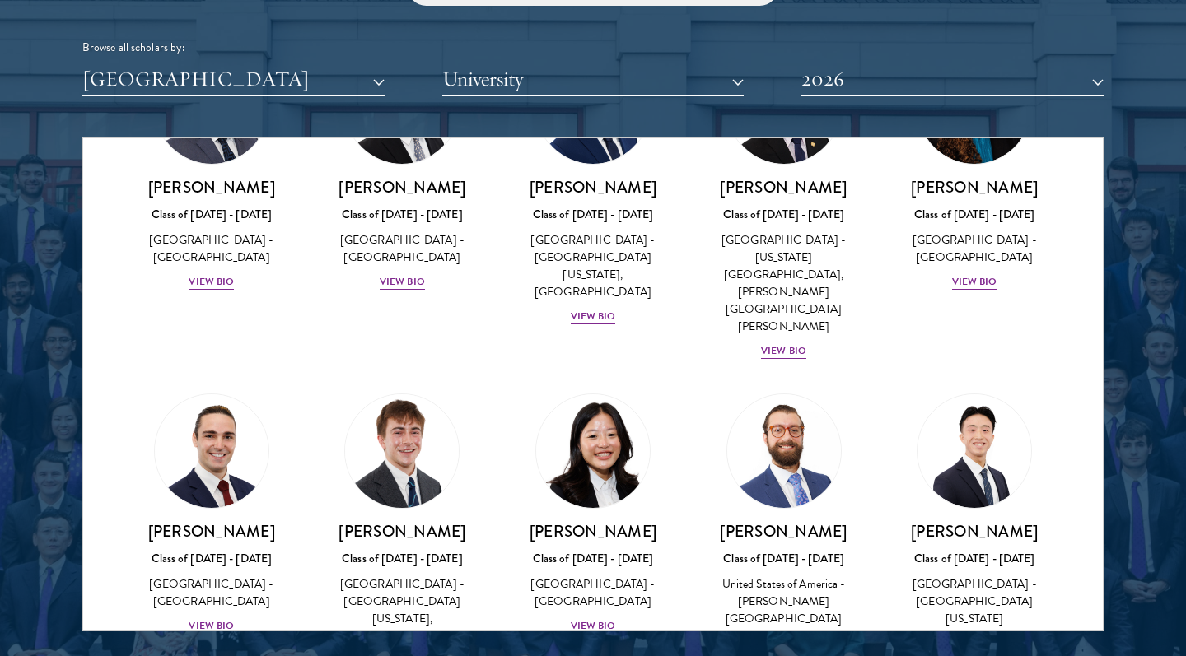
click at [396, 653] on div "View Bio" at bounding box center [402, 661] width 45 height 16
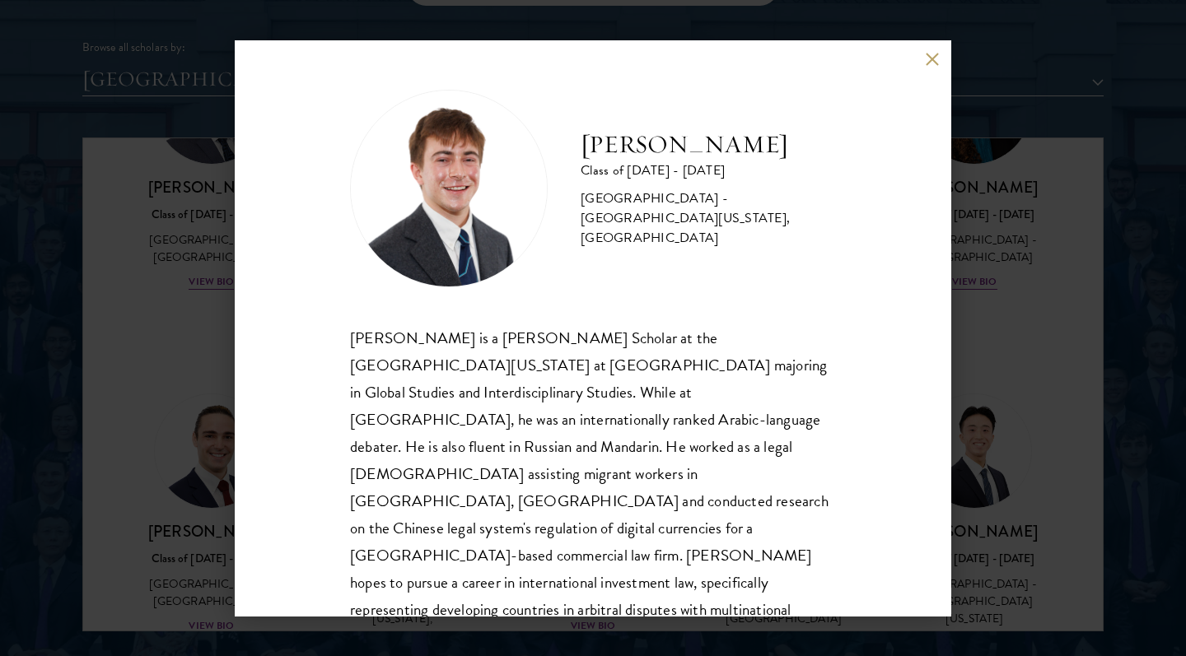
click at [934, 55] on button at bounding box center [932, 60] width 14 height 14
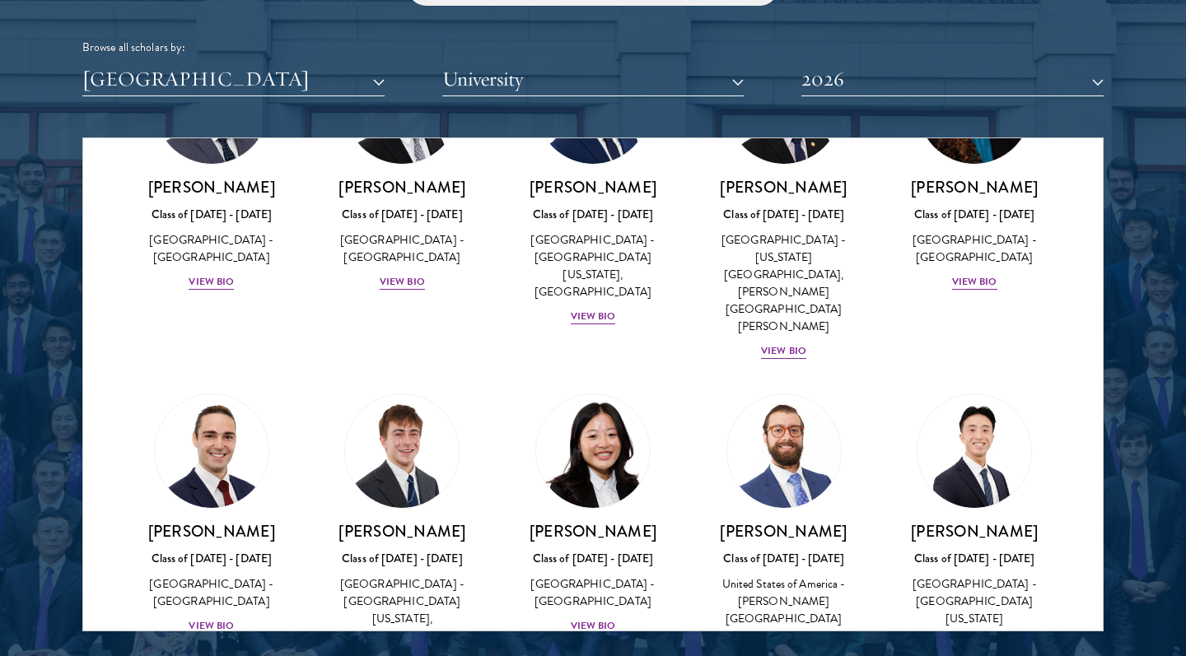
click at [235, 74] on button "[GEOGRAPHIC_DATA]" at bounding box center [233, 80] width 302 height 34
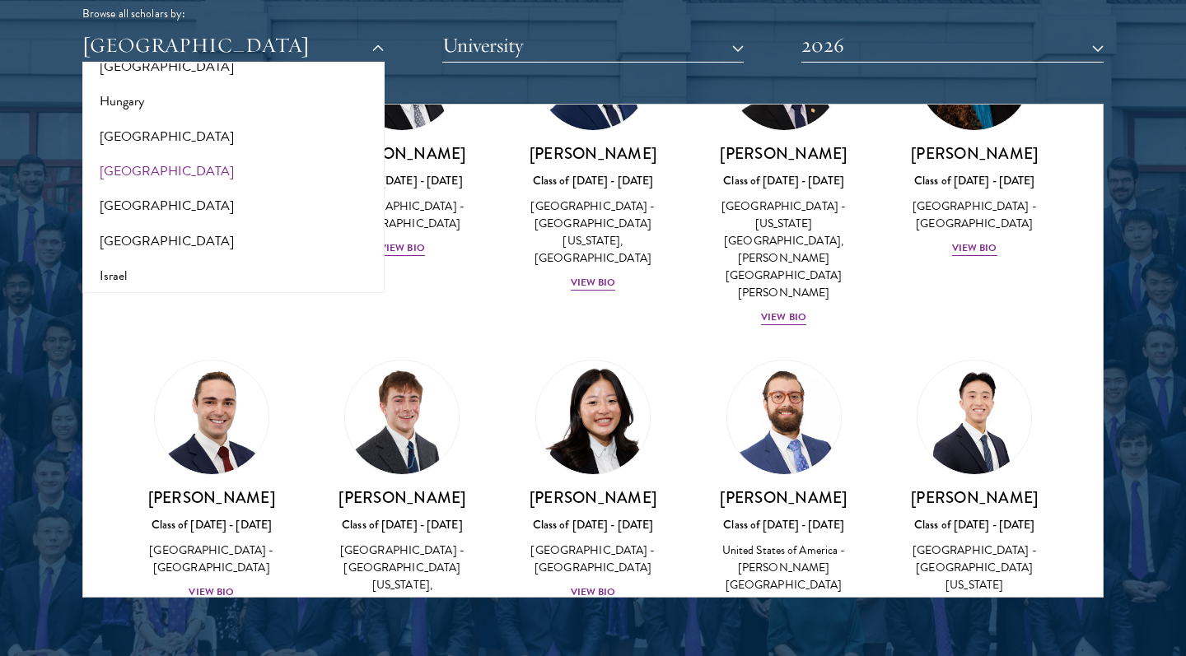
scroll to position [1244, 0]
click at [111, 124] on button "[GEOGRAPHIC_DATA]" at bounding box center [233, 141] width 292 height 35
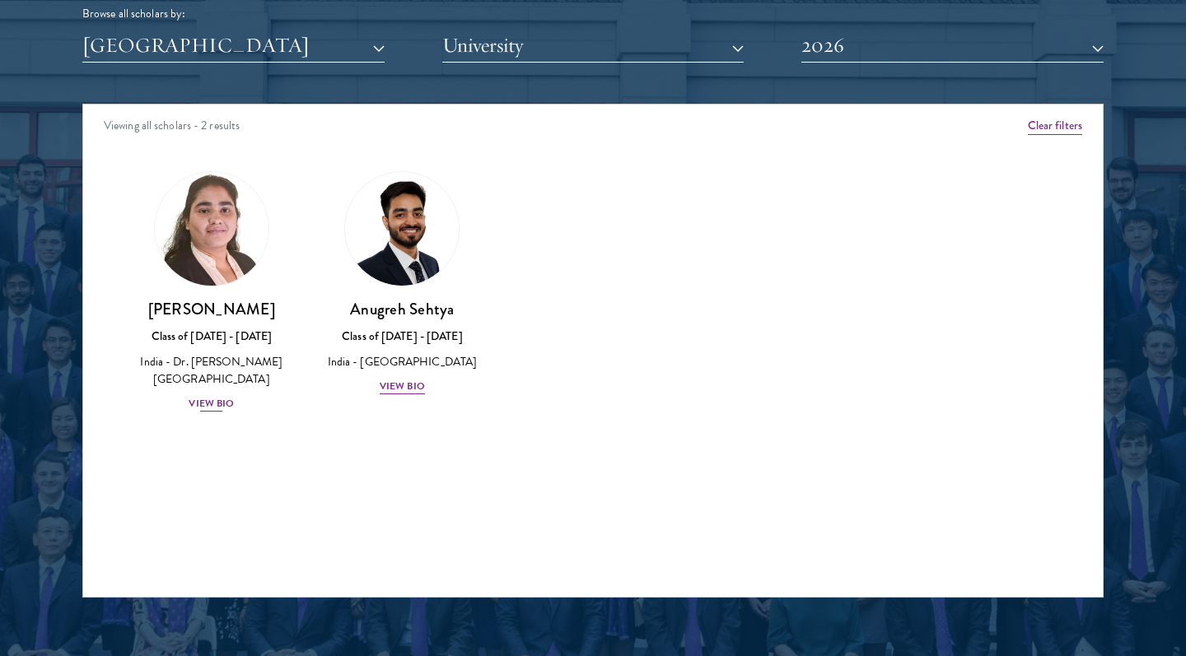
click at [205, 396] on div "View Bio" at bounding box center [211, 404] width 45 height 16
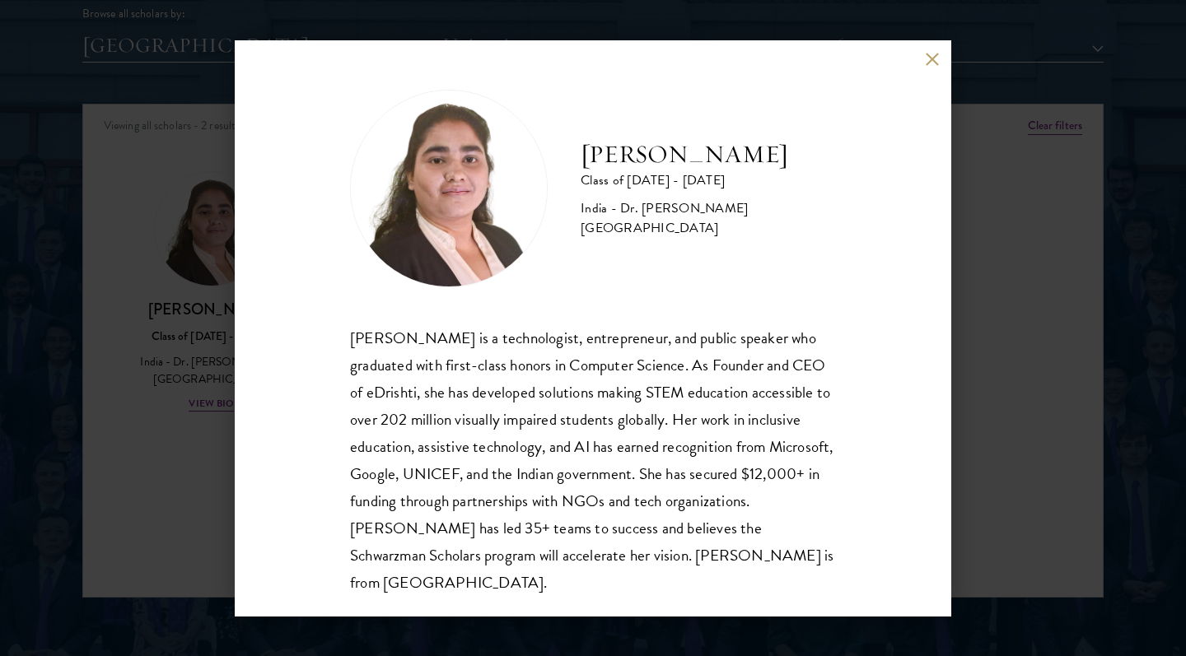
click at [935, 68] on div "Ishita Kapoor Class of 2025 - 2026 India - Dr. A P J Abdul Kalam Technical Univ…" at bounding box center [593, 328] width 716 height 576
click at [930, 63] on button at bounding box center [932, 60] width 14 height 14
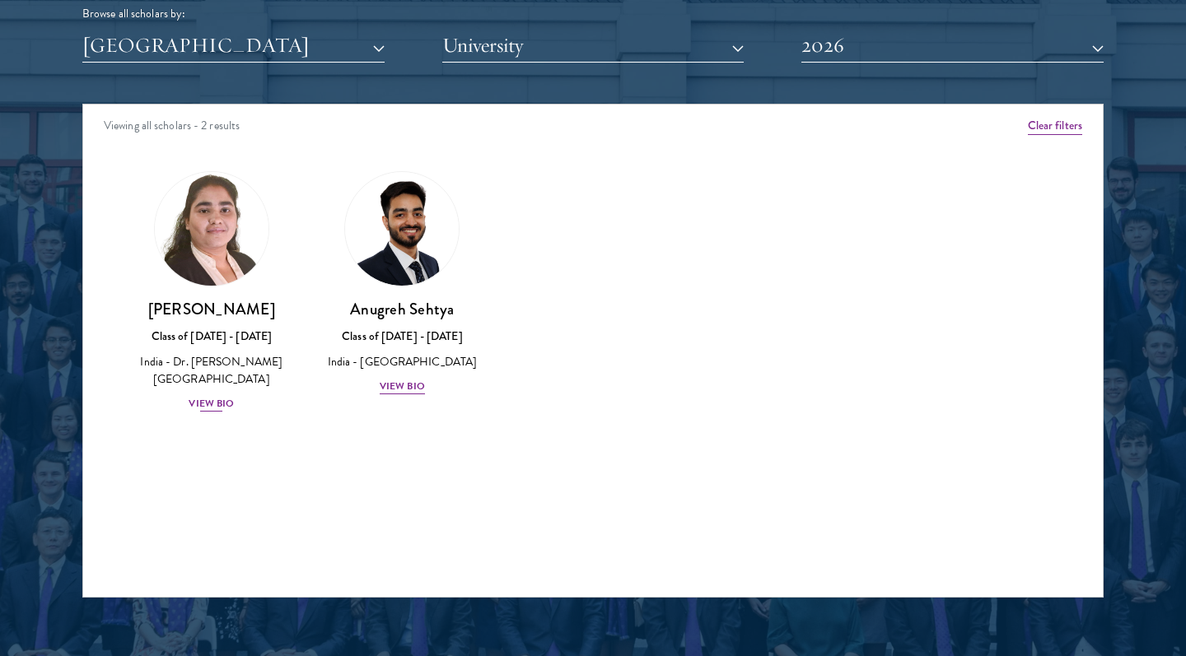
click at [217, 396] on div "View Bio" at bounding box center [211, 404] width 45 height 16
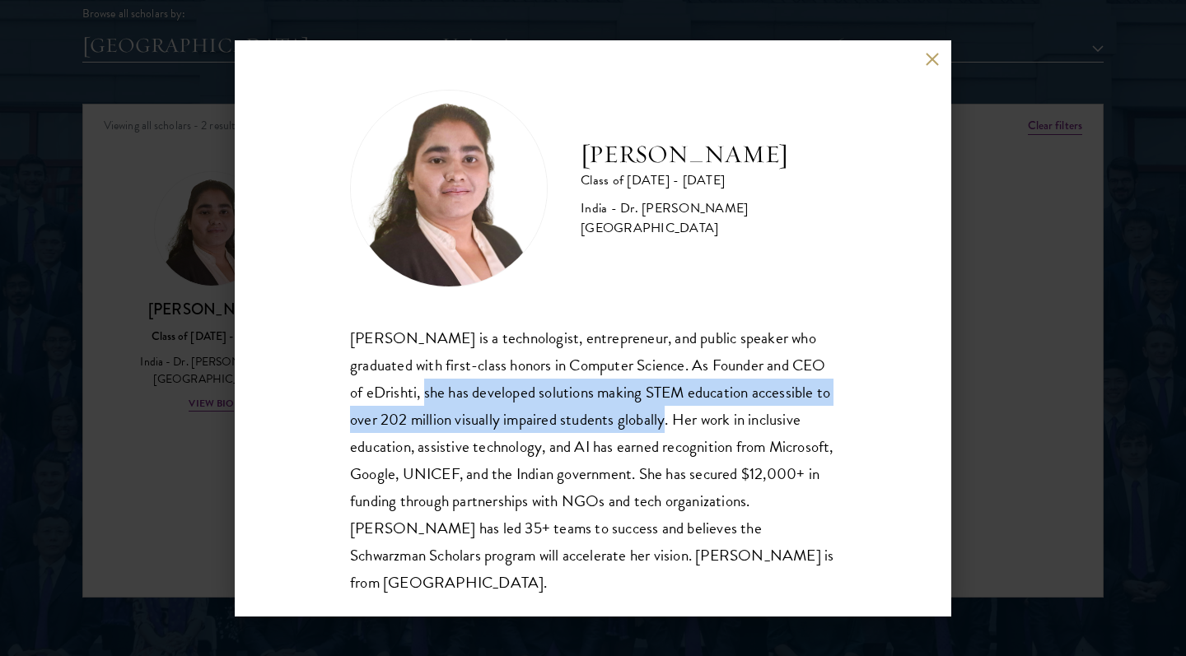
drag, startPoint x: 665, startPoint y: 417, endPoint x: 425, endPoint y: 380, distance: 243.2
click at [425, 380] on div "Ishita Kapoor is a technologist, entrepreneur, and public speaker who graduated…" at bounding box center [593, 460] width 486 height 272
click at [930, 61] on button at bounding box center [932, 60] width 14 height 14
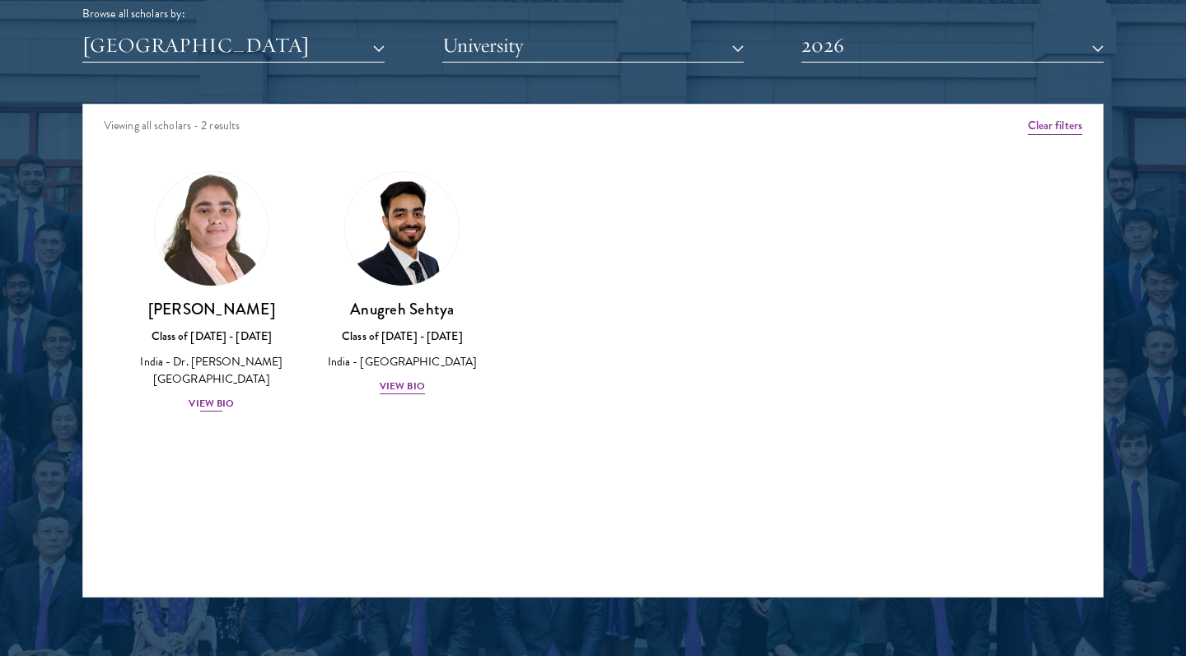
click at [215, 389] on div "Ishita Kapoor Class of 2025 - 2026 India - Dr. A P J Abdul Kalam Technical Univ…" at bounding box center [212, 356] width 158 height 114
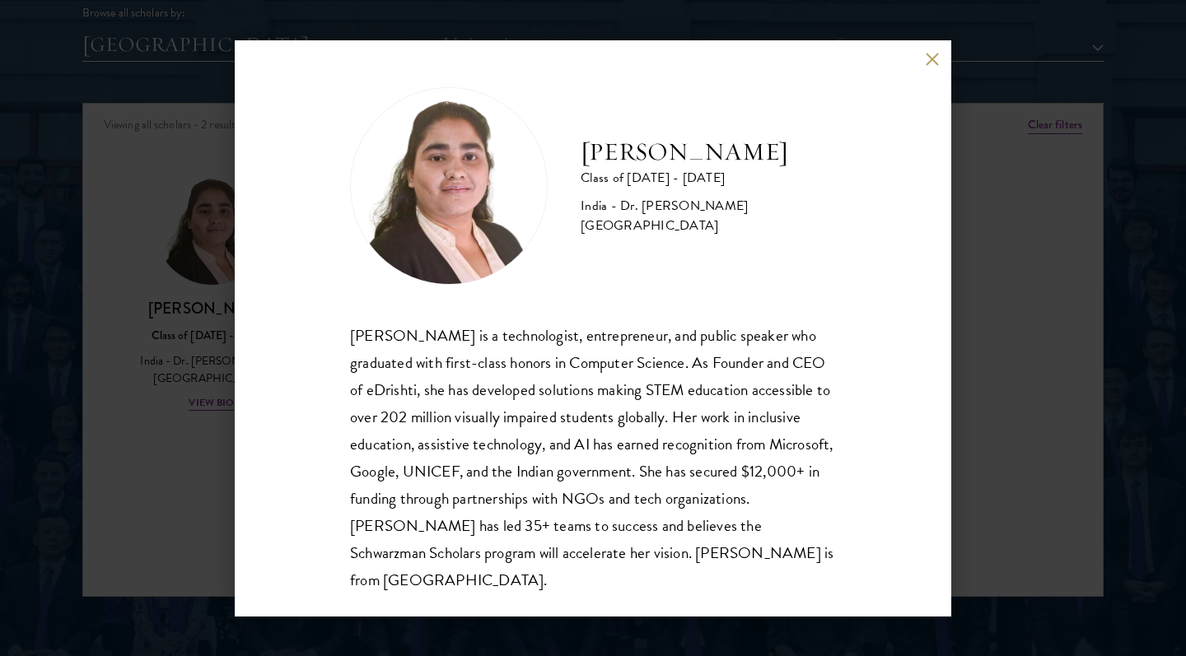
scroll to position [2, 0]
click at [190, 484] on div "Ishita Kapoor Class of 2025 - 2026 India - Dr. A P J Abdul Kalam Technical Univ…" at bounding box center [593, 328] width 1186 height 656
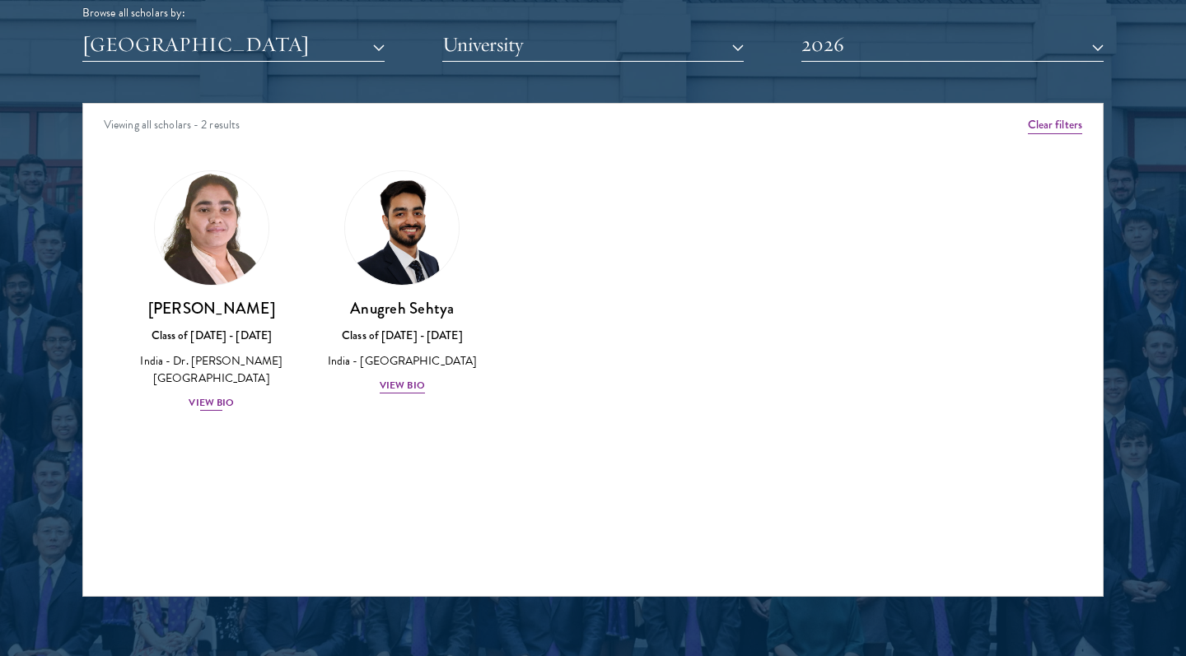
click at [219, 387] on div "Ishita Kapoor Class of 2025 - 2026 India - Dr. A P J Abdul Kalam Technical Univ…" at bounding box center [212, 355] width 158 height 114
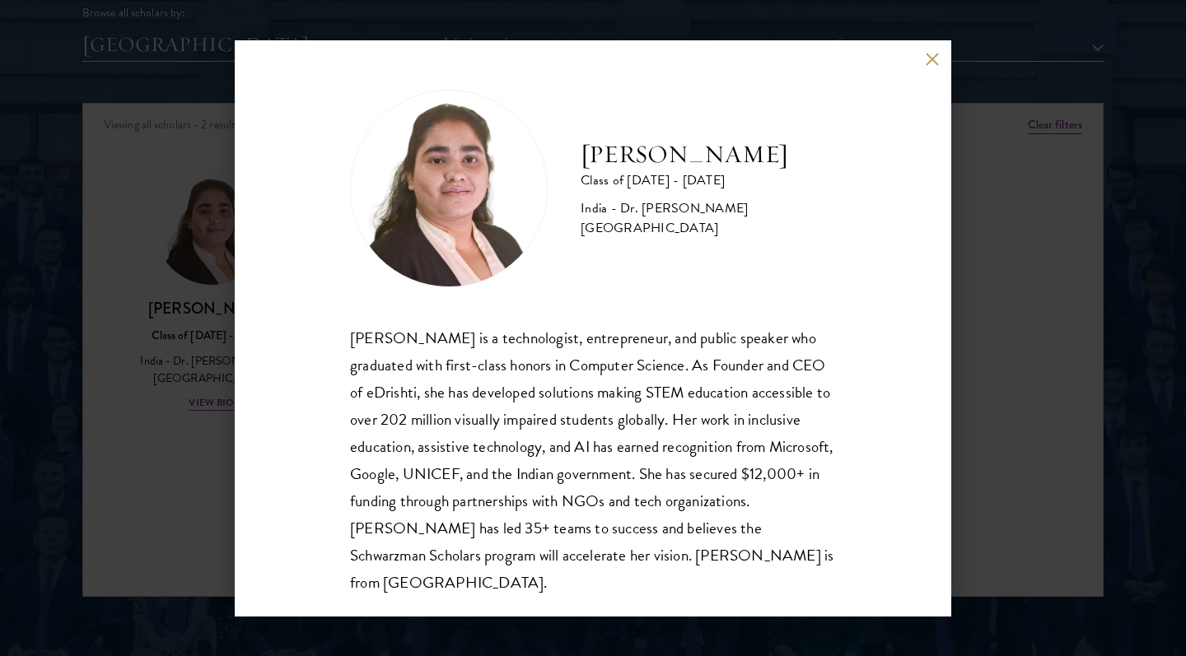
click at [930, 58] on button at bounding box center [932, 60] width 14 height 14
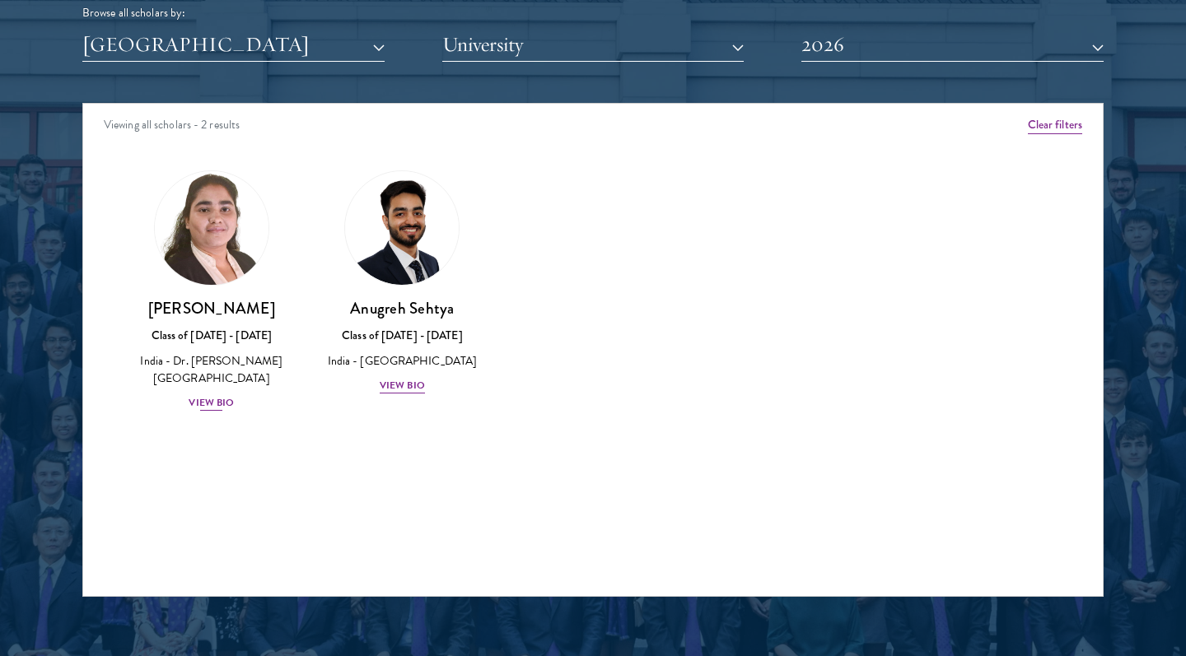
click at [228, 395] on div "View Bio" at bounding box center [211, 403] width 45 height 16
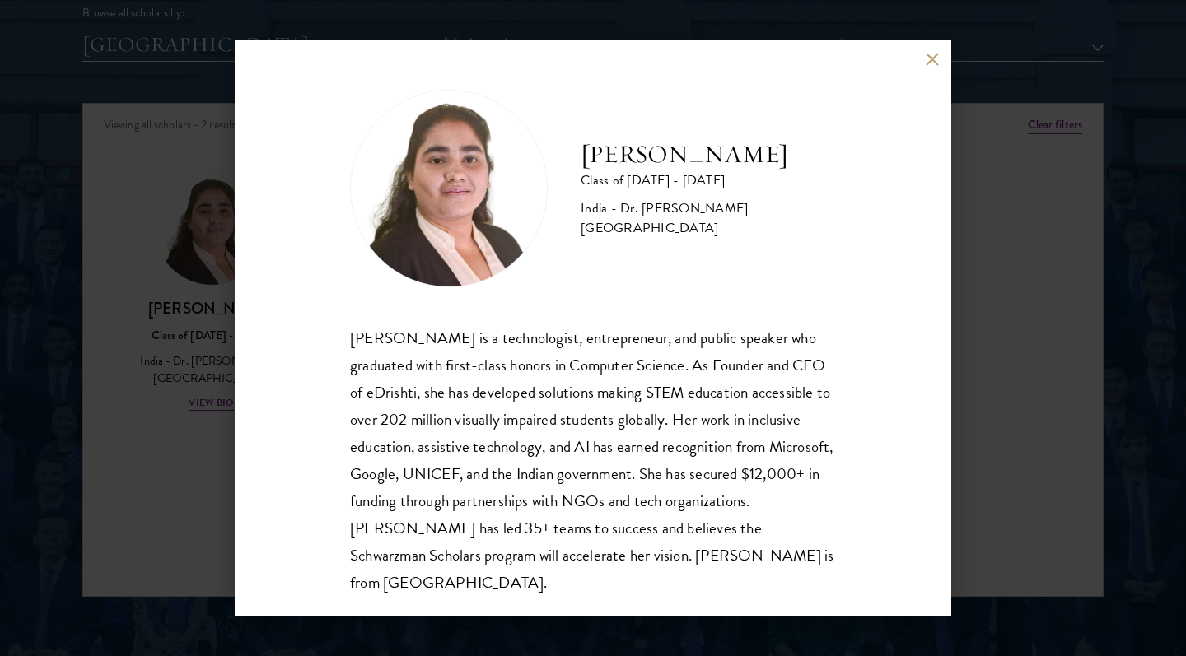
click at [931, 63] on button at bounding box center [932, 60] width 14 height 14
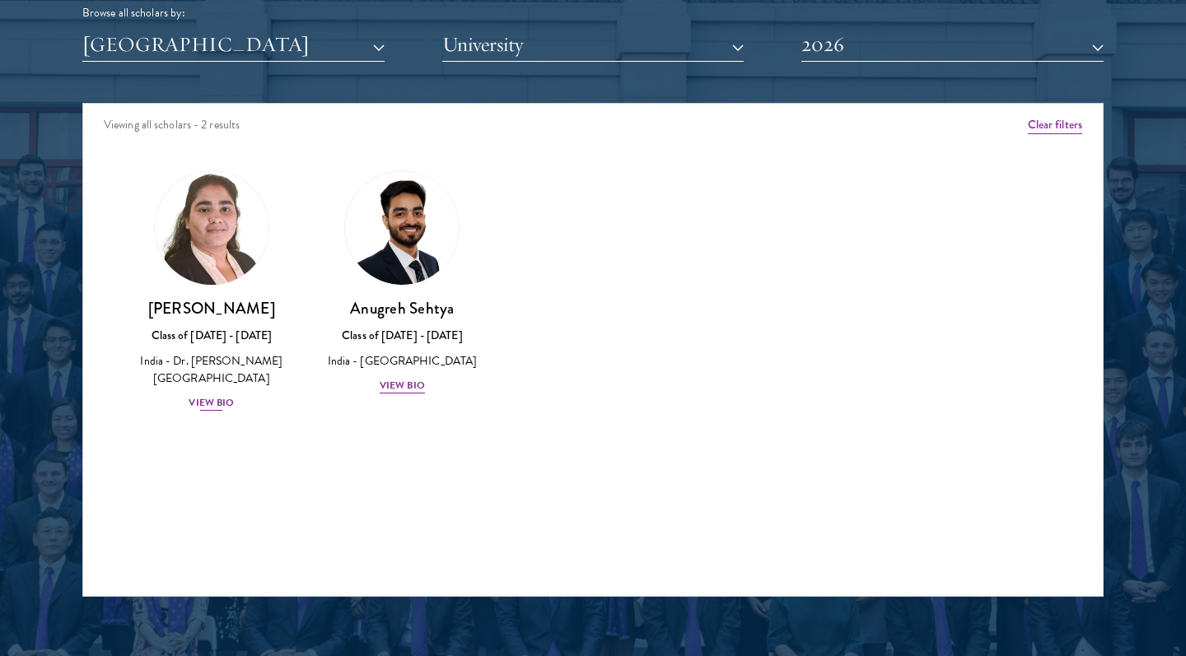
click at [215, 398] on div "View Bio" at bounding box center [211, 403] width 45 height 16
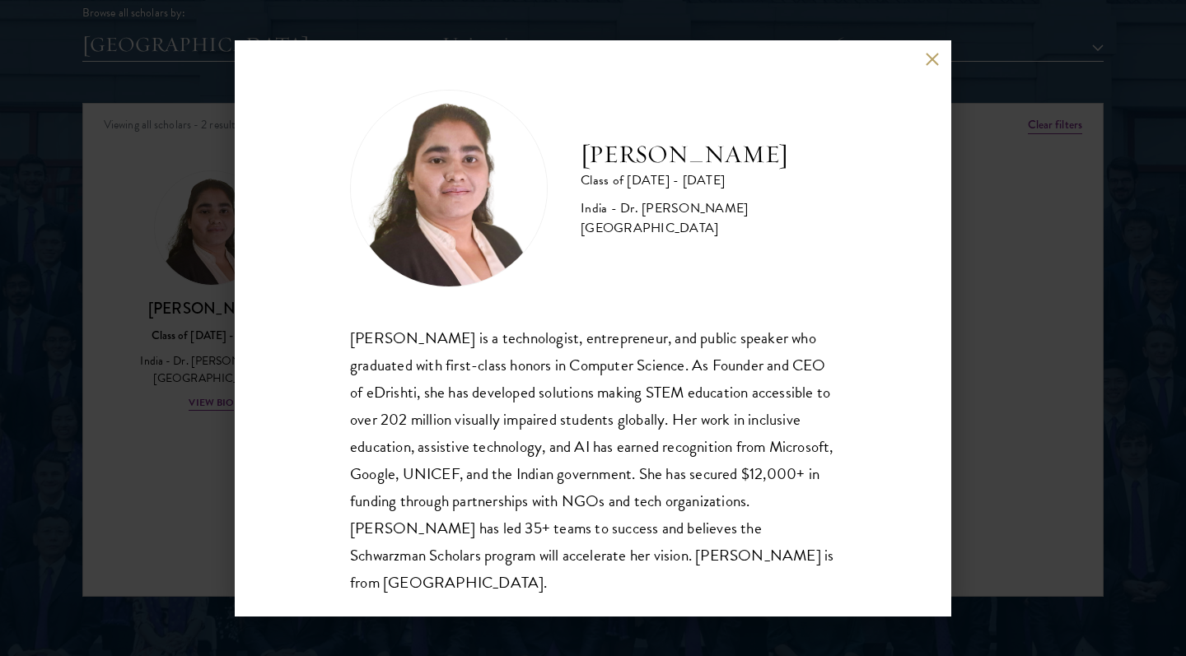
click at [183, 135] on div "Ishita Kapoor Class of 2025 - 2026 India - Dr. A P J Abdul Kalam Technical Univ…" at bounding box center [593, 328] width 1186 height 656
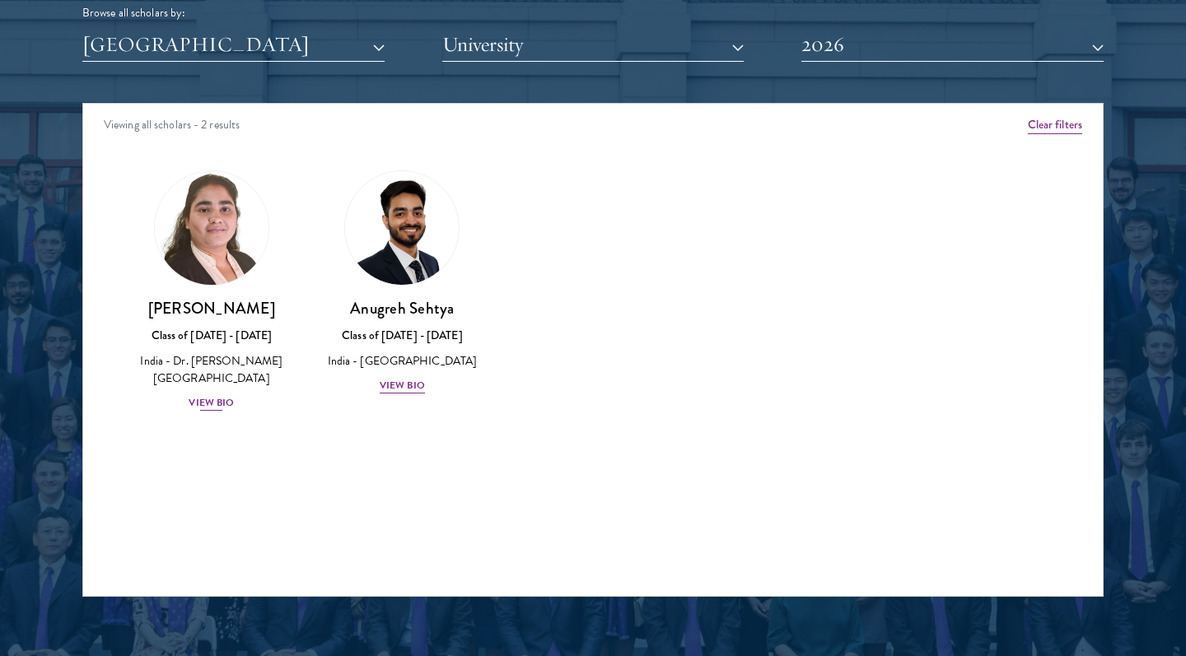
click at [226, 395] on div "View Bio" at bounding box center [211, 403] width 45 height 16
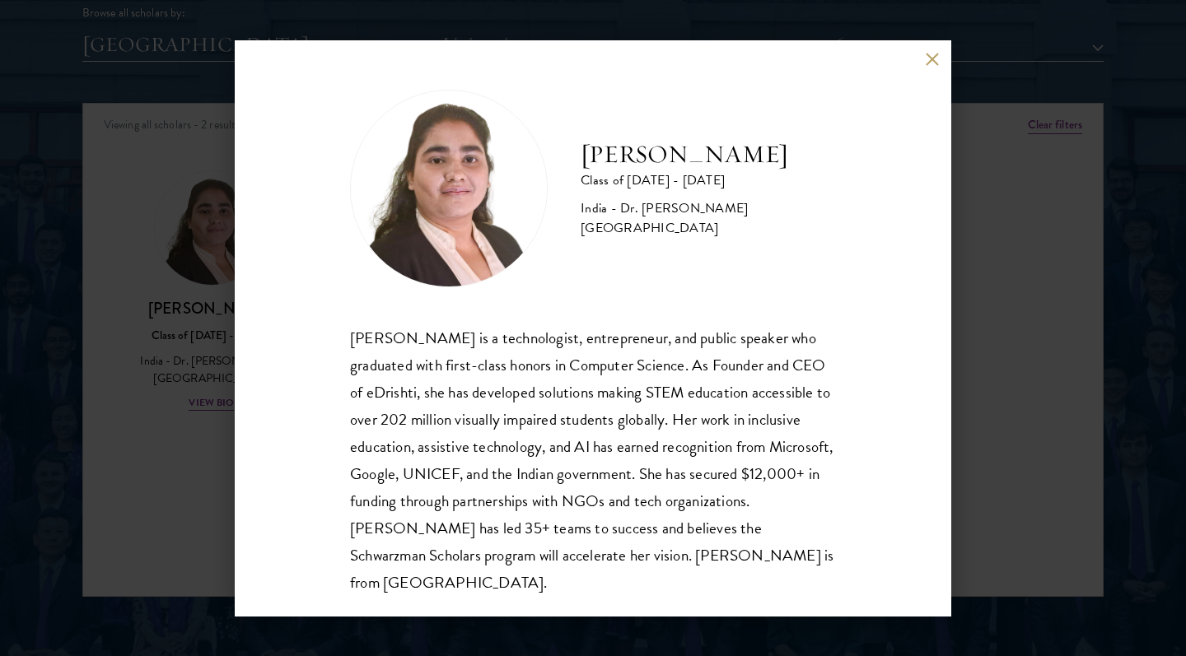
click at [921, 55] on div "Ishita Kapoor Class of 2025 - 2026 India - Dr. A P J Abdul Kalam Technical Univ…" at bounding box center [593, 328] width 716 height 576
click at [926, 56] on button at bounding box center [932, 60] width 14 height 14
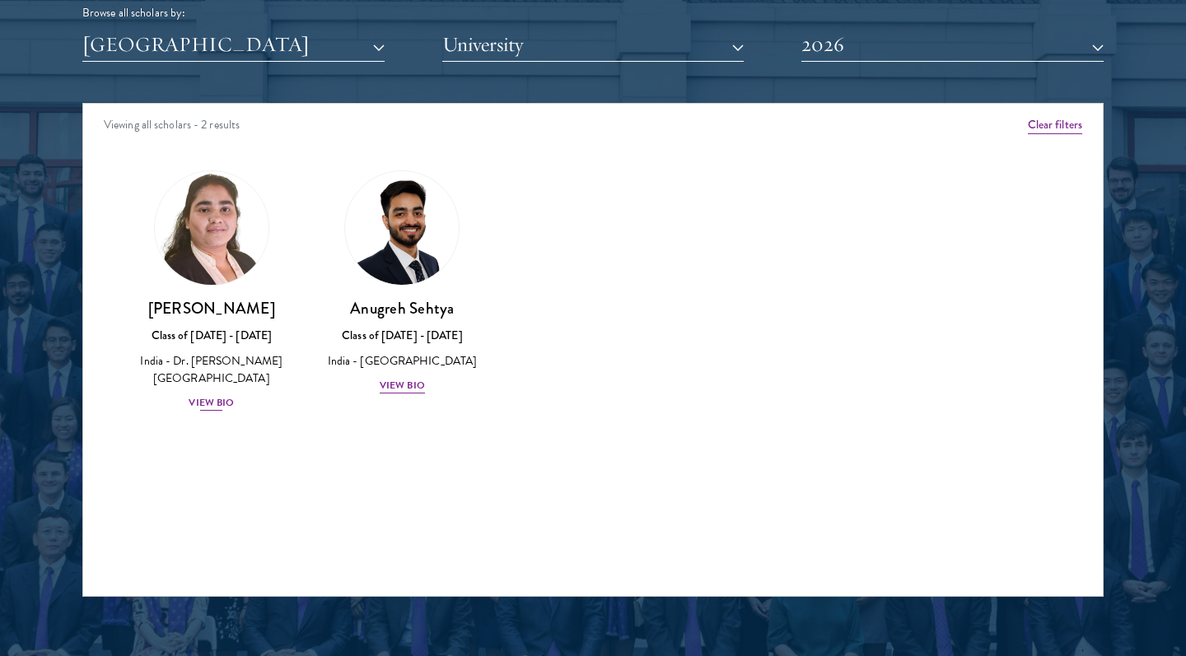
click at [212, 395] on div "View Bio" at bounding box center [211, 403] width 45 height 16
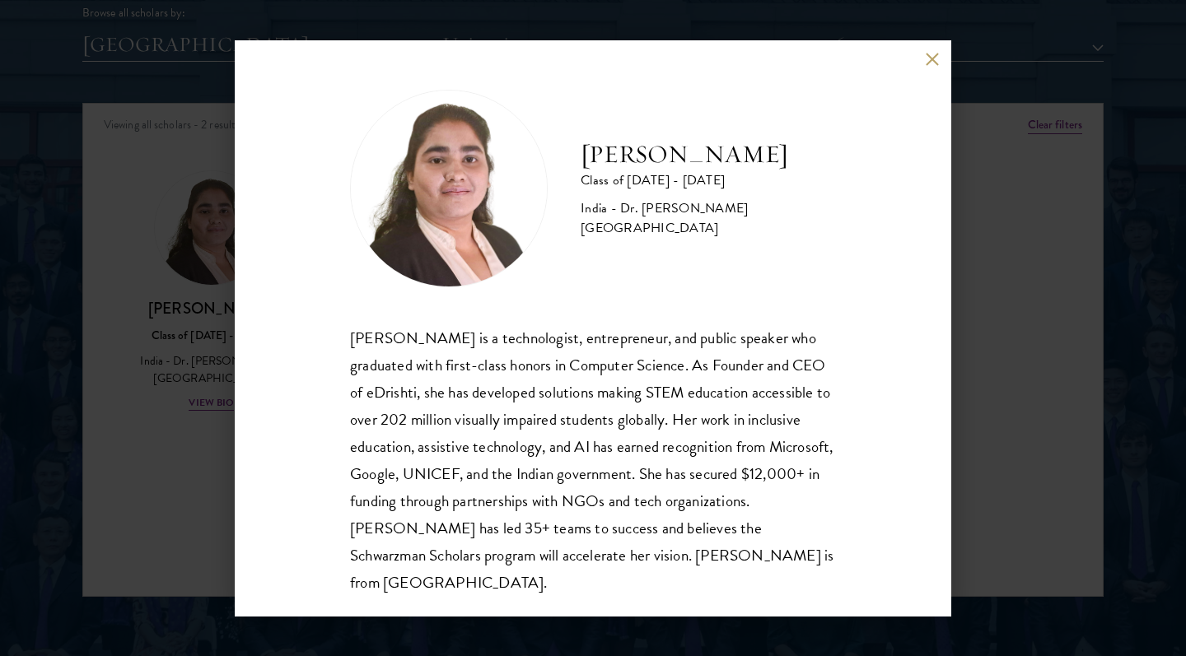
click at [926, 65] on button at bounding box center [932, 60] width 14 height 14
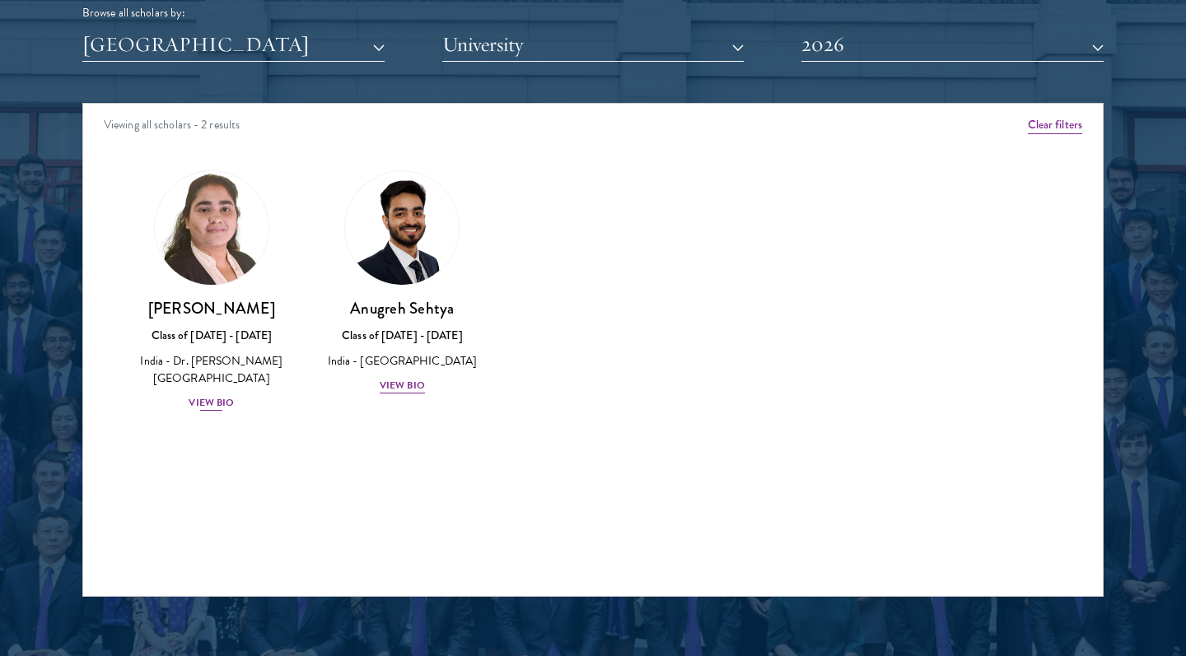
click at [203, 395] on div "View Bio" at bounding box center [211, 403] width 45 height 16
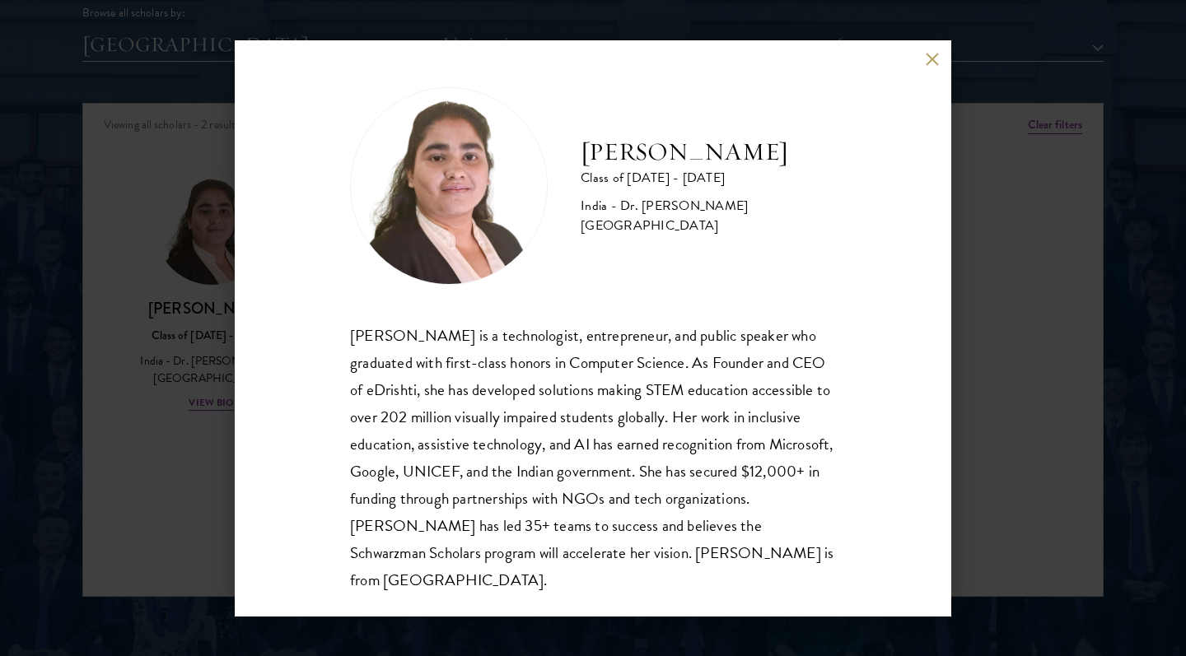
scroll to position [2, 0]
click at [936, 58] on button at bounding box center [932, 60] width 14 height 14
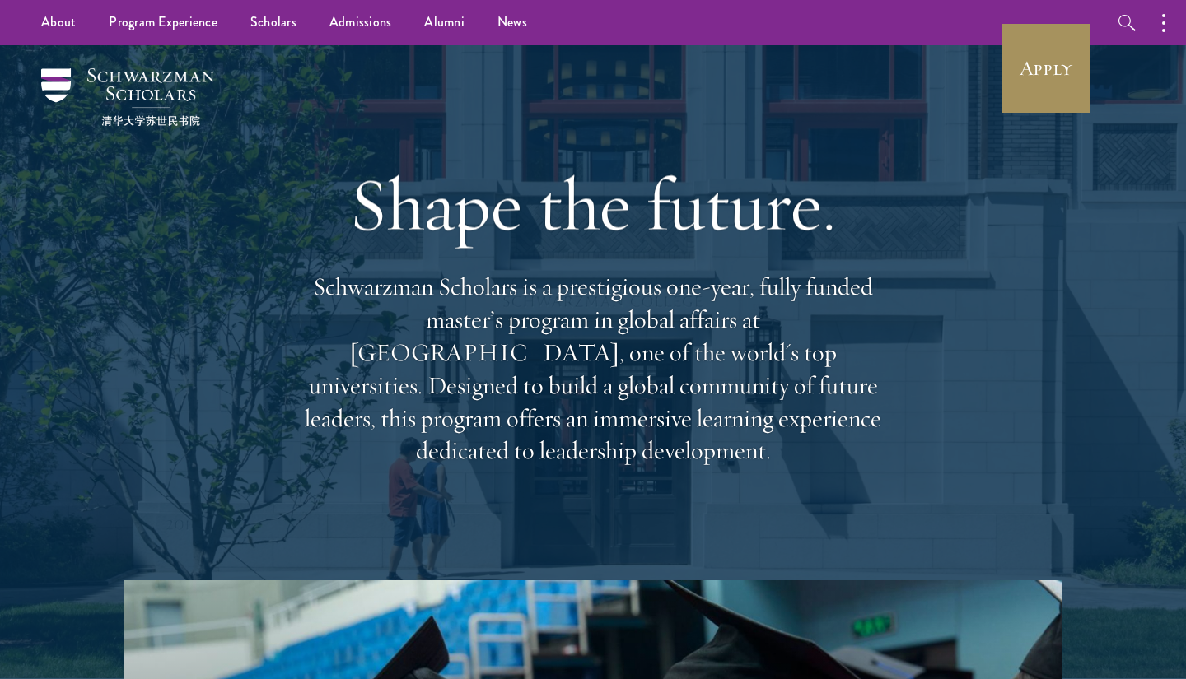
click at [1040, 98] on link "Apply" at bounding box center [1046, 68] width 92 height 92
